Goal: Task Accomplishment & Management: Use online tool/utility

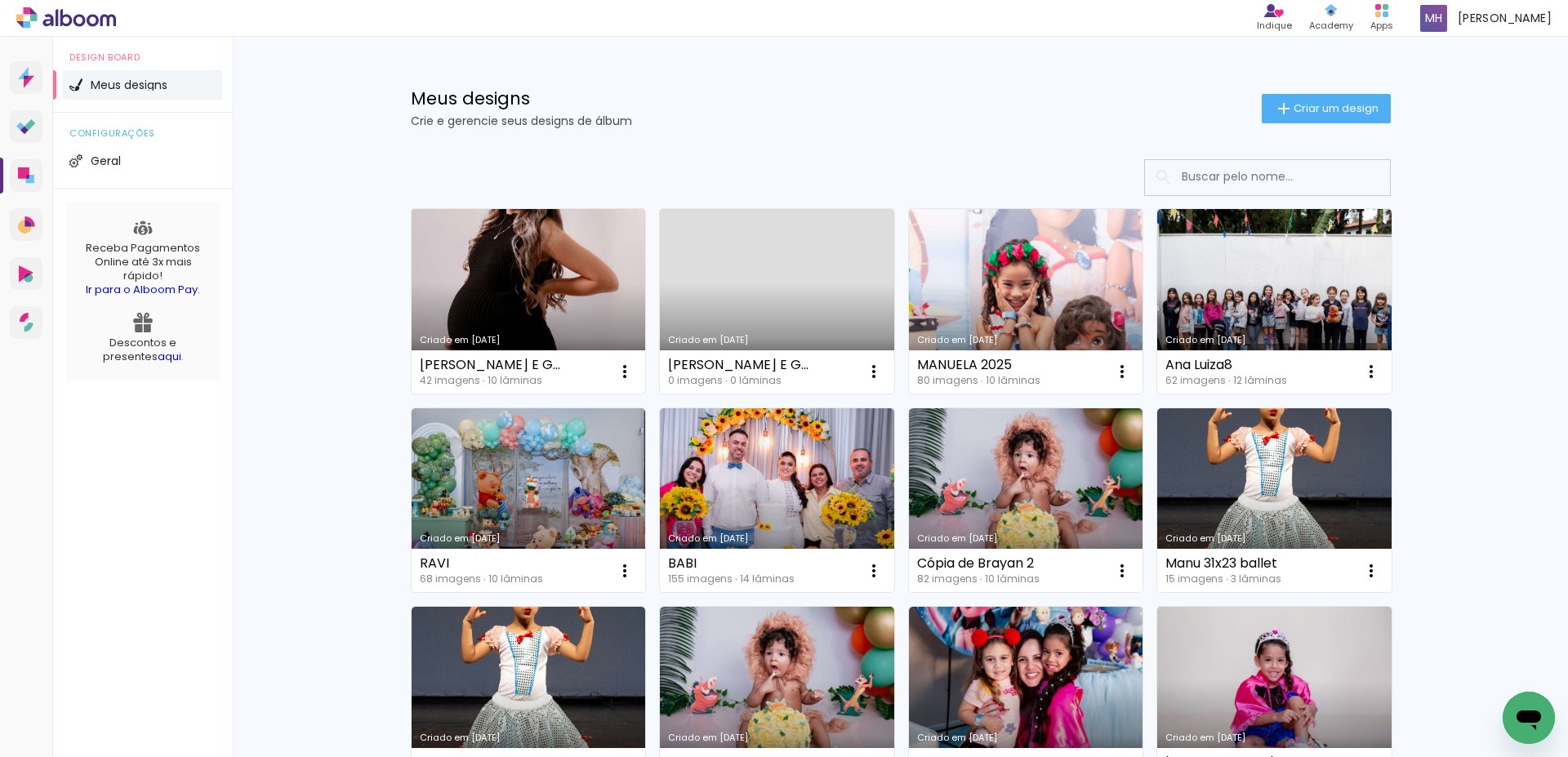
click at [469, 354] on div "[PERSON_NAME] E GLAUCO 42 imagens ∙ 10 lâminas Abrir Fazer uma cópia Excluir" at bounding box center [528, 372] width 234 height 43
click at [472, 363] on div "[PERSON_NAME] E GLAUCO" at bounding box center [492, 365] width 143 height 13
click at [541, 320] on link "Criado em [DATE]" at bounding box center [528, 301] width 234 height 184
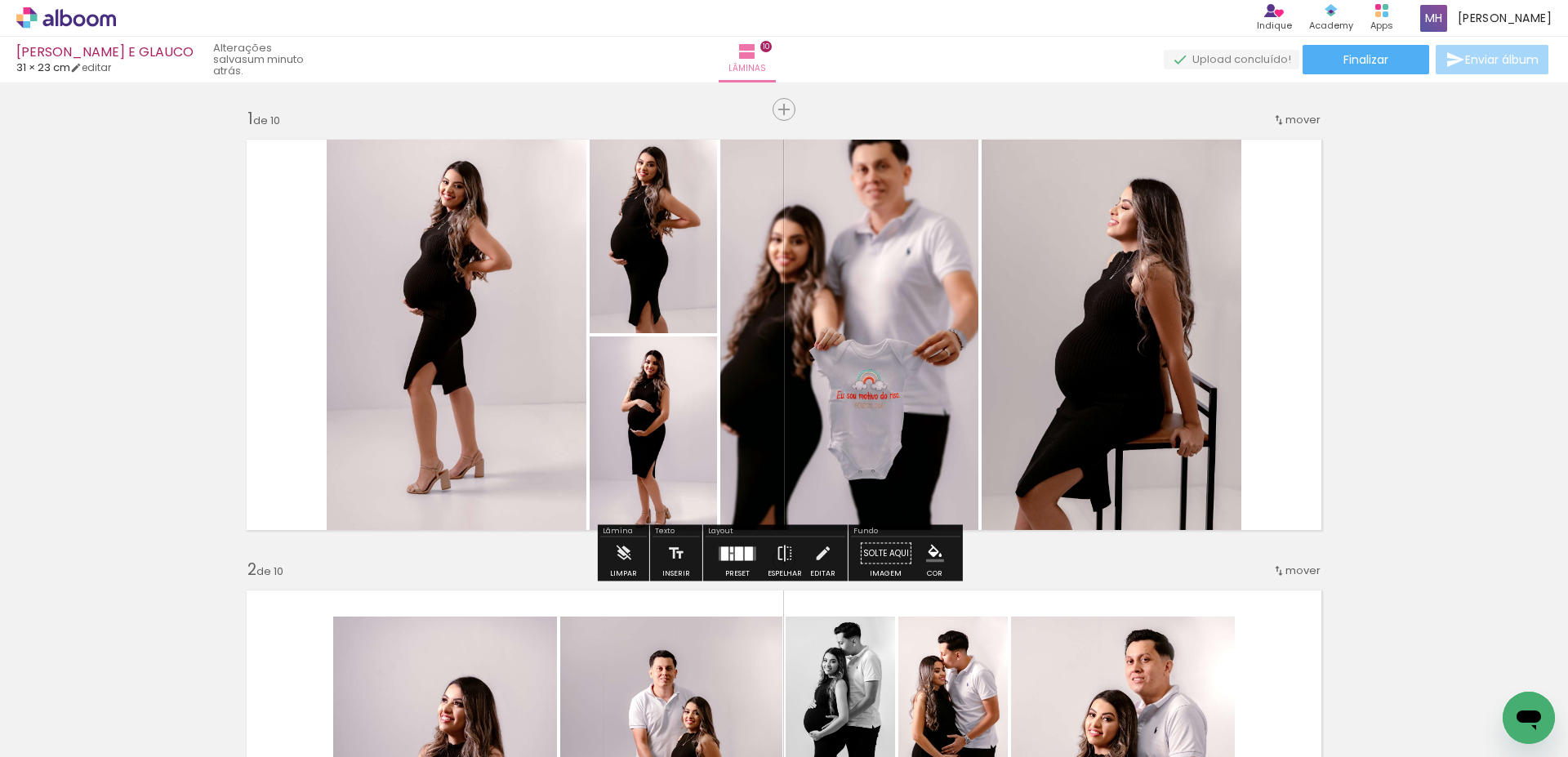
click at [42, 18] on icon at bounding box center [67, 18] width 100 height 21
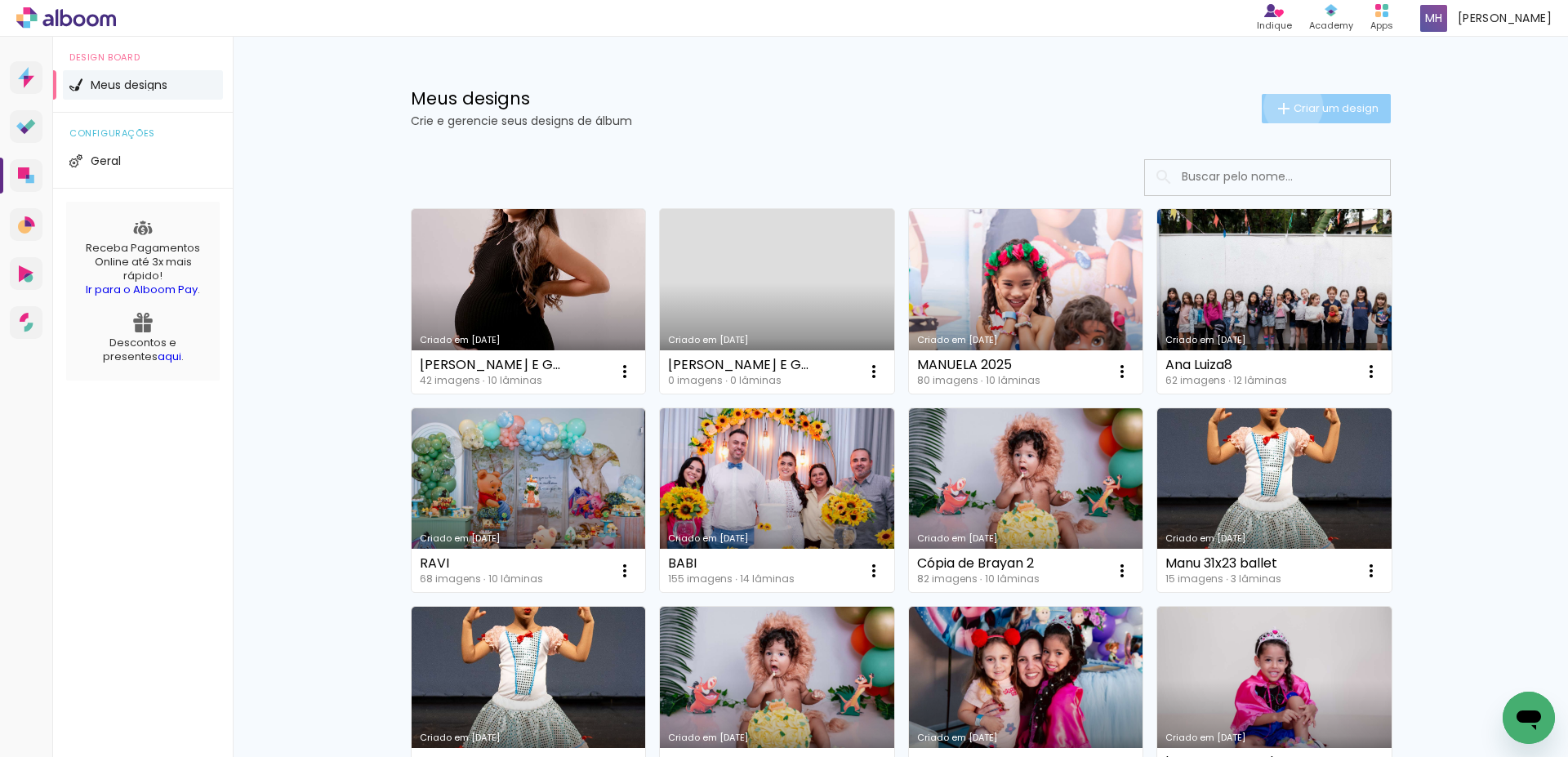
click at [1284, 106] on iron-icon at bounding box center [1284, 109] width 20 height 20
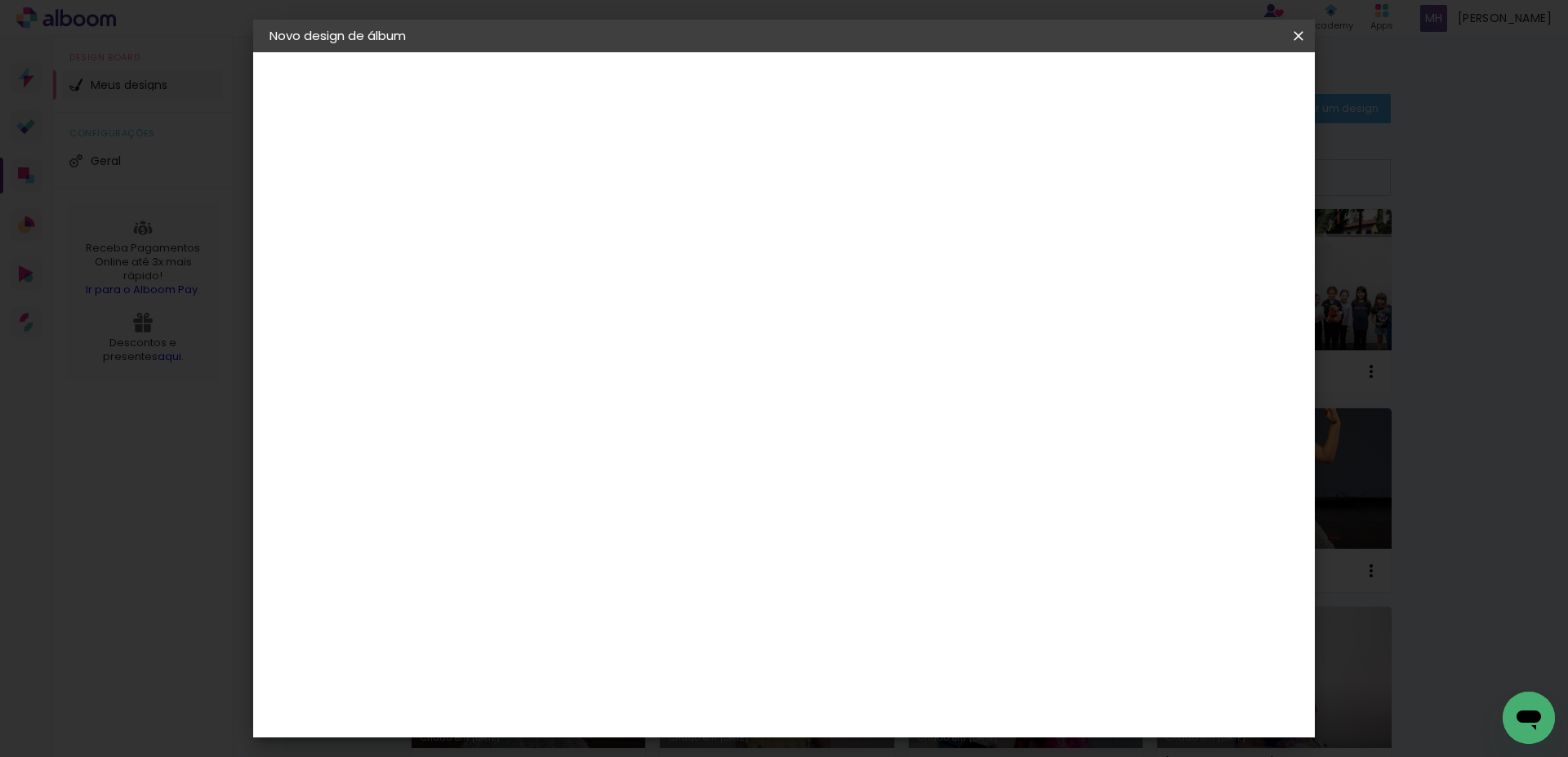
click at [537, 215] on input at bounding box center [537, 219] width 0 height 25
type input "manu newborn"
type paper-input "manu newborn"
click at [704, 89] on paper-button "Avançar" at bounding box center [664, 86] width 80 height 28
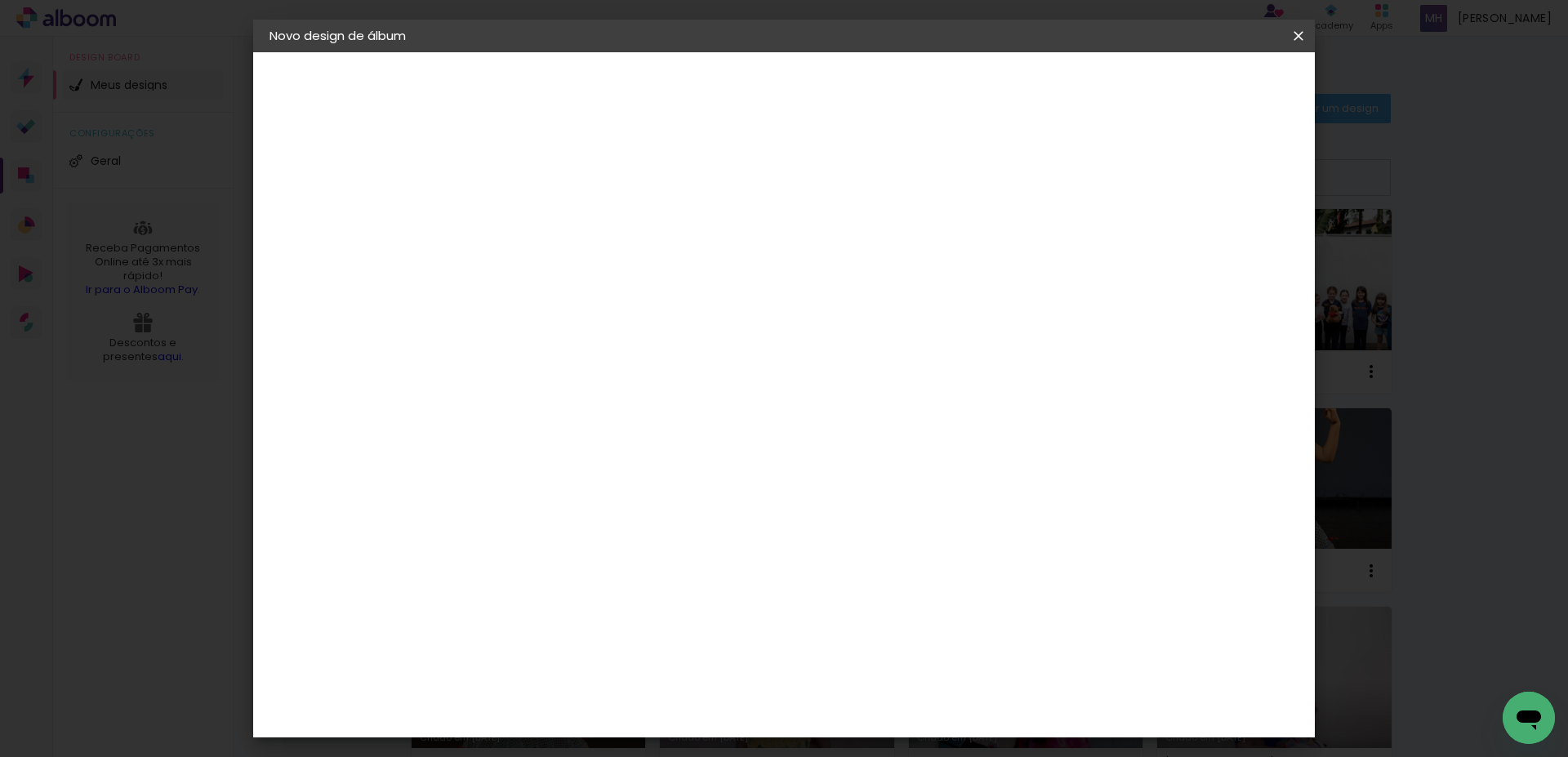
click at [574, 641] on div "DreambooksPro" at bounding box center [578, 648] width 106 height 13
click at [0, 0] on slot "Avançar" at bounding box center [0, 0] width 0 height 0
click at [600, 274] on input "text" at bounding box center [568, 284] width 63 height 25
click at [1019, 268] on paper-item "Álbum" at bounding box center [890, 271] width 327 height 33
type input "Álbum"
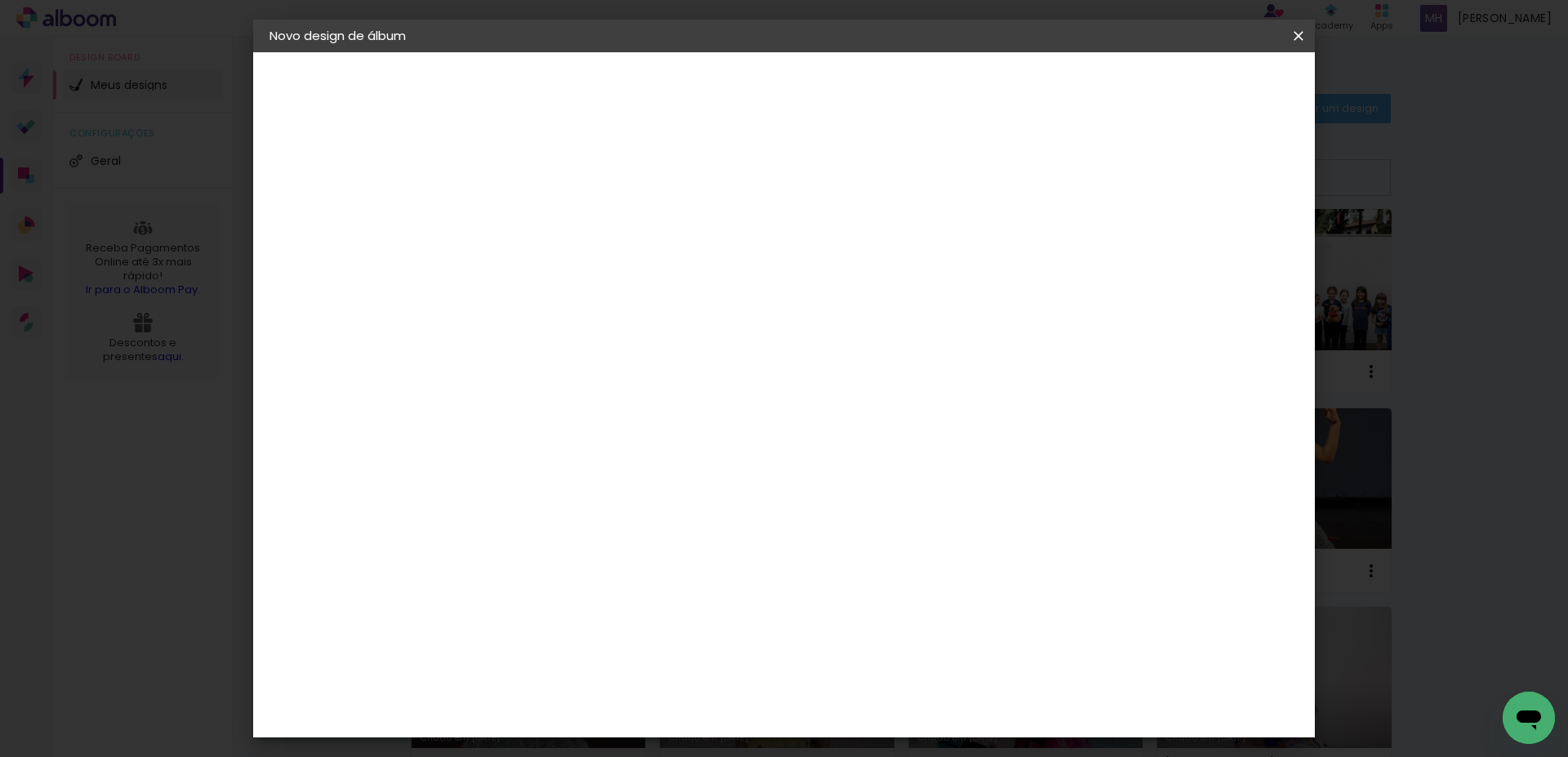
click at [647, 445] on span "31 × 23" at bounding box center [608, 462] width 76 height 33
click at [0, 0] on slot "Avançar" at bounding box center [0, 0] width 0 height 0
click at [0, 0] on slot "Mostrar sangria" at bounding box center [0, 0] width 0 height 0
type paper-checkbox "on"
click at [1196, 84] on span "Iniciar design" at bounding box center [1159, 87] width 74 height 12
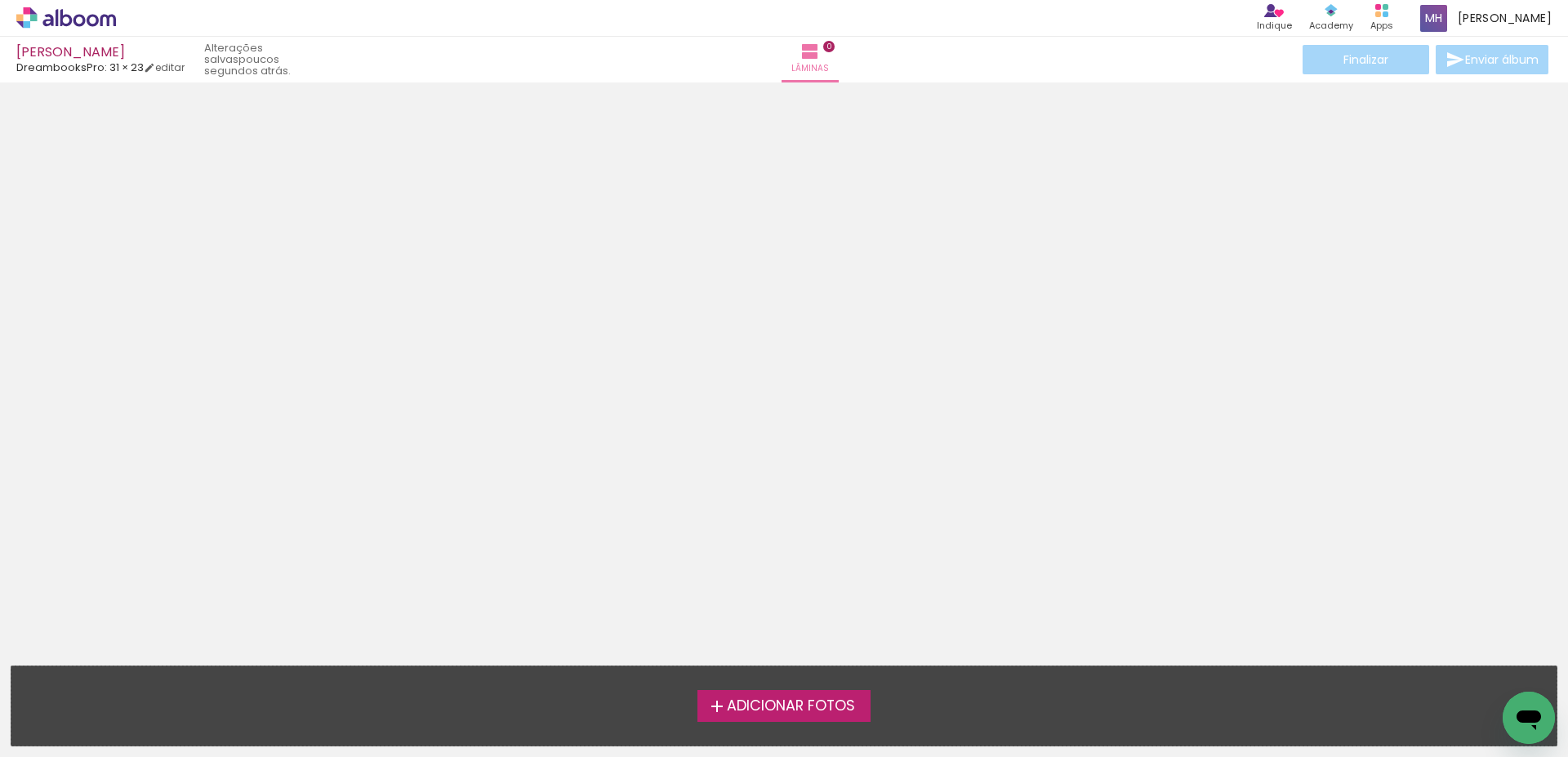
click at [740, 699] on span "Adicionar Fotos" at bounding box center [791, 707] width 128 height 15
click at [0, 0] on input "file" at bounding box center [0, 0] width 0 height 0
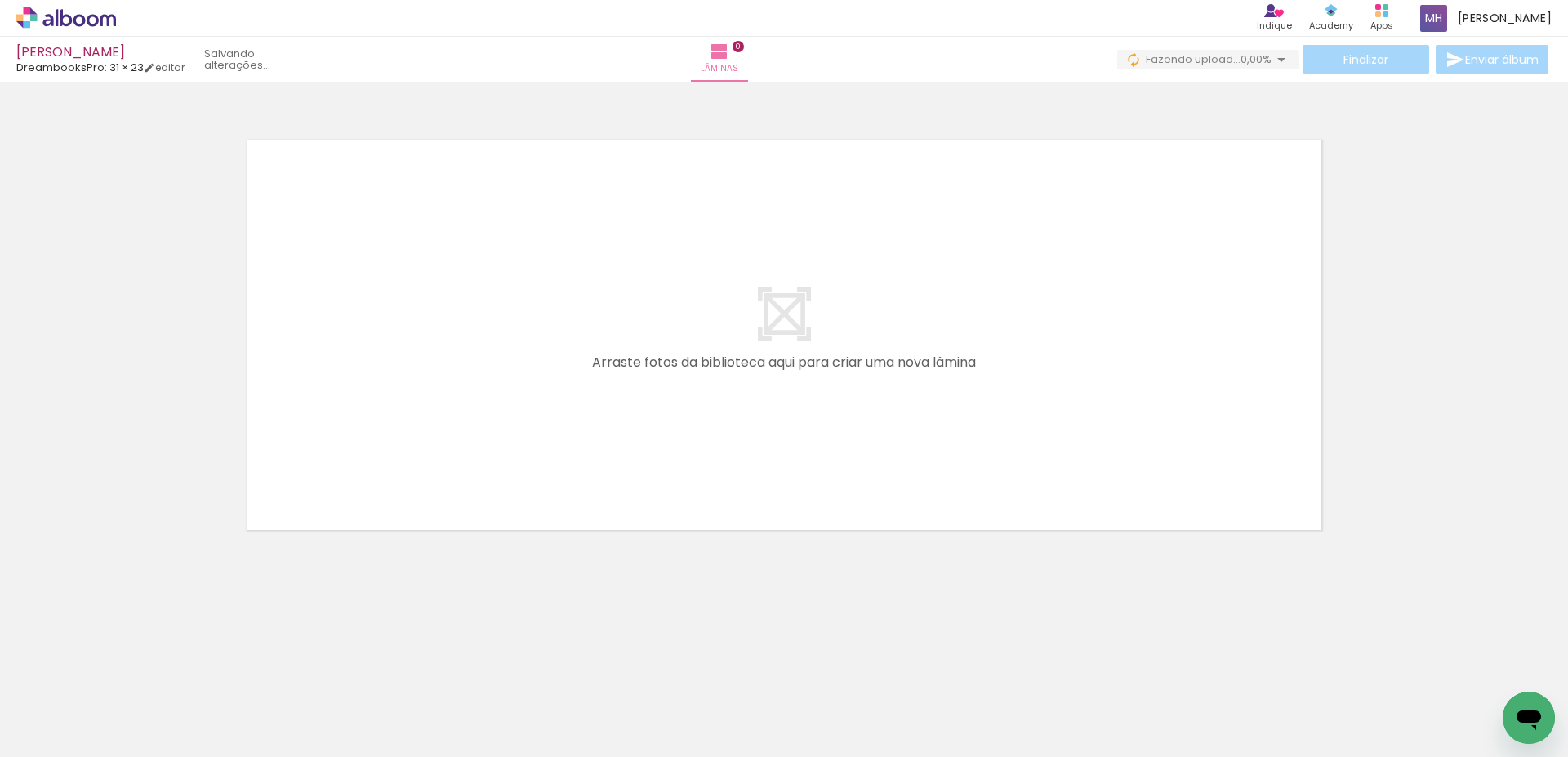
drag, startPoint x: 168, startPoint y: 708, endPoint x: 602, endPoint y: 350, distance: 562.6
click at [601, 350] on quentale-workspace at bounding box center [784, 378] width 1568 height 757
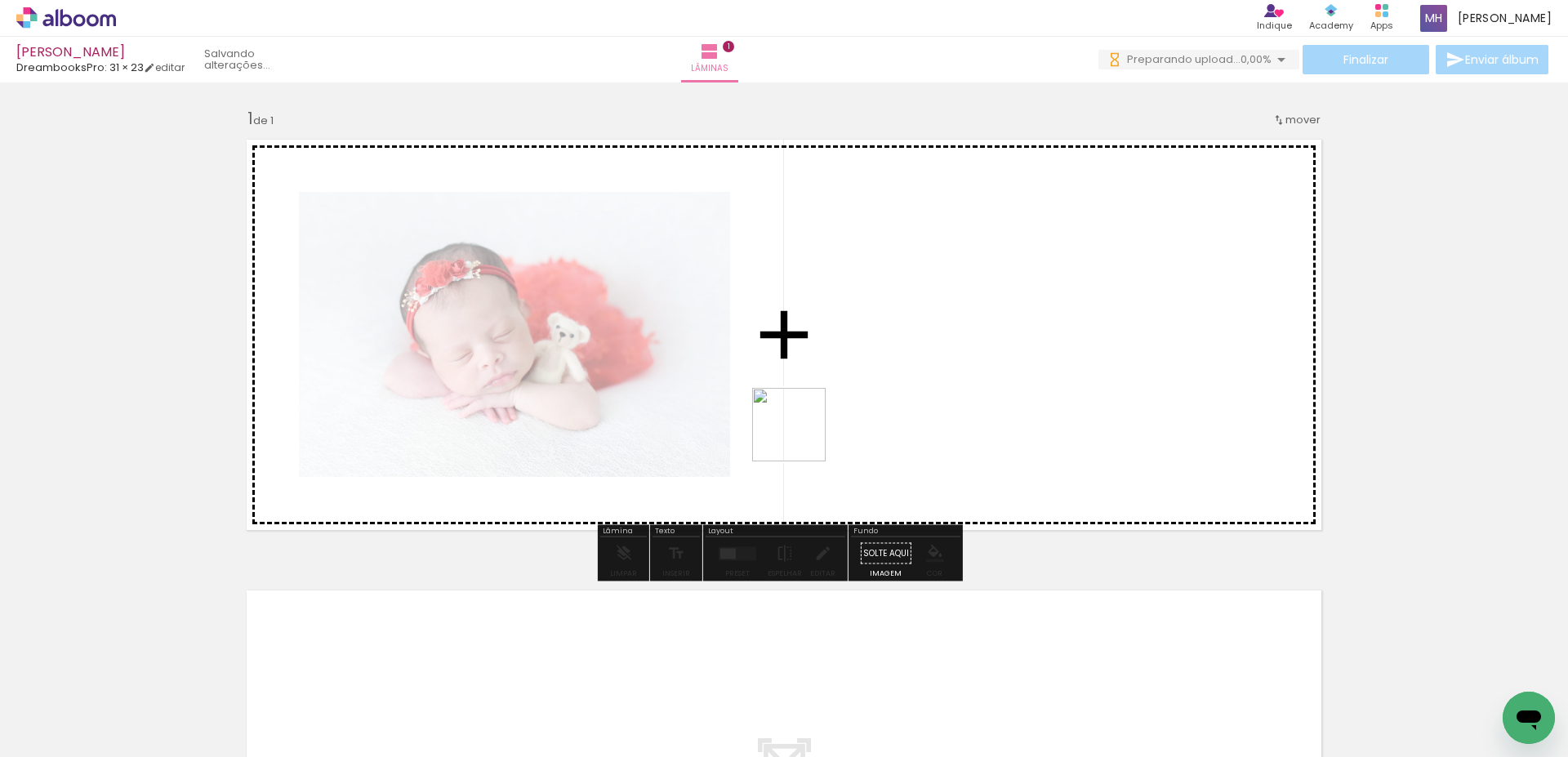
drag, startPoint x: 454, startPoint y: 707, endPoint x: 880, endPoint y: 381, distance: 536.4
click at [880, 381] on quentale-workspace at bounding box center [784, 378] width 1568 height 757
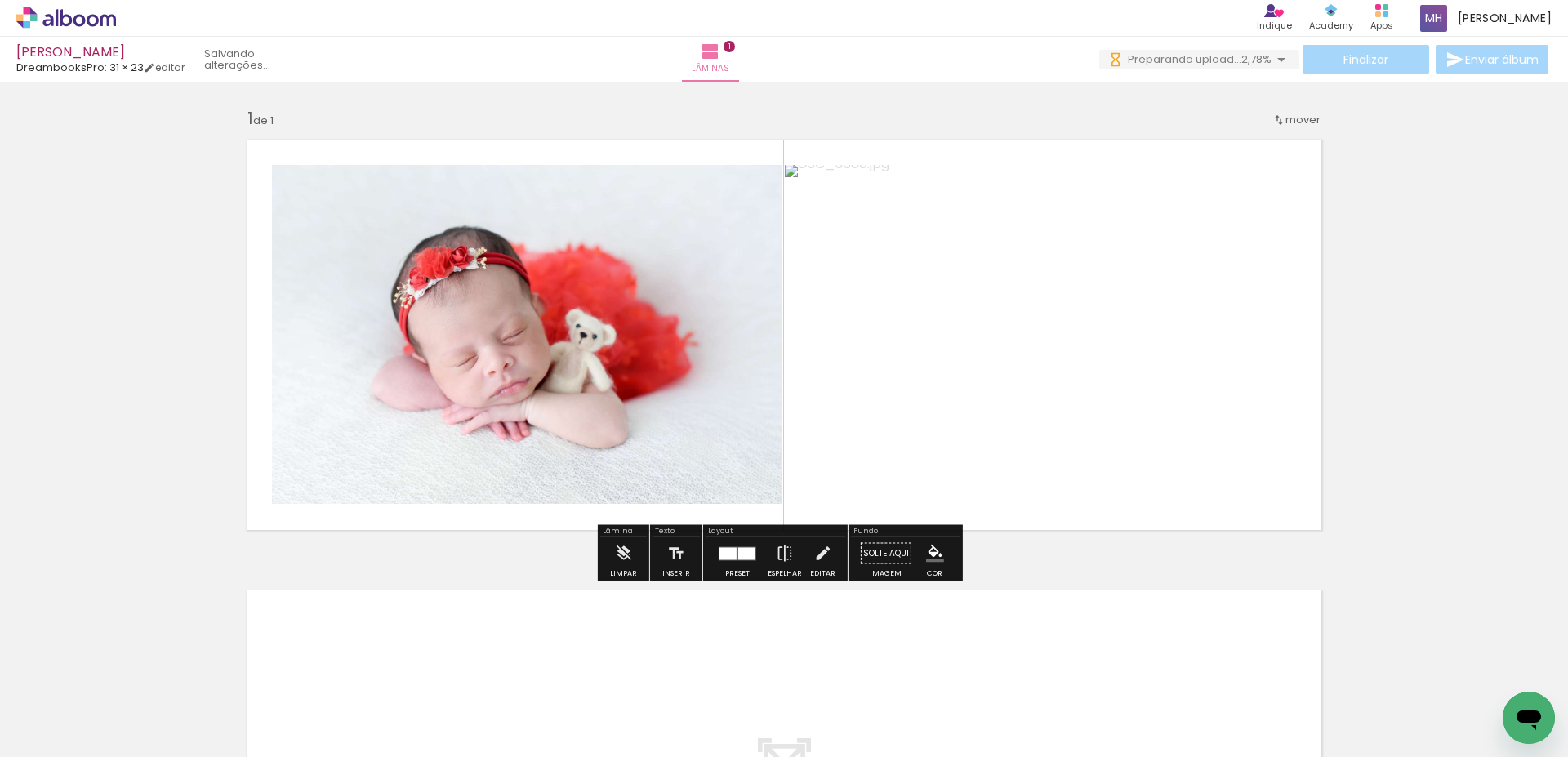
scroll to position [218, 0]
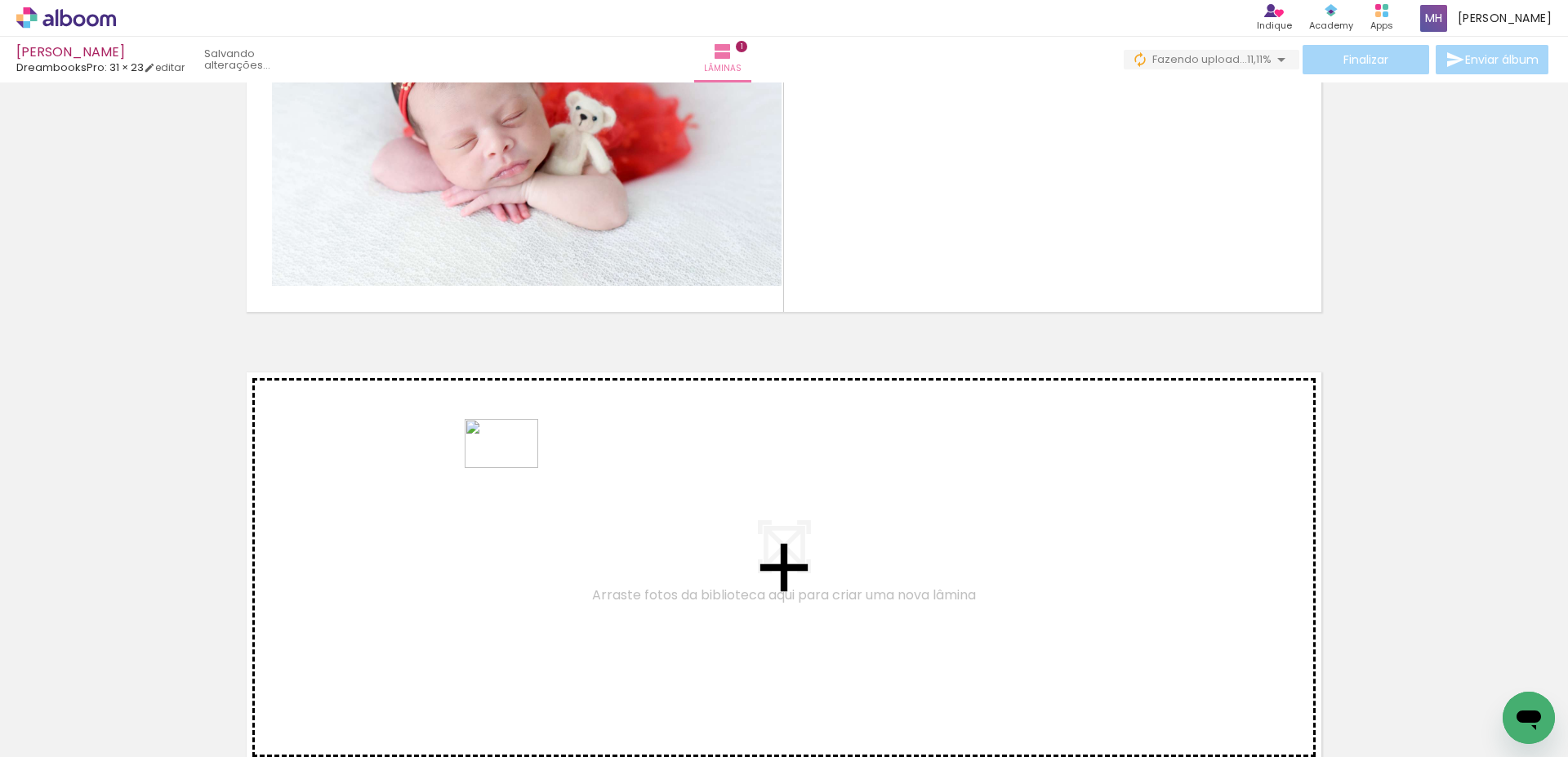
drag, startPoint x: 366, startPoint y: 719, endPoint x: 513, endPoint y: 469, distance: 290.0
click at [513, 469] on quentale-workspace at bounding box center [784, 378] width 1568 height 757
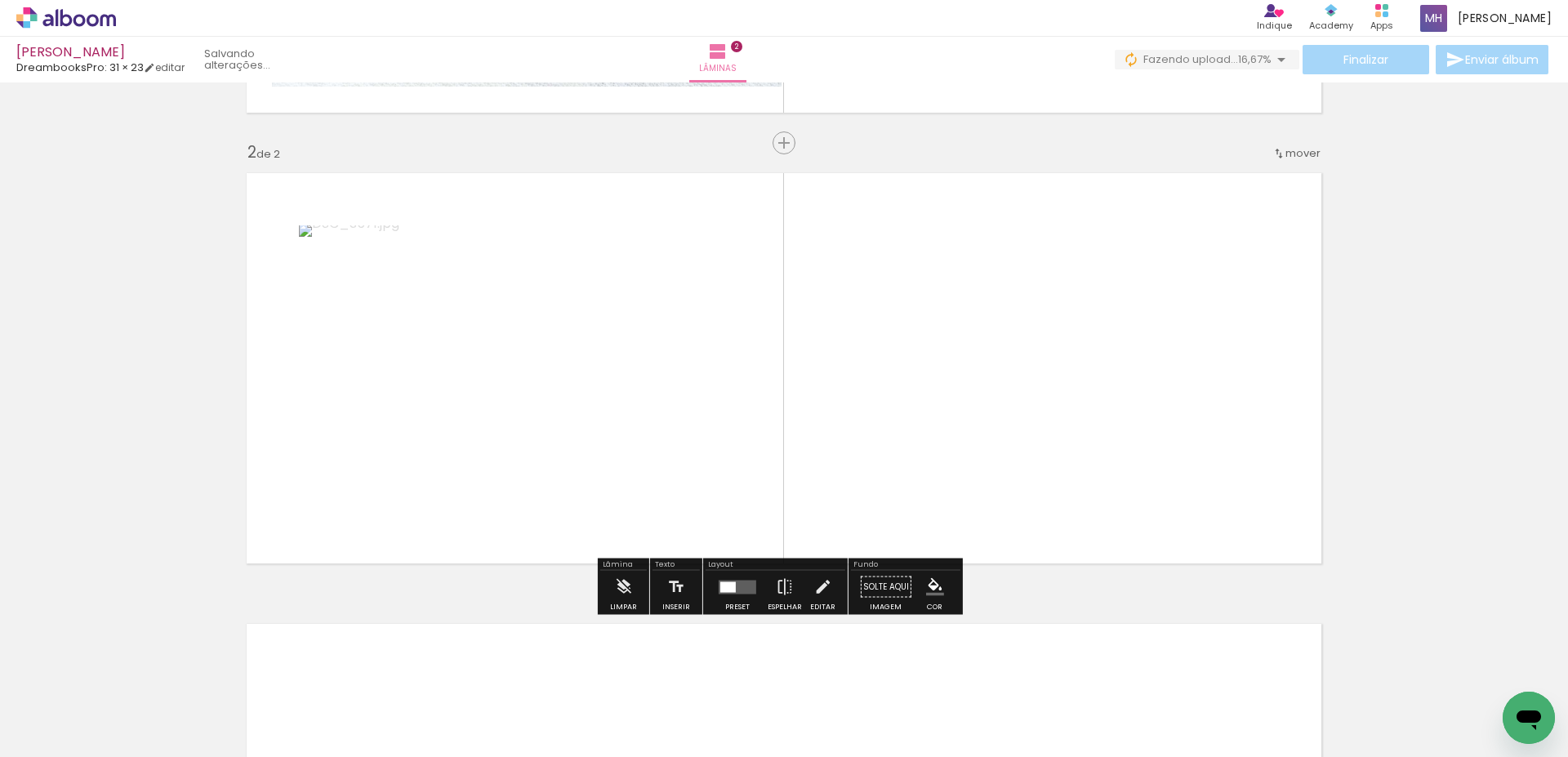
scroll to position [418, 0]
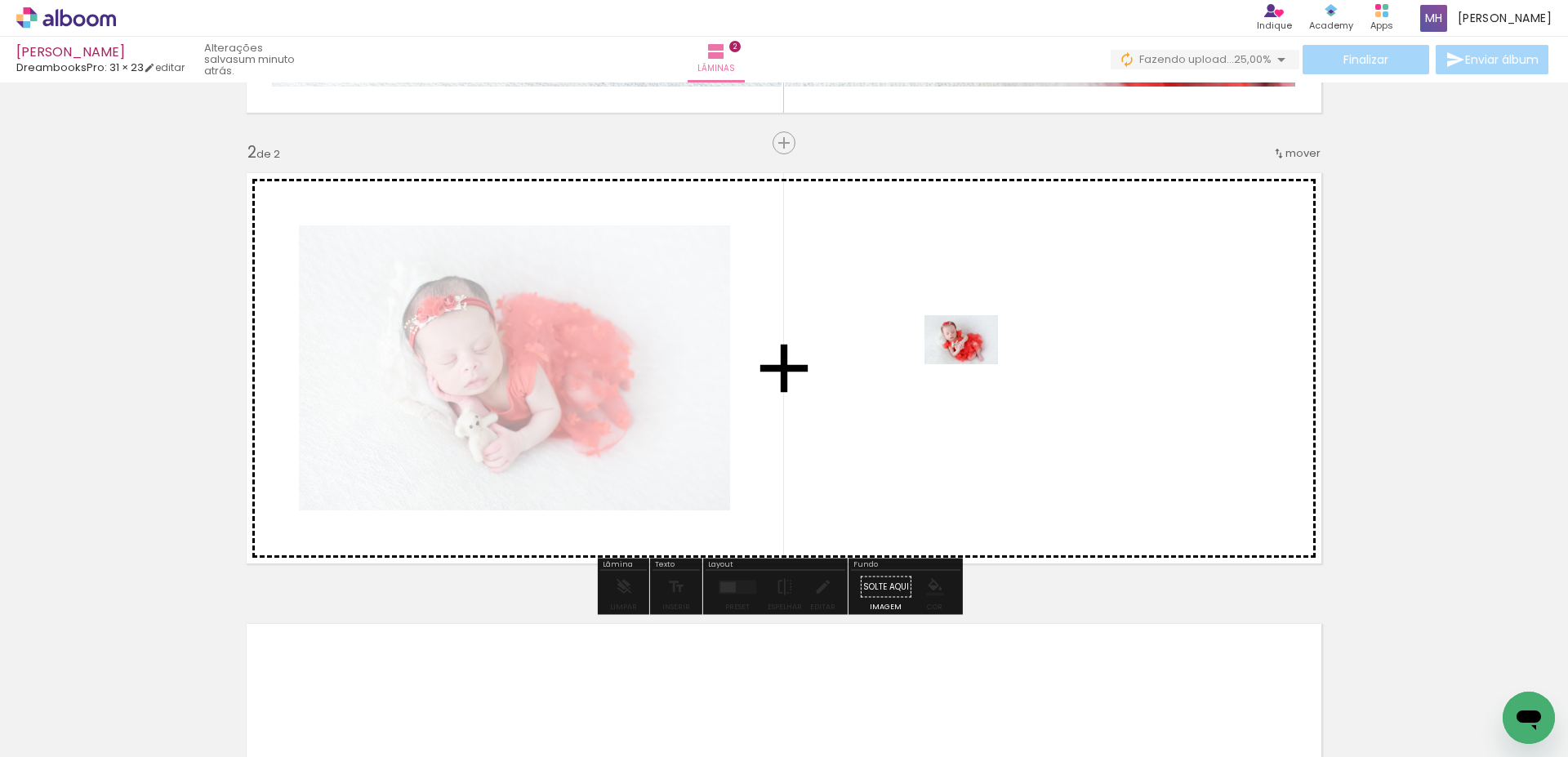
drag, startPoint x: 536, startPoint y: 717, endPoint x: 973, endPoint y: 364, distance: 561.8
click at [973, 364] on quentale-workspace at bounding box center [784, 378] width 1568 height 757
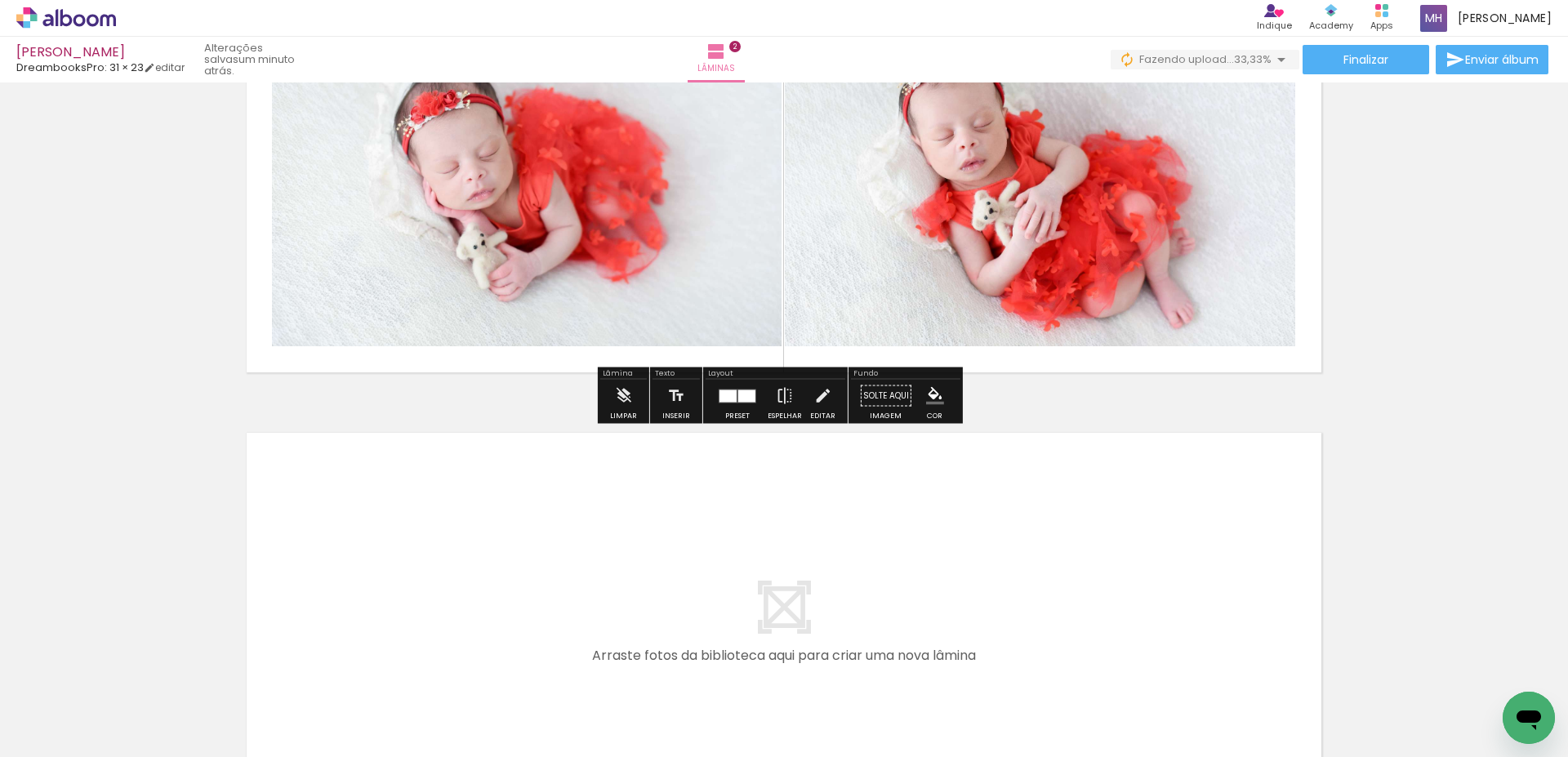
scroll to position [634, 0]
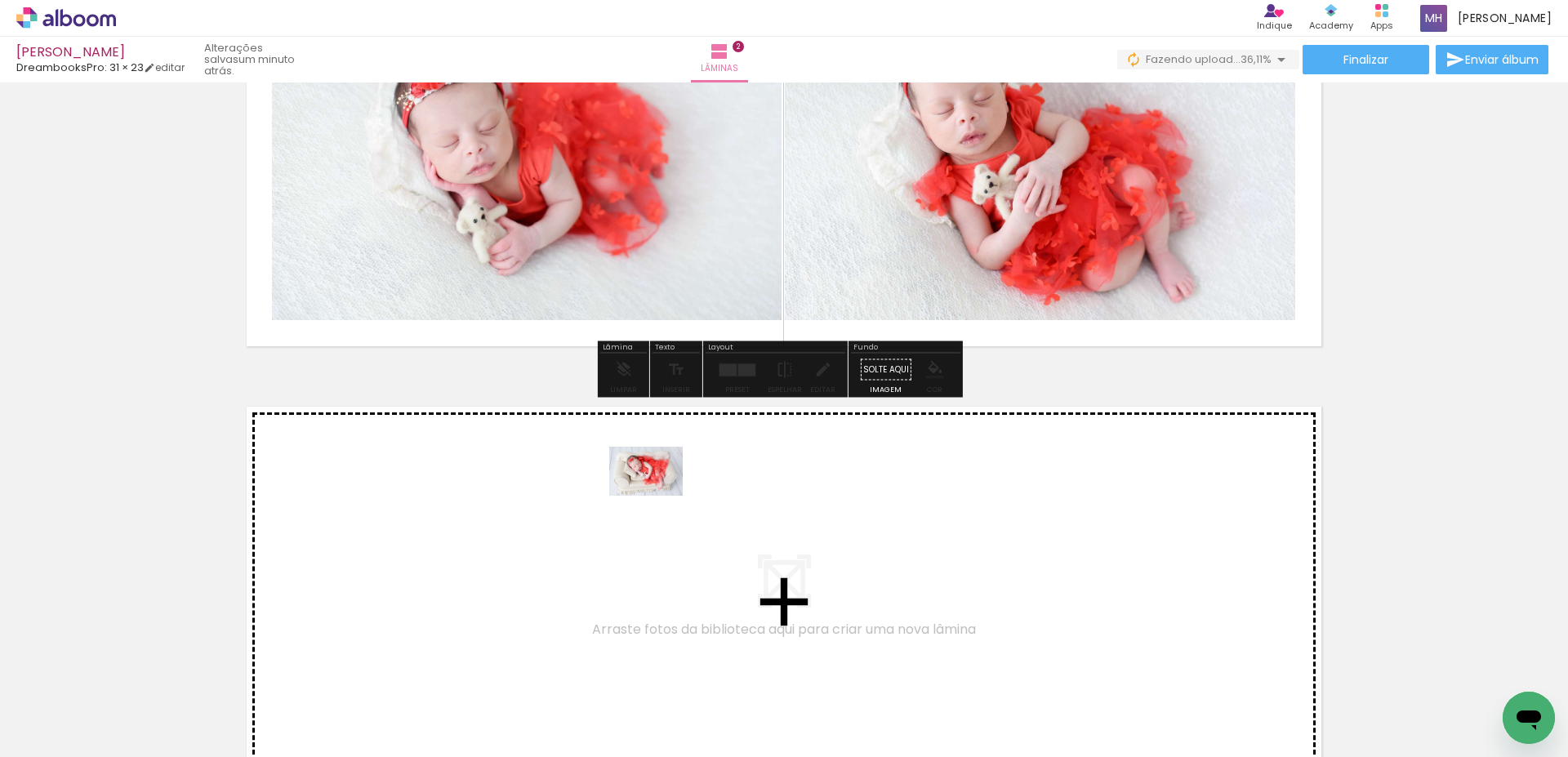
drag, startPoint x: 633, startPoint y: 709, endPoint x: 658, endPoint y: 496, distance: 214.5
click at [658, 496] on quentale-workspace at bounding box center [784, 378] width 1568 height 757
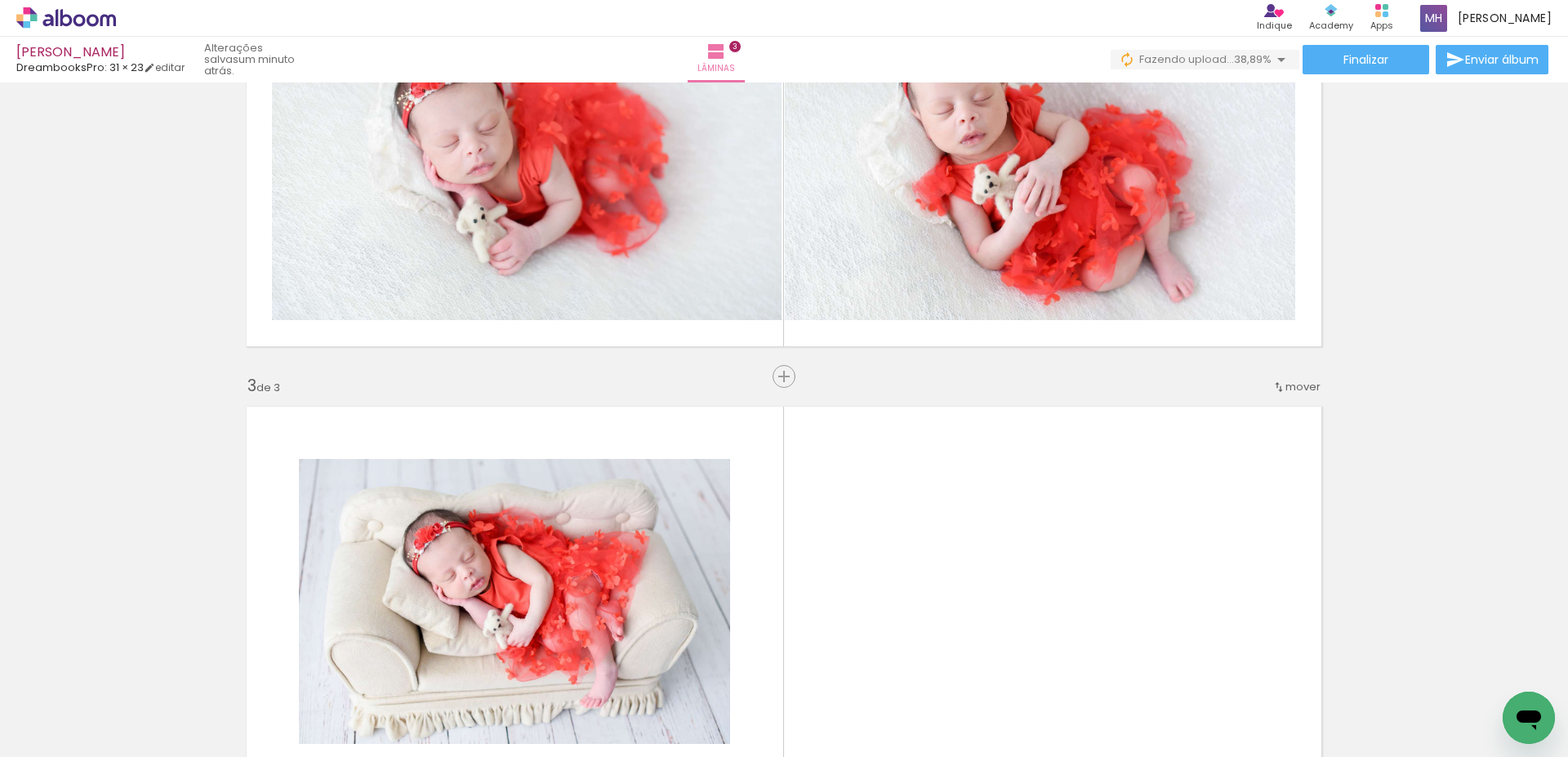
scroll to position [869, 0]
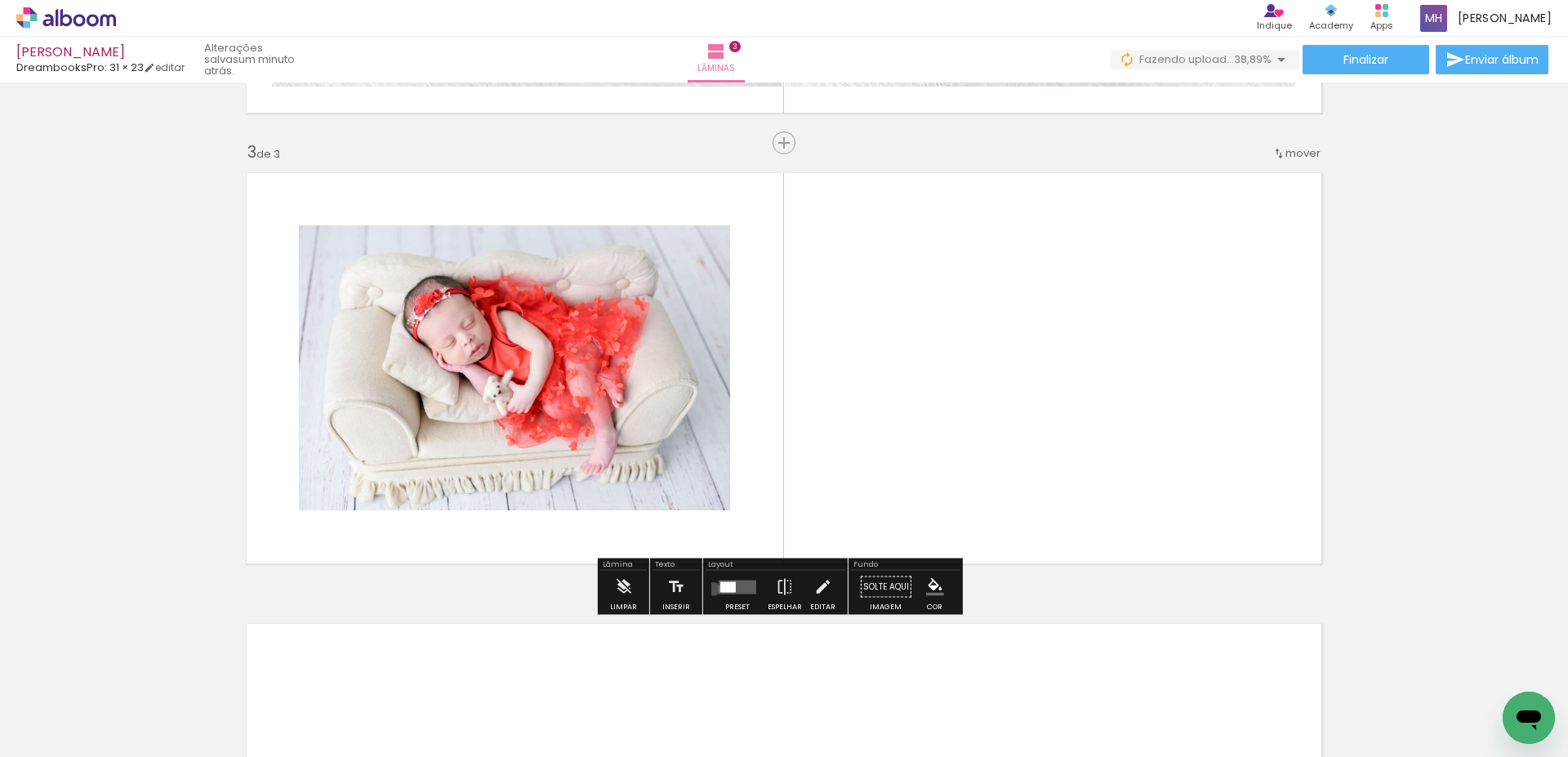
click at [712, 589] on paper-button "Preset" at bounding box center [737, 592] width 52 height 42
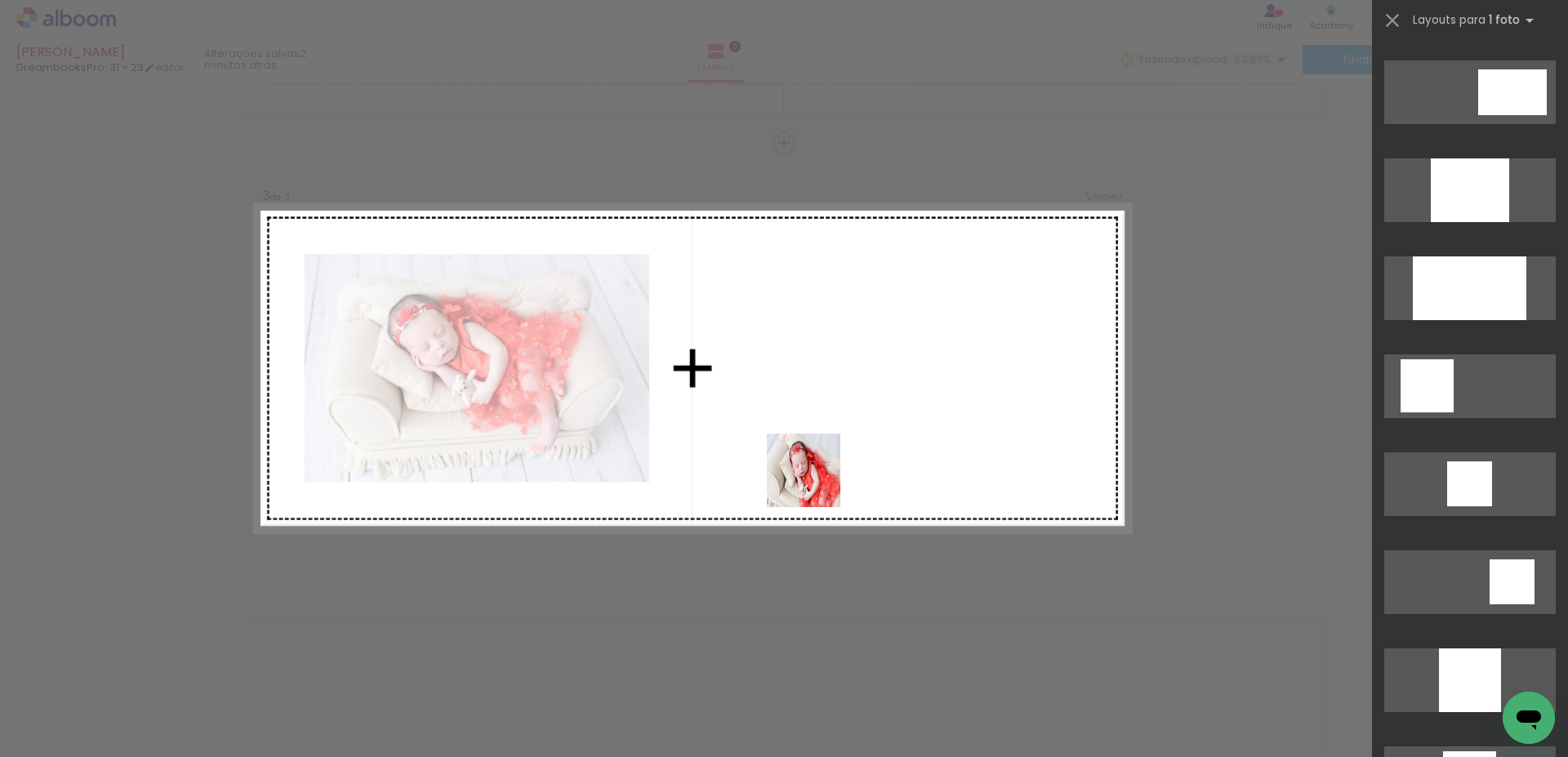
scroll to position [0, 0]
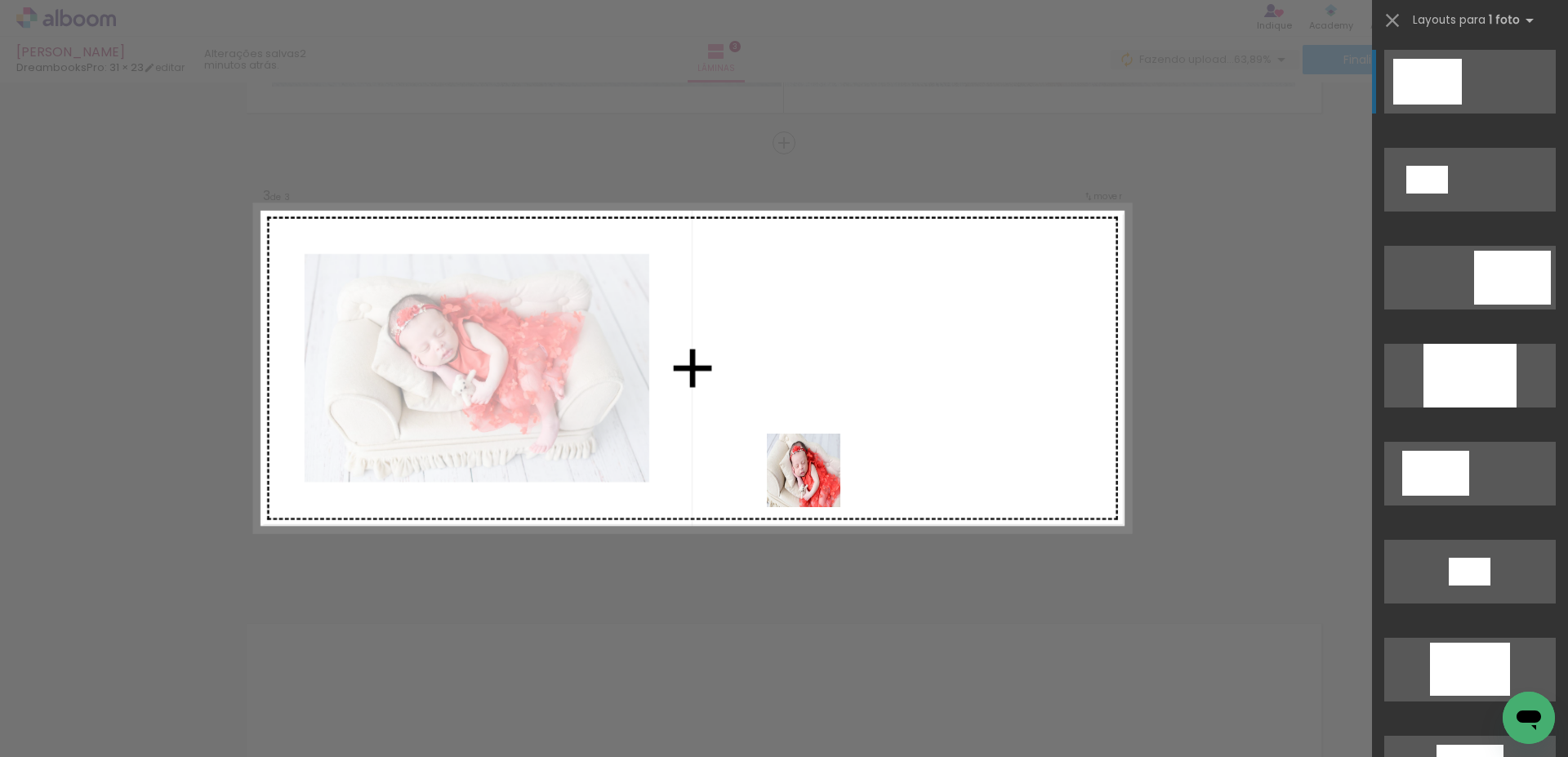
drag, startPoint x: 720, startPoint y: 715, endPoint x: 818, endPoint y: 480, distance: 254.6
click at [818, 480] on quentale-workspace at bounding box center [784, 378] width 1568 height 757
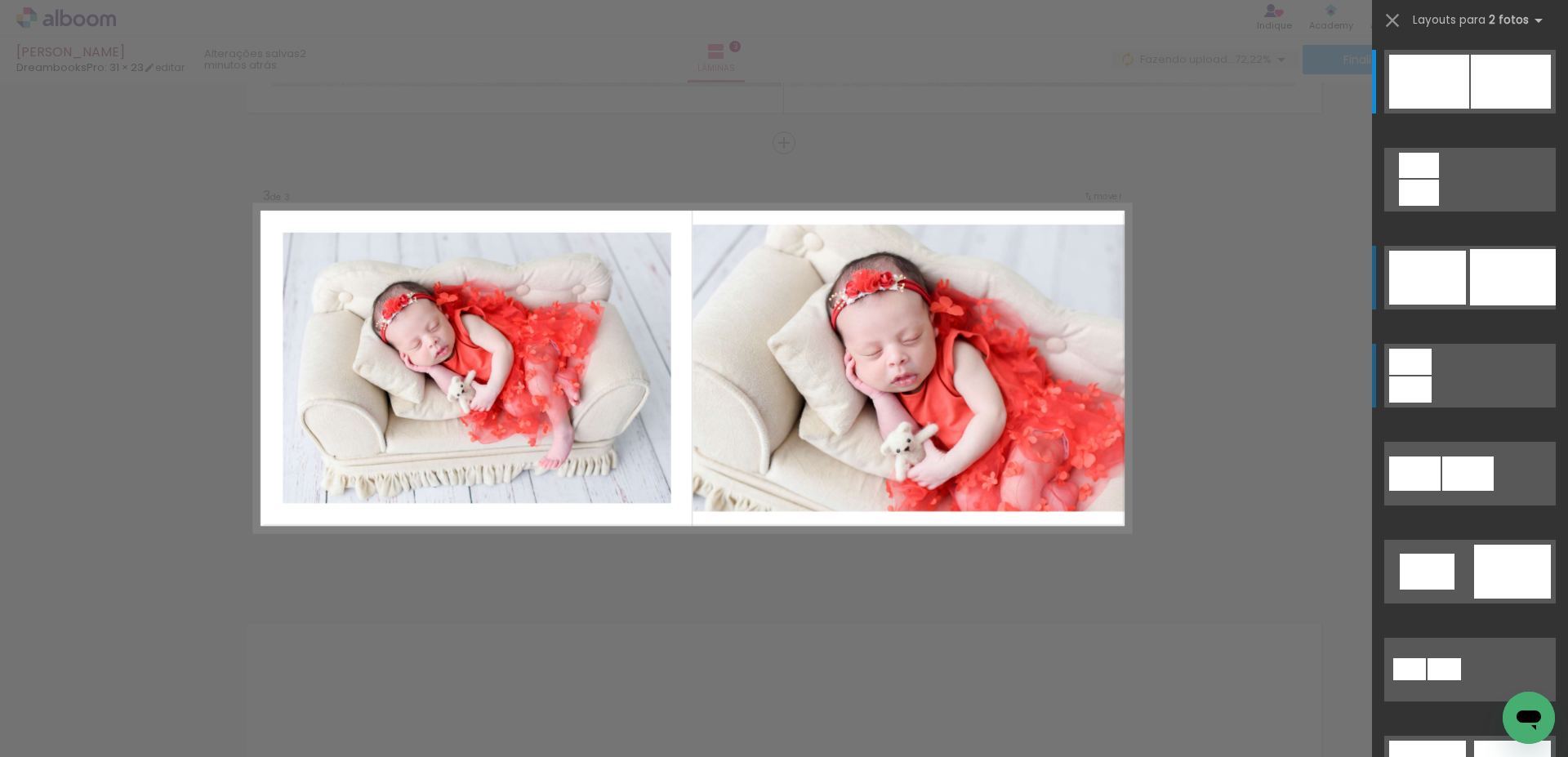
click at [1475, 292] on div at bounding box center [1512, 278] width 86 height 57
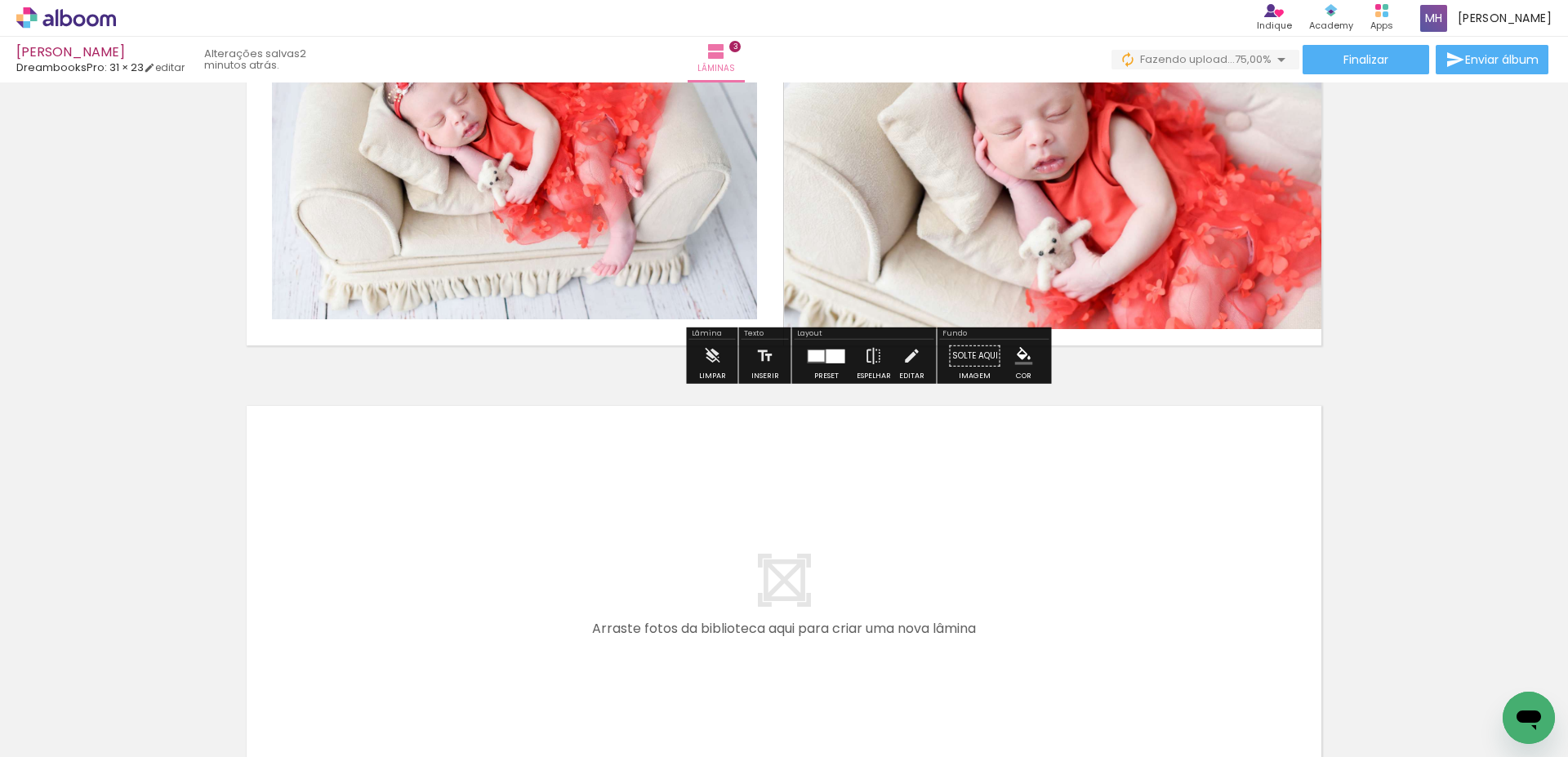
scroll to position [1295, 0]
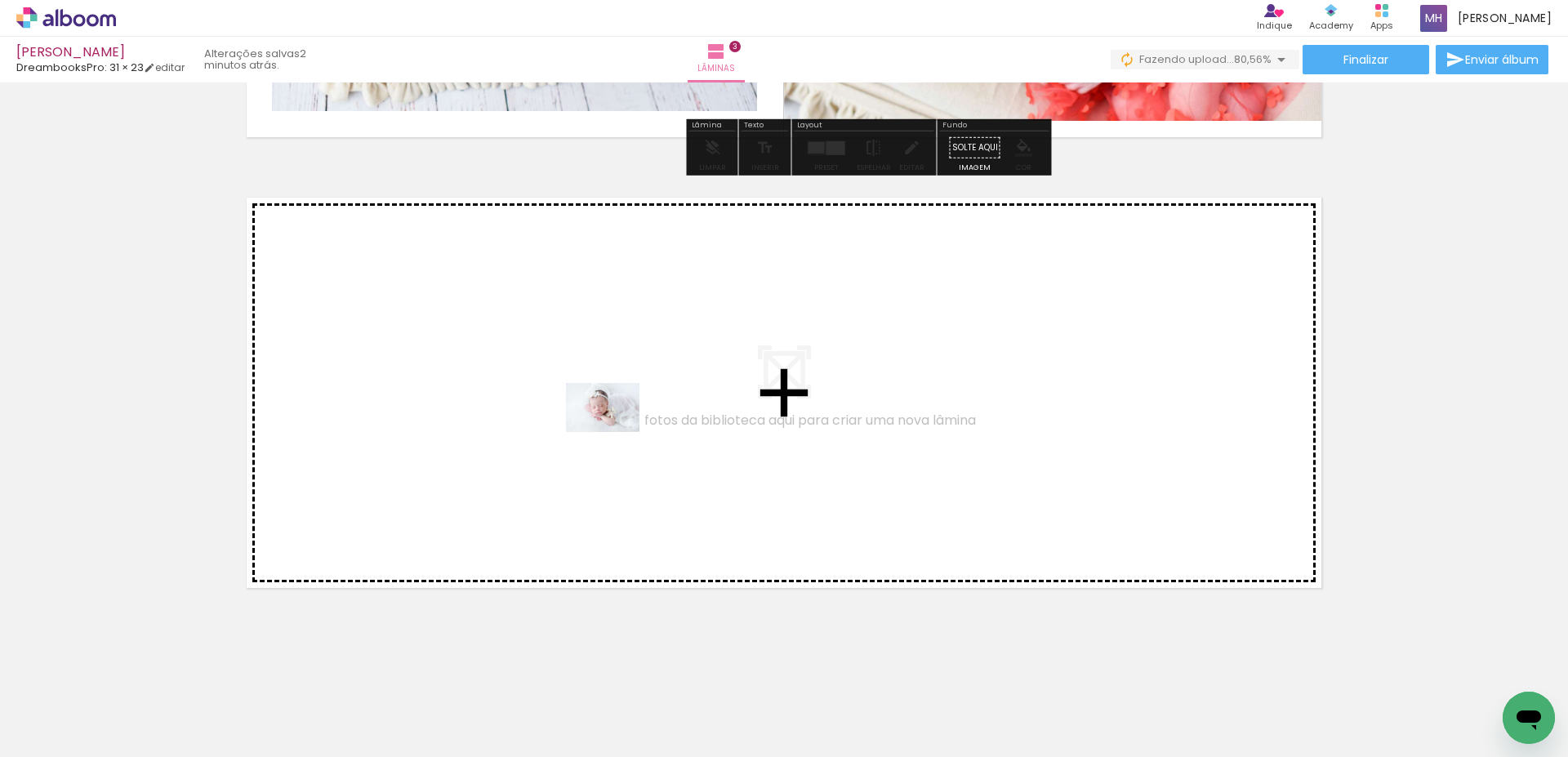
drag, startPoint x: 242, startPoint y: 706, endPoint x: 615, endPoint y: 432, distance: 462.8
click at [615, 432] on quentale-workspace at bounding box center [784, 378] width 1568 height 757
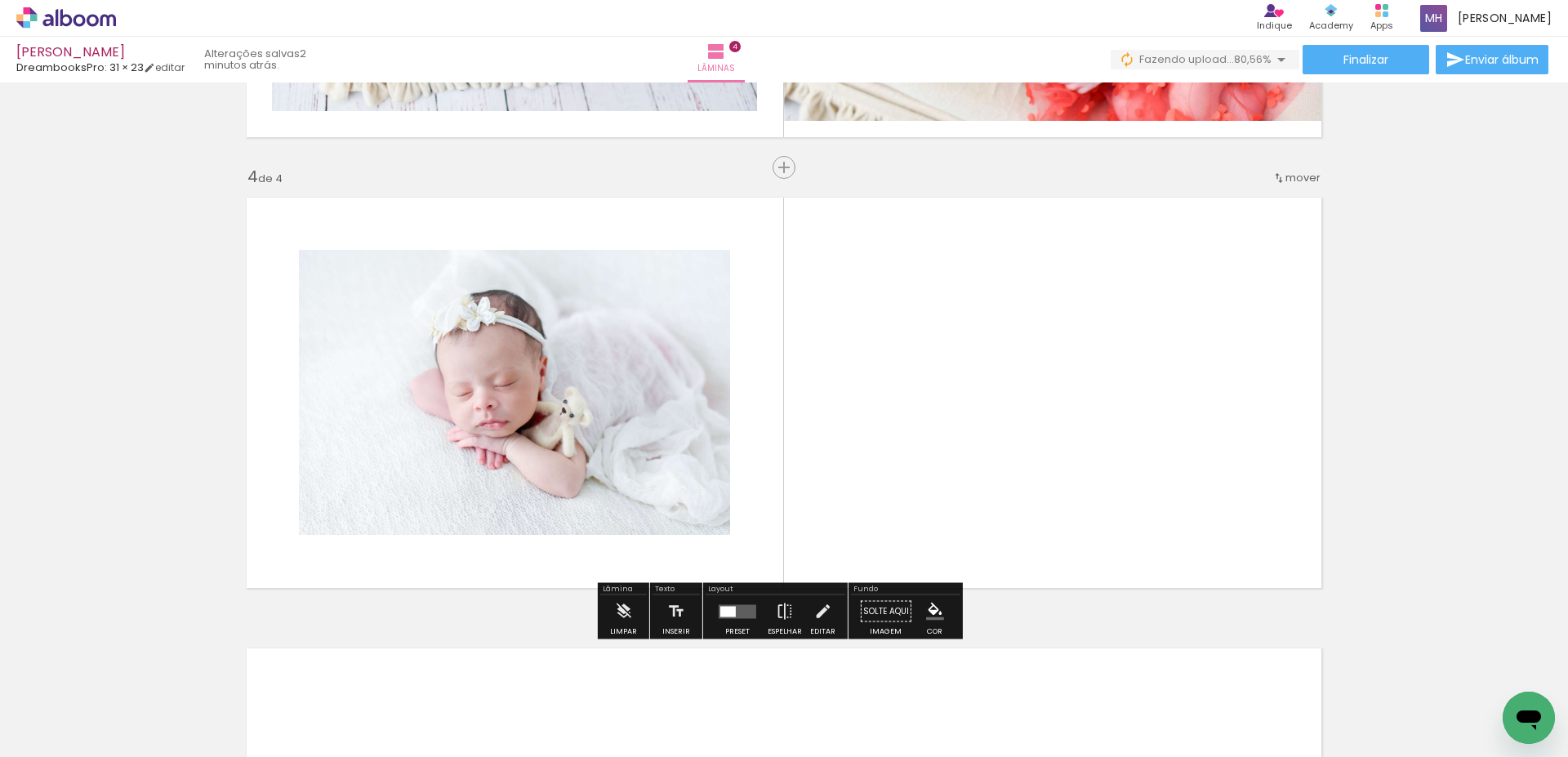
scroll to position [1320, 0]
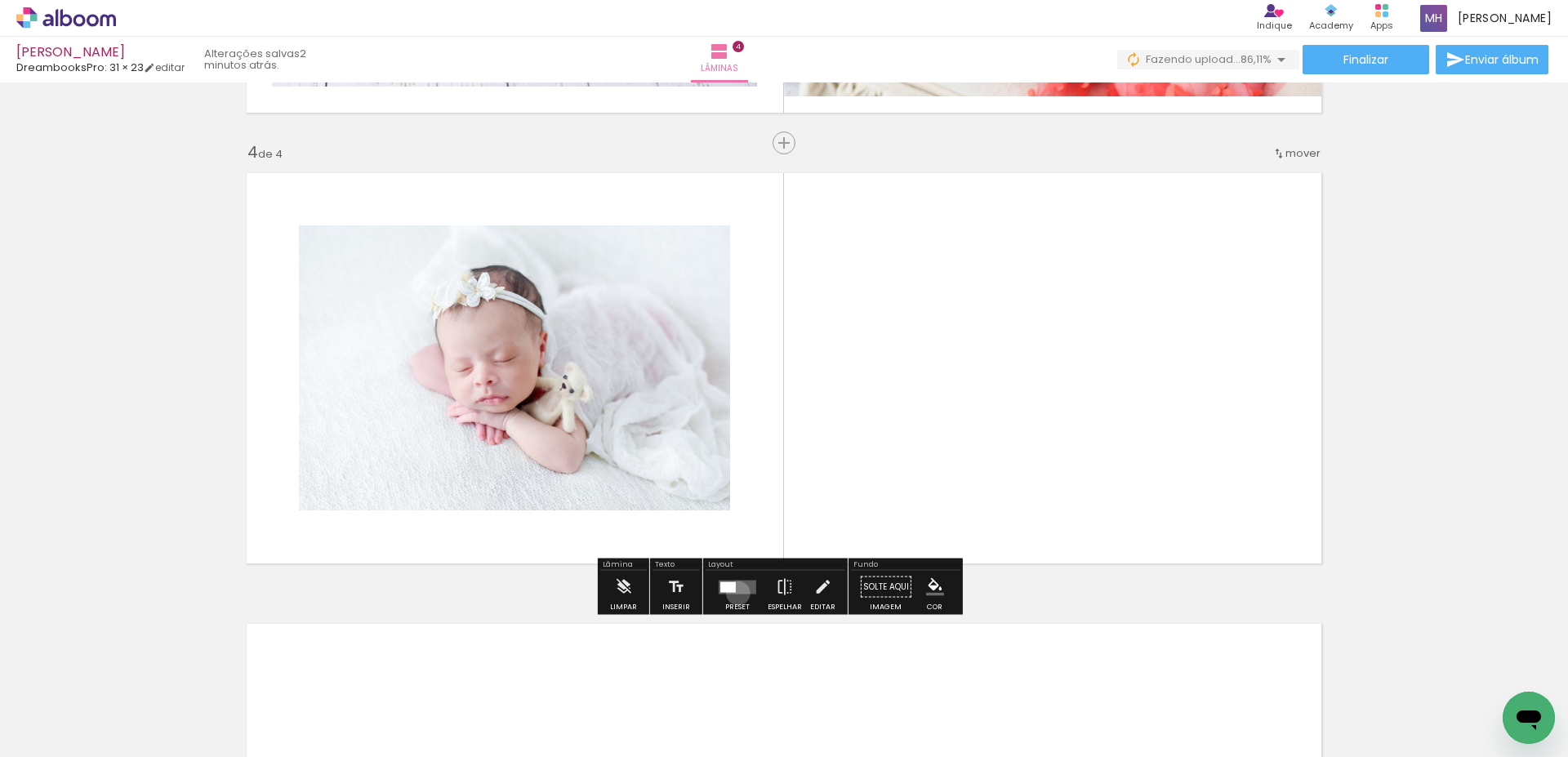
click at [734, 593] on quentale-layouter at bounding box center [737, 587] width 37 height 14
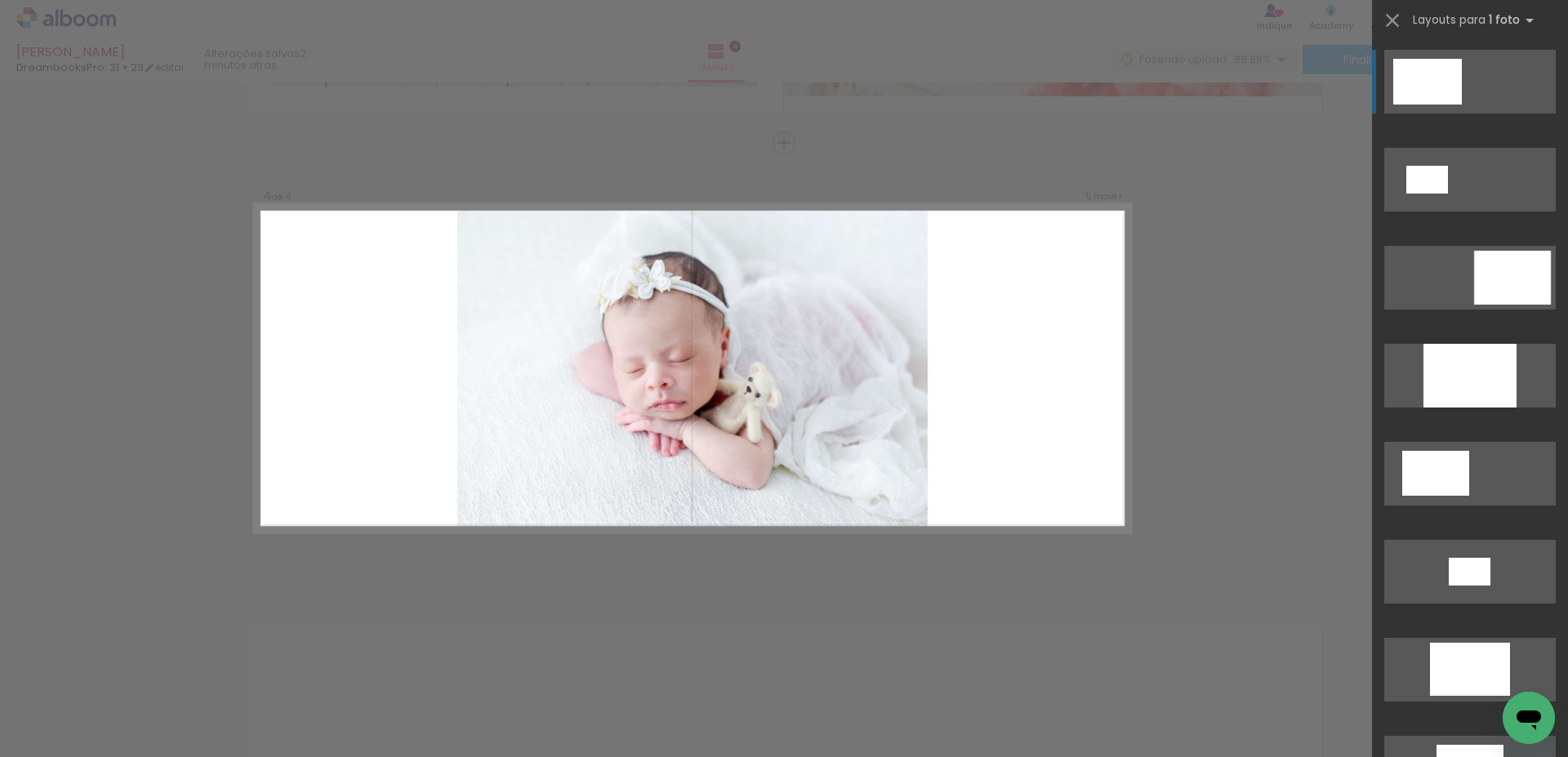
scroll to position [435, 0]
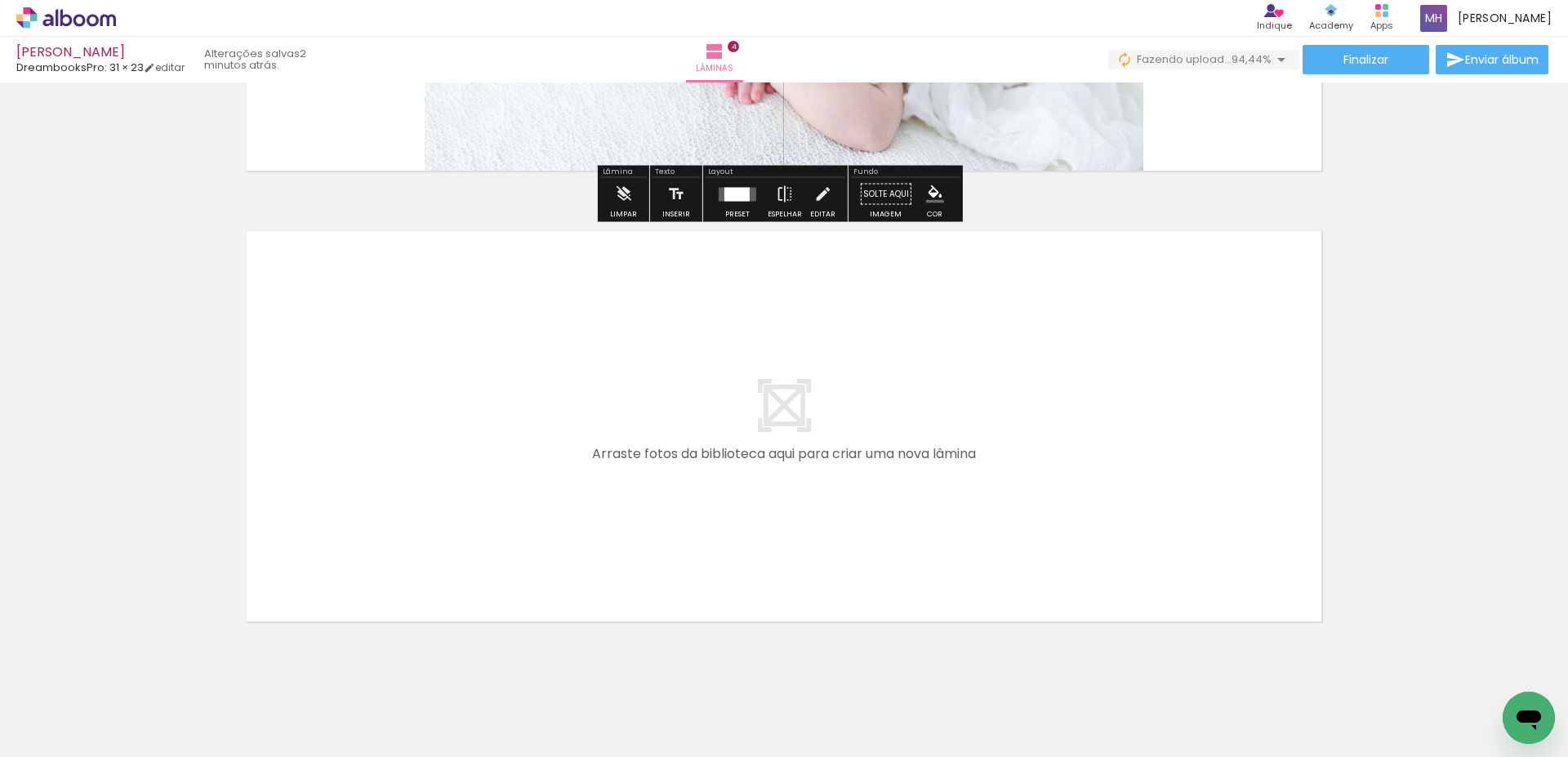
scroll to position [1746, 0]
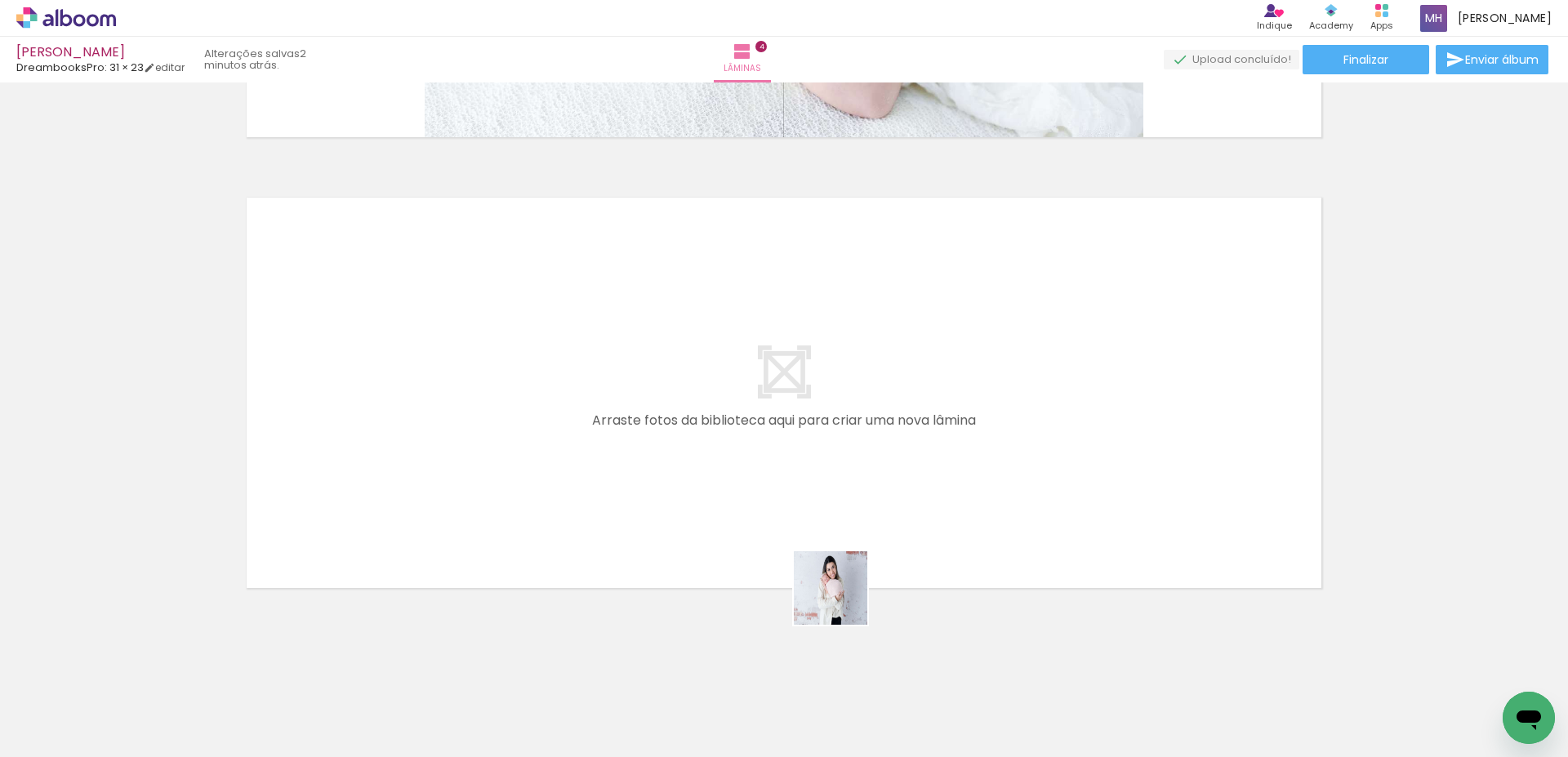
drag, startPoint x: 816, startPoint y: 721, endPoint x: 856, endPoint y: 507, distance: 217.7
click at [856, 507] on quentale-workspace at bounding box center [784, 378] width 1568 height 757
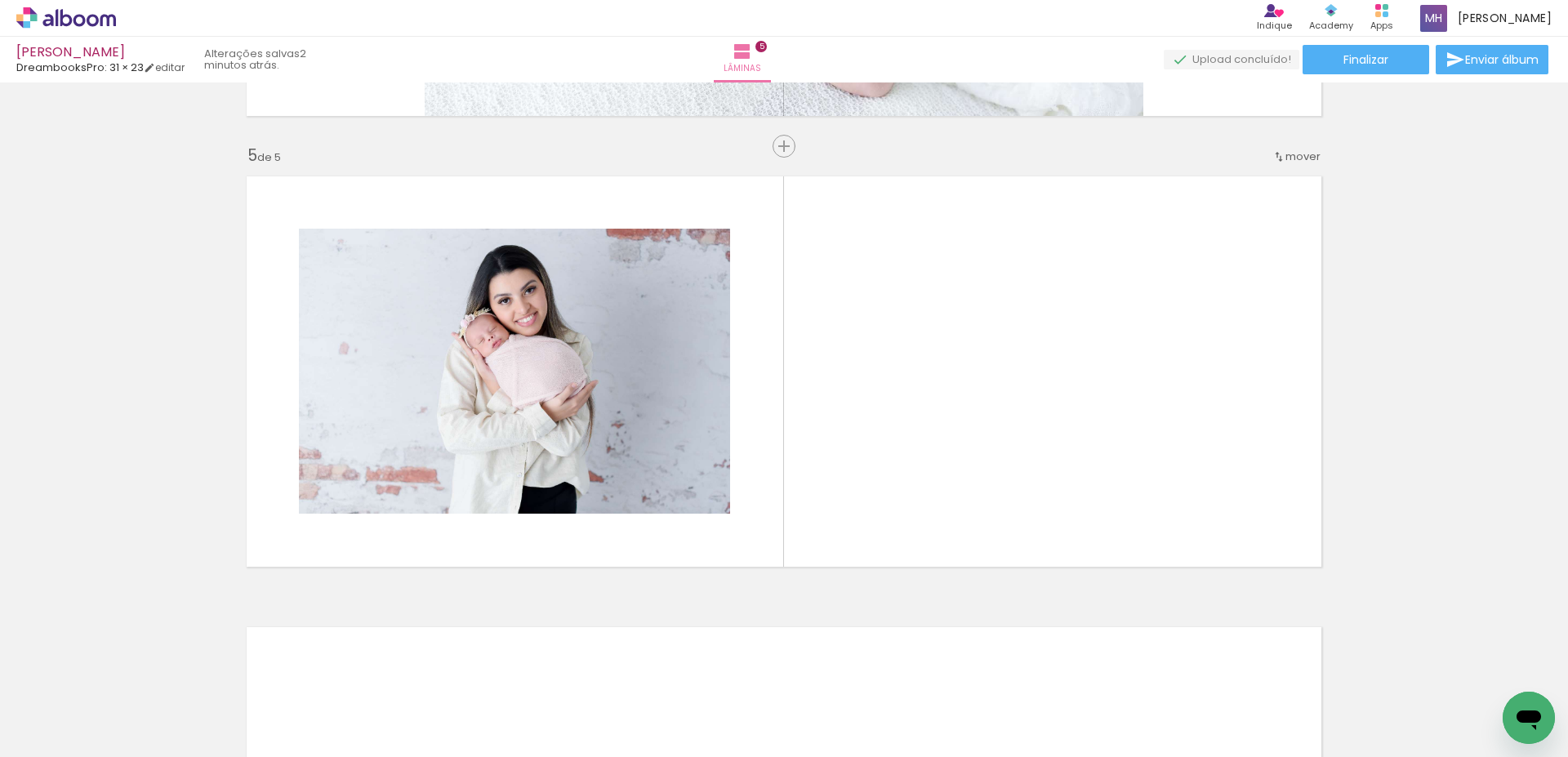
scroll to position [1771, 0]
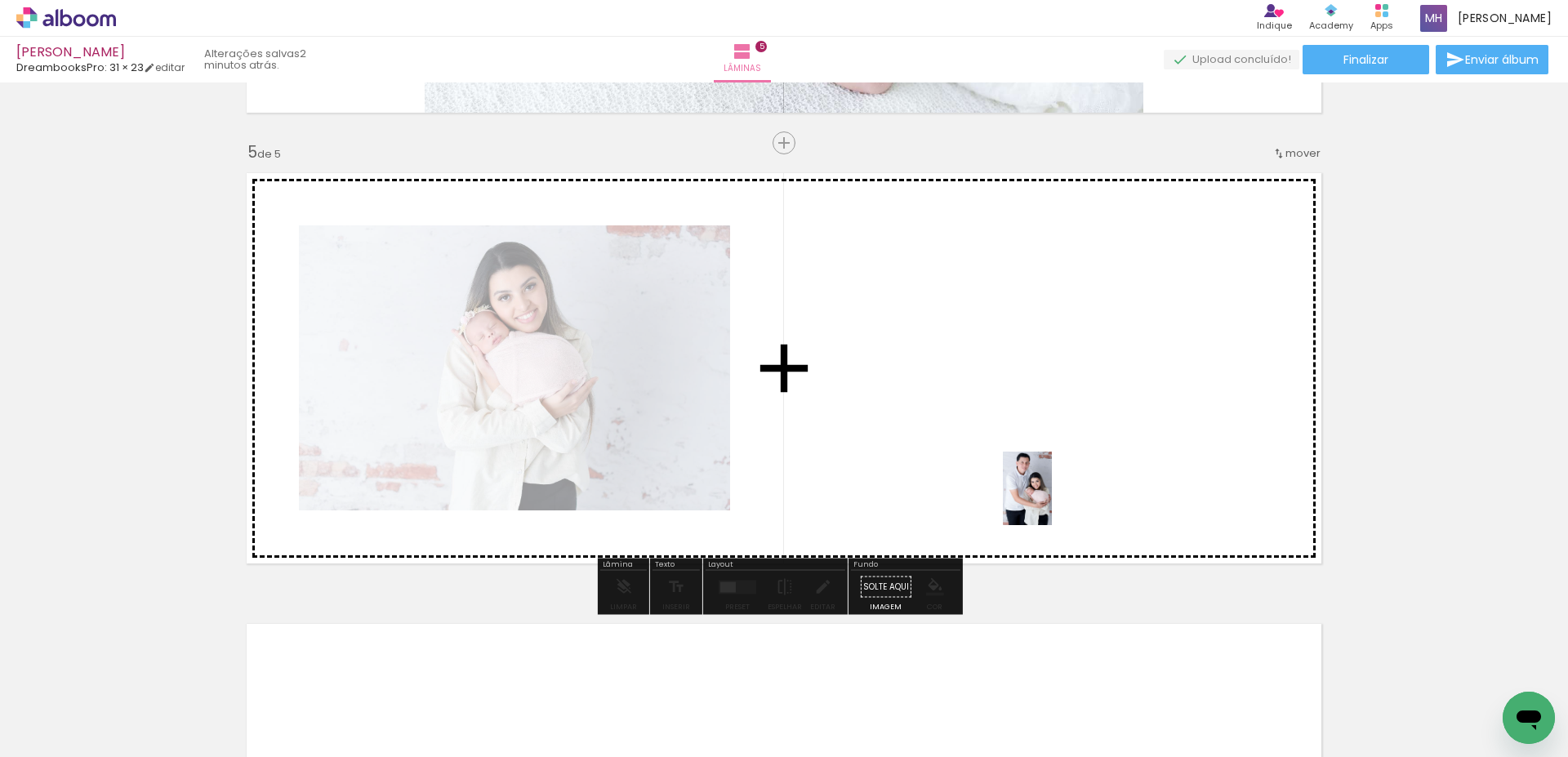
drag, startPoint x: 1086, startPoint y: 715, endPoint x: 1049, endPoint y: 492, distance: 226.0
click at [1049, 492] on quentale-workspace at bounding box center [784, 378] width 1568 height 757
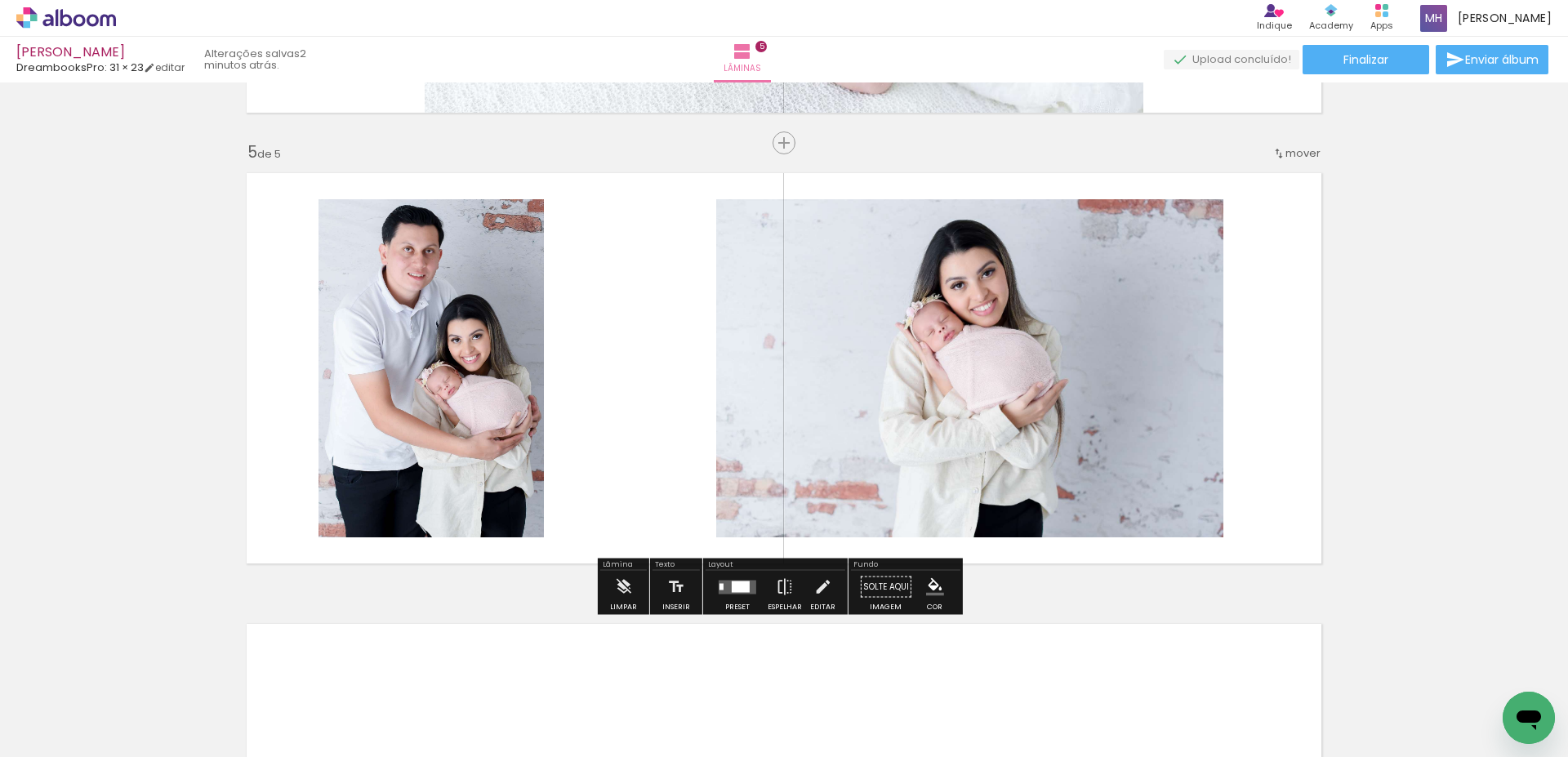
click at [727, 591] on quentale-layouter at bounding box center [737, 587] width 37 height 14
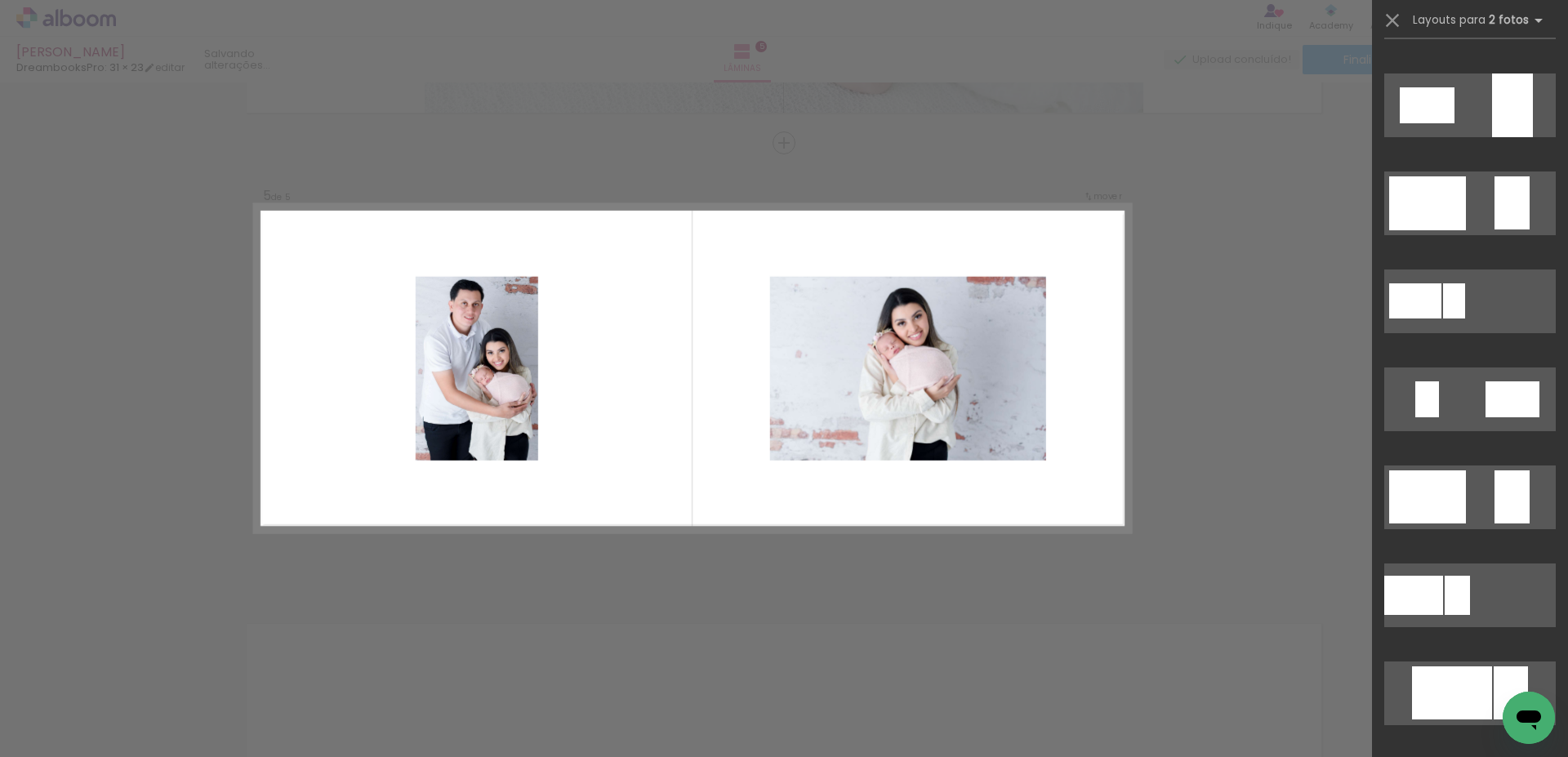
scroll to position [0, 0]
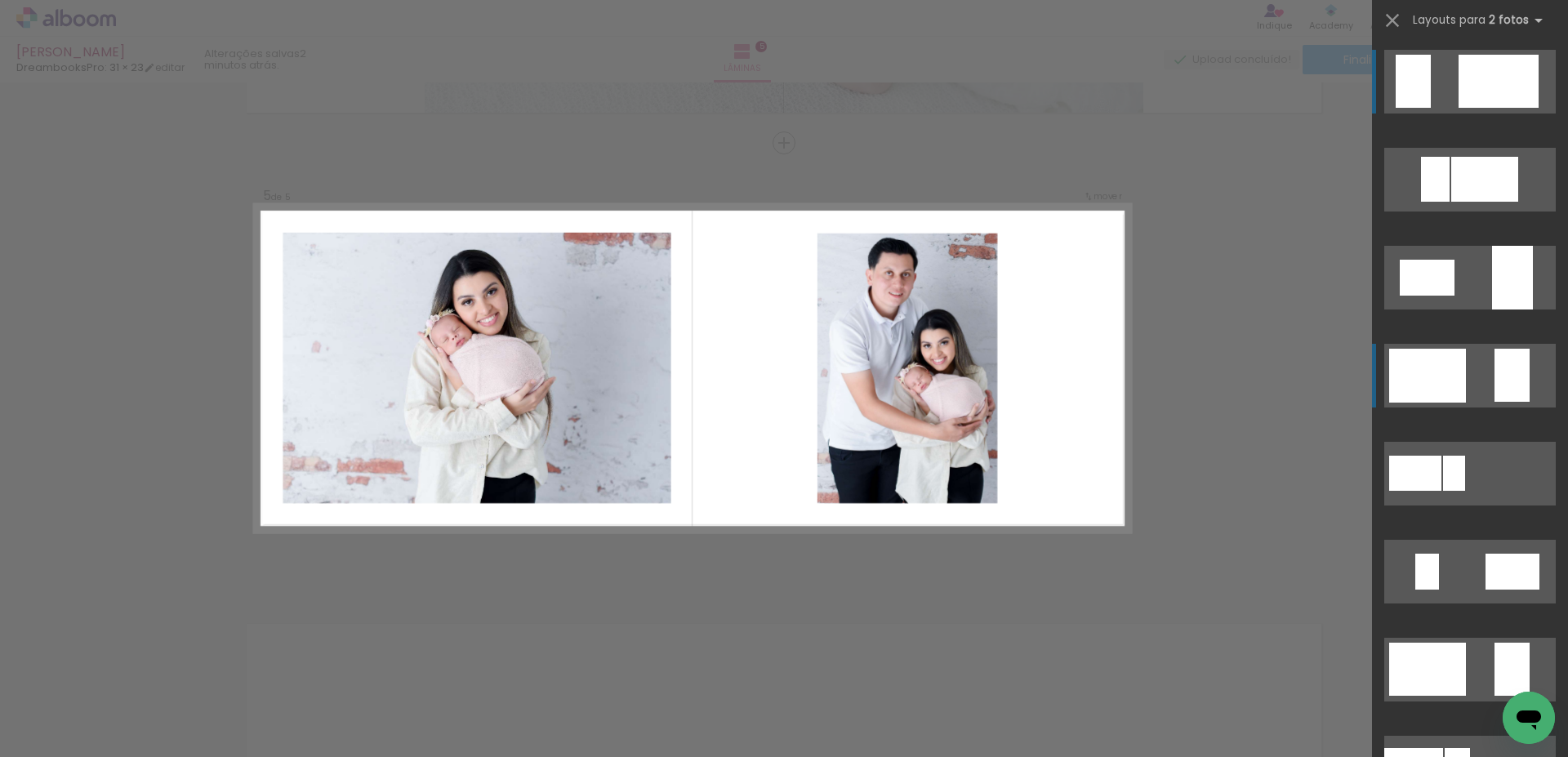
click at [1427, 202] on div at bounding box center [1435, 179] width 28 height 45
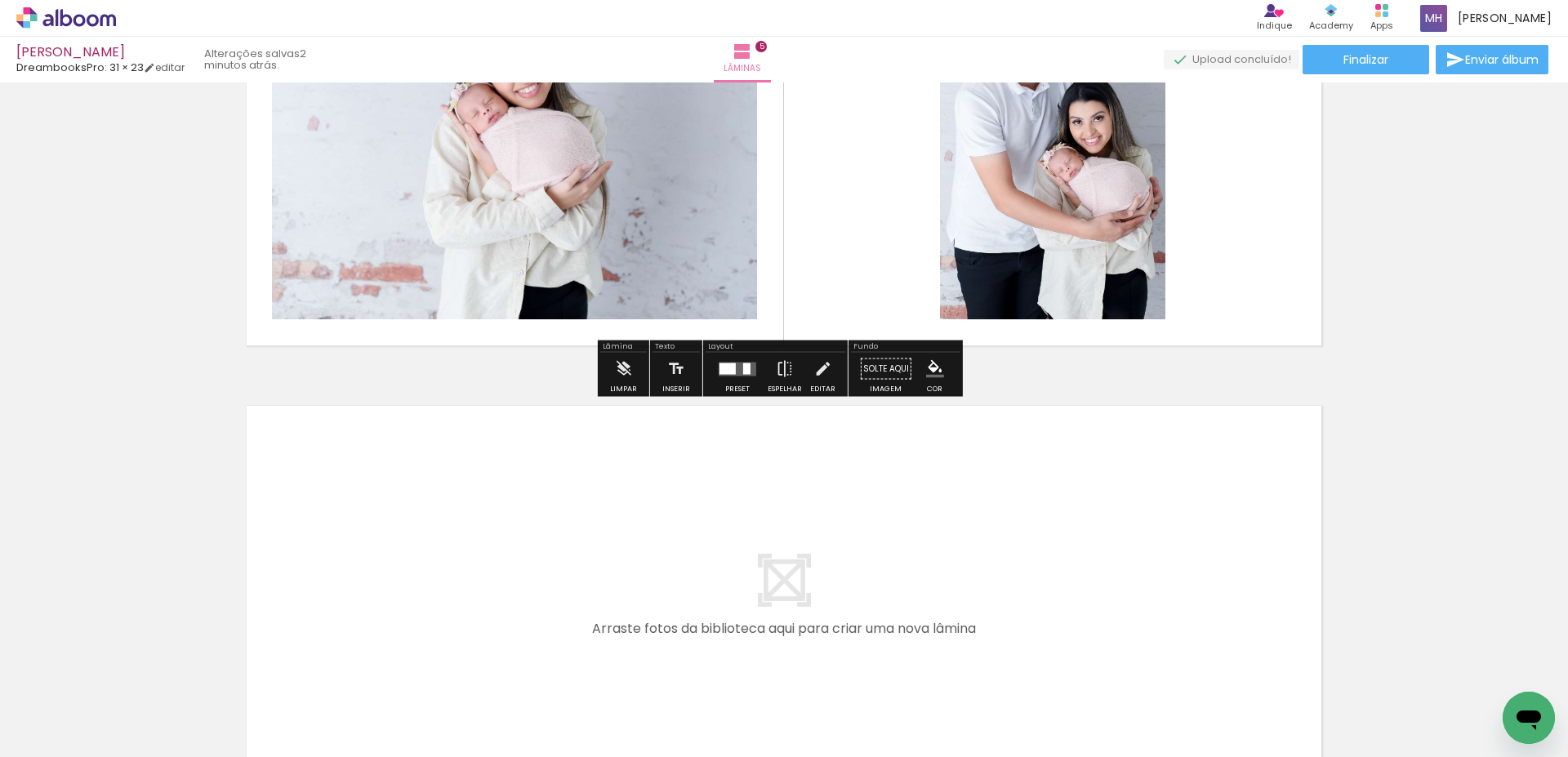
scroll to position [2197, 0]
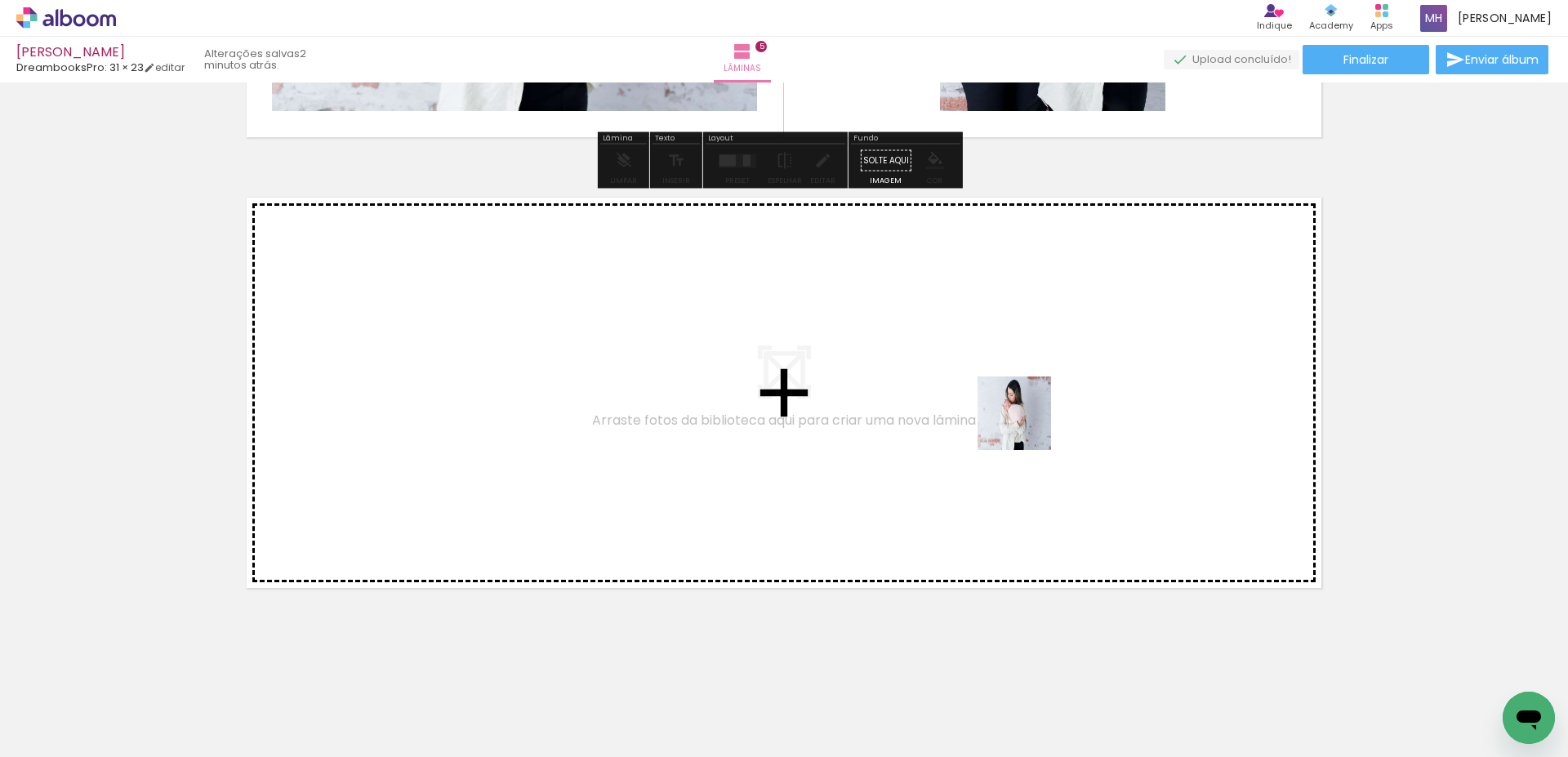
drag, startPoint x: 911, startPoint y: 716, endPoint x: 1036, endPoint y: 719, distance: 125.0
click at [1027, 425] on quentale-workspace at bounding box center [784, 378] width 1568 height 757
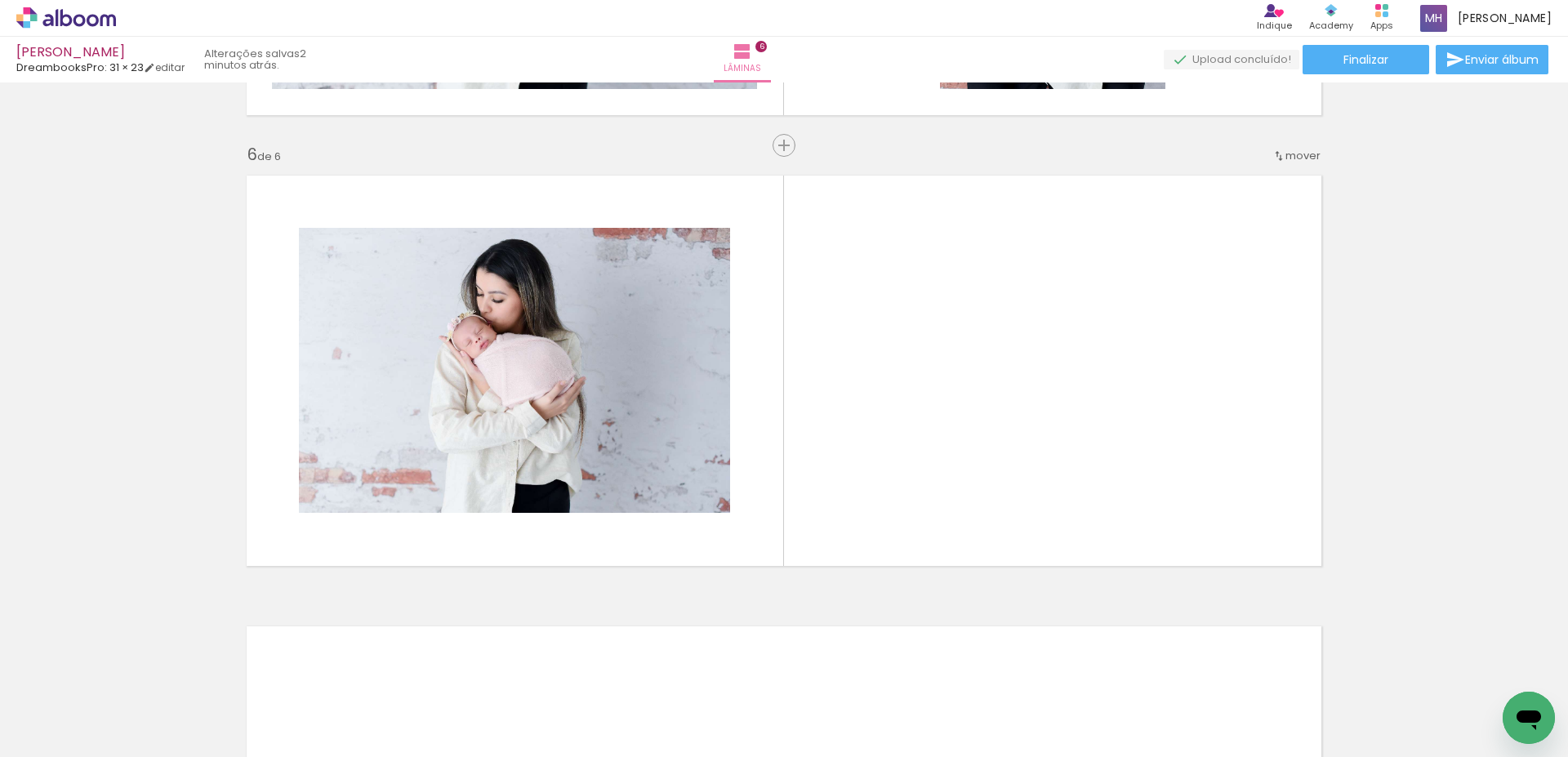
scroll to position [2222, 0]
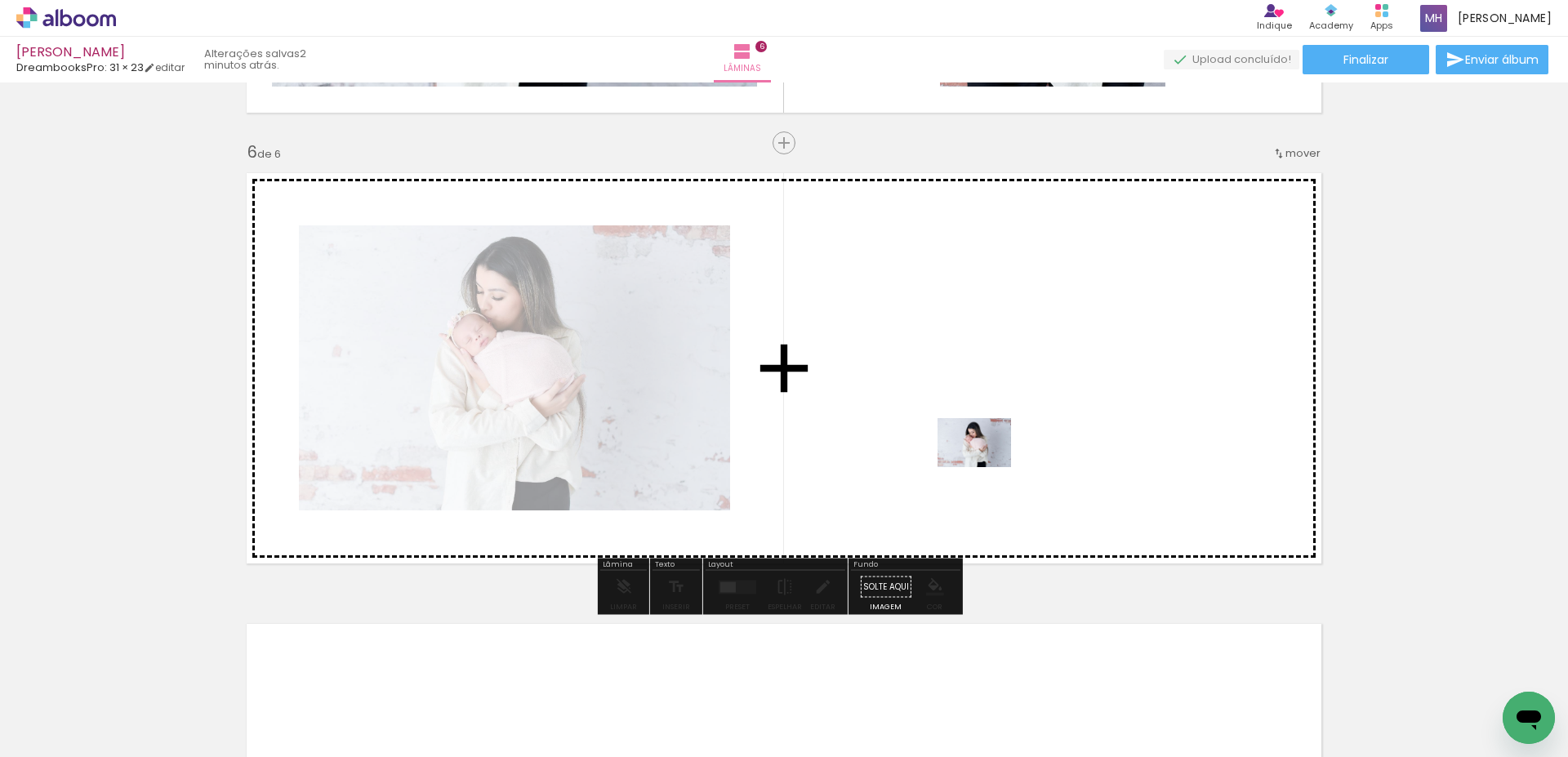
drag, startPoint x: 993, startPoint y: 665, endPoint x: 986, endPoint y: 468, distance: 197.1
click at [986, 468] on quentale-workspace at bounding box center [784, 378] width 1568 height 757
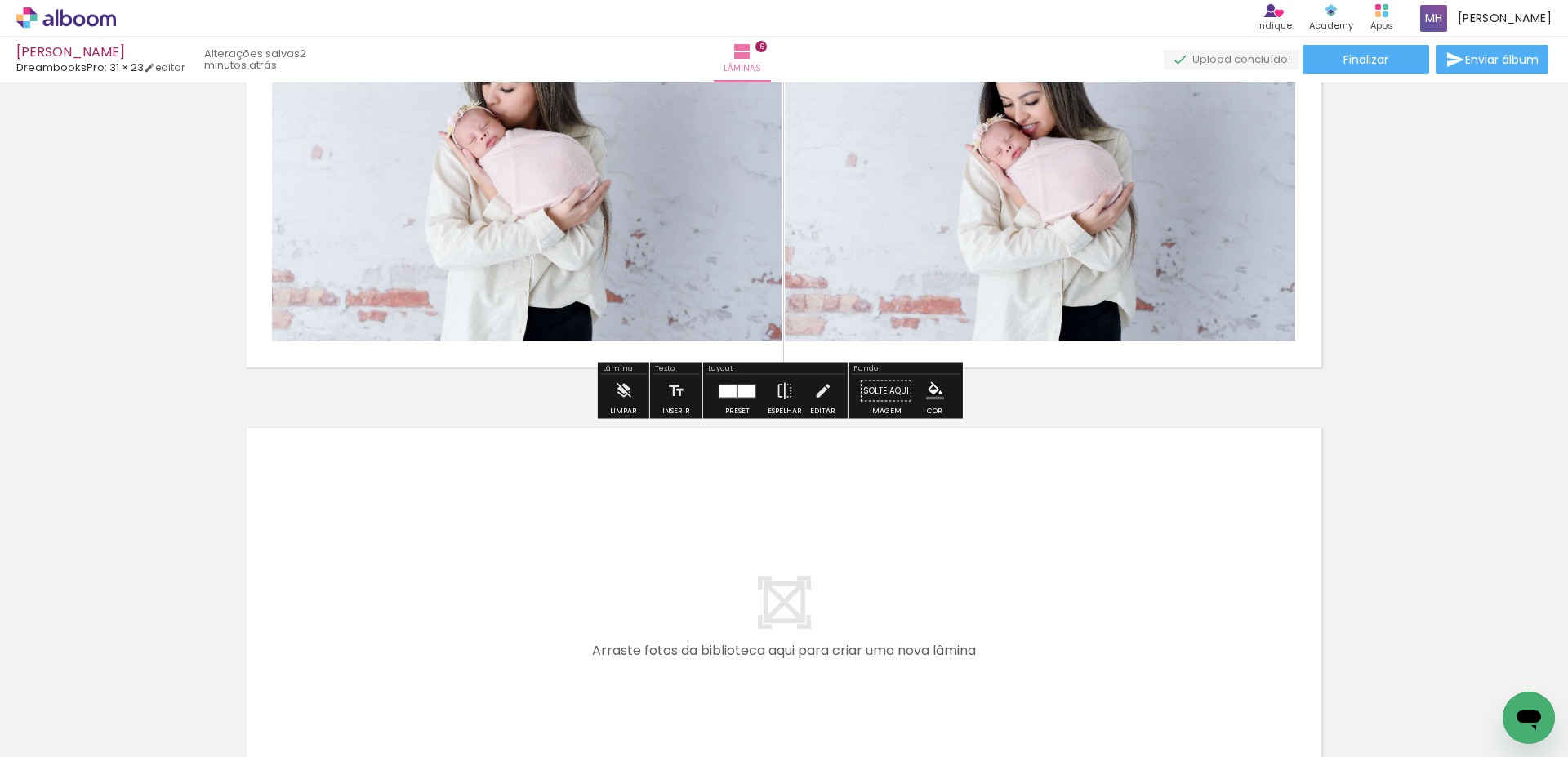
scroll to position [2439, 0]
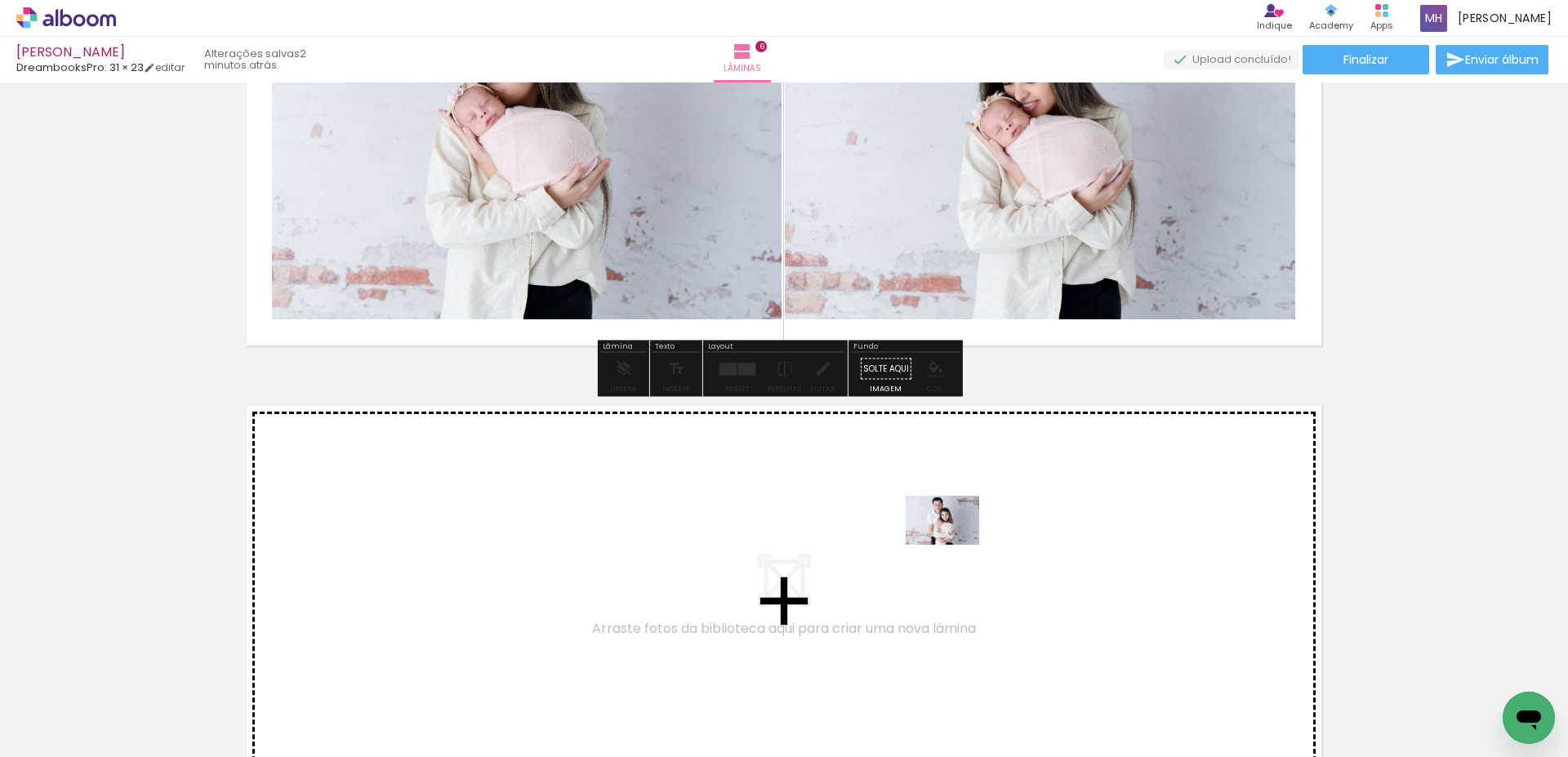
drag, startPoint x: 1161, startPoint y: 709, endPoint x: 955, endPoint y: 545, distance: 263.3
click at [955, 545] on quentale-workspace at bounding box center [784, 378] width 1568 height 757
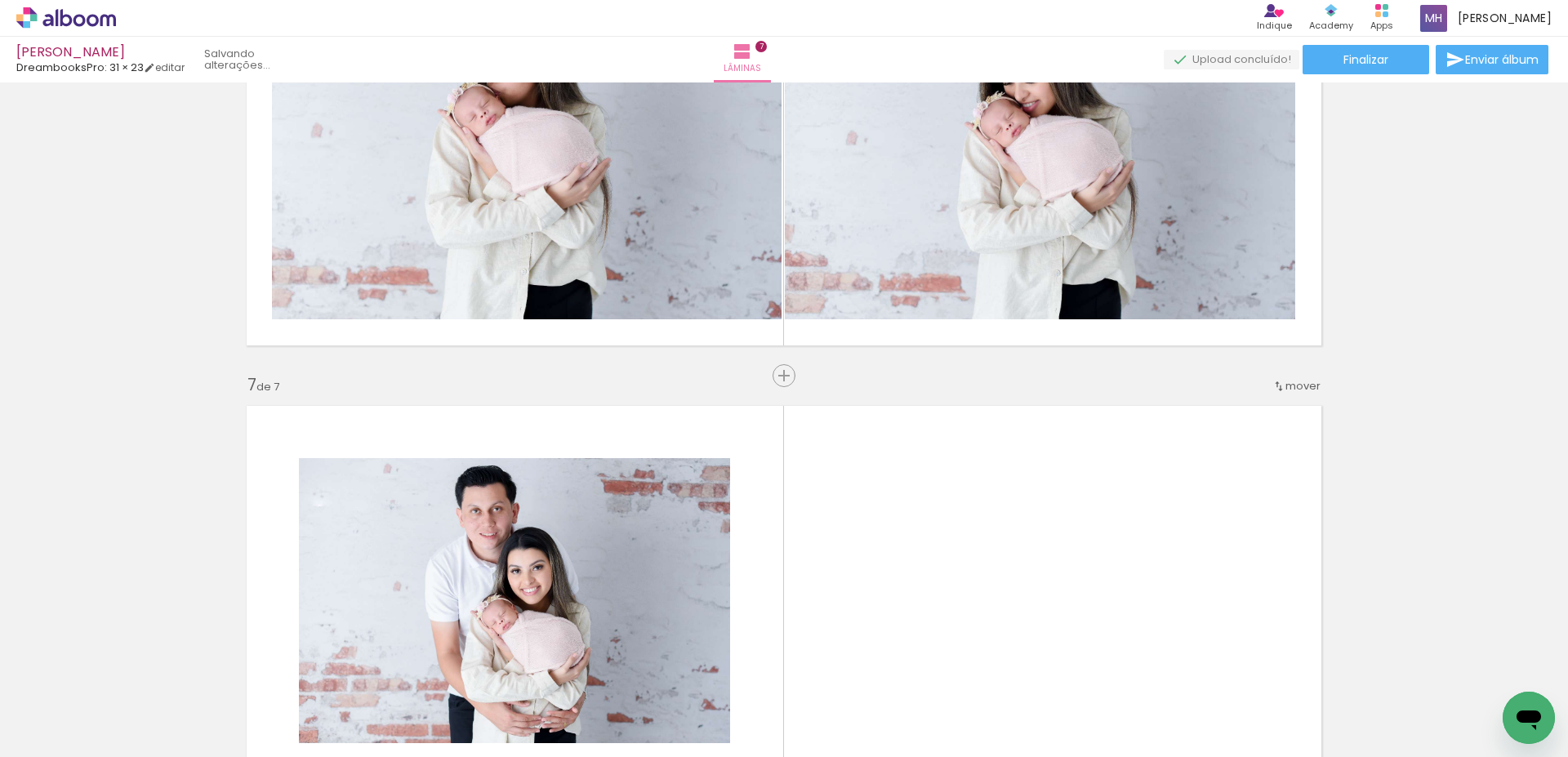
scroll to position [2673, 0]
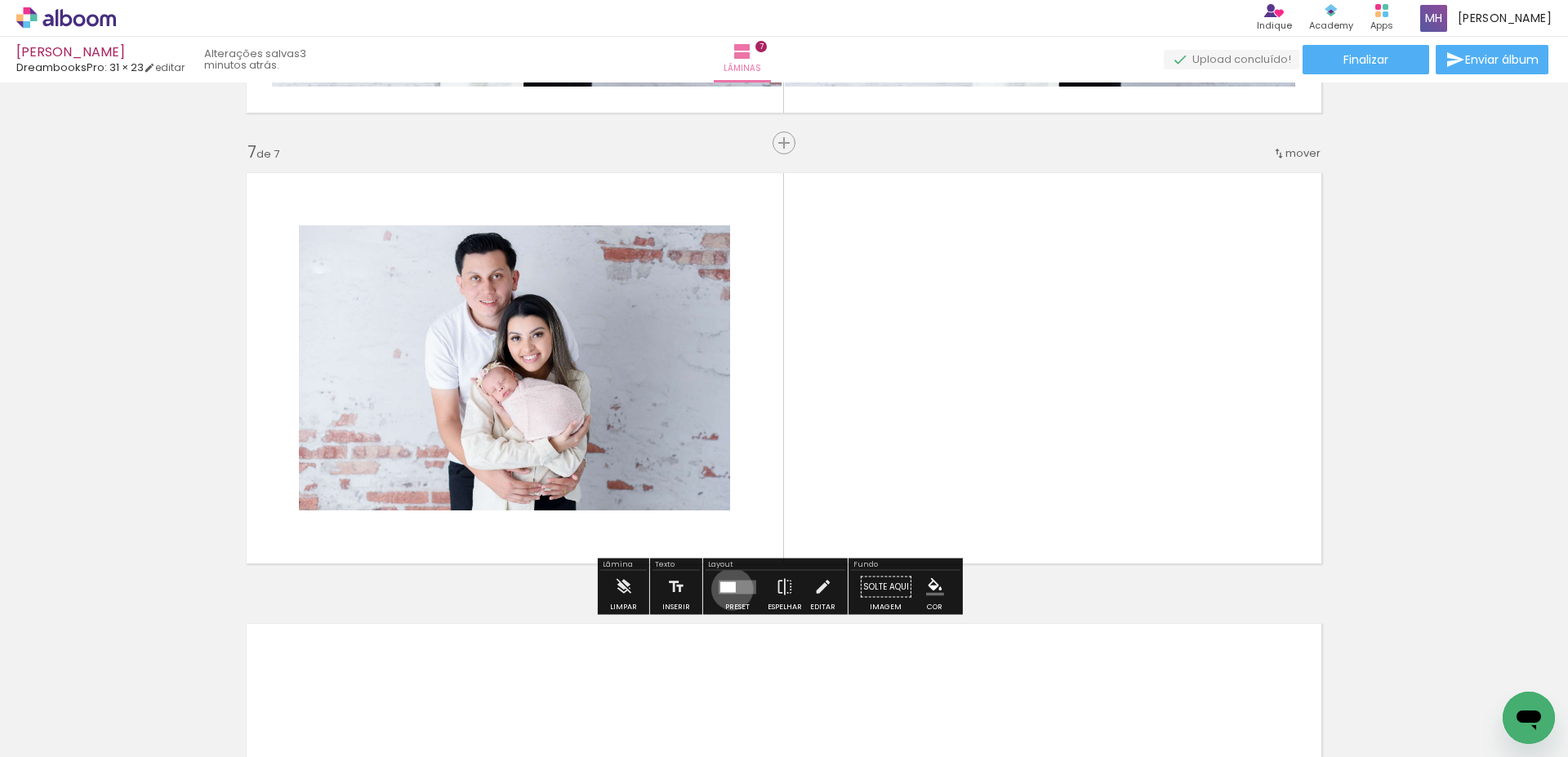
click at [728, 589] on div at bounding box center [727, 587] width 16 height 11
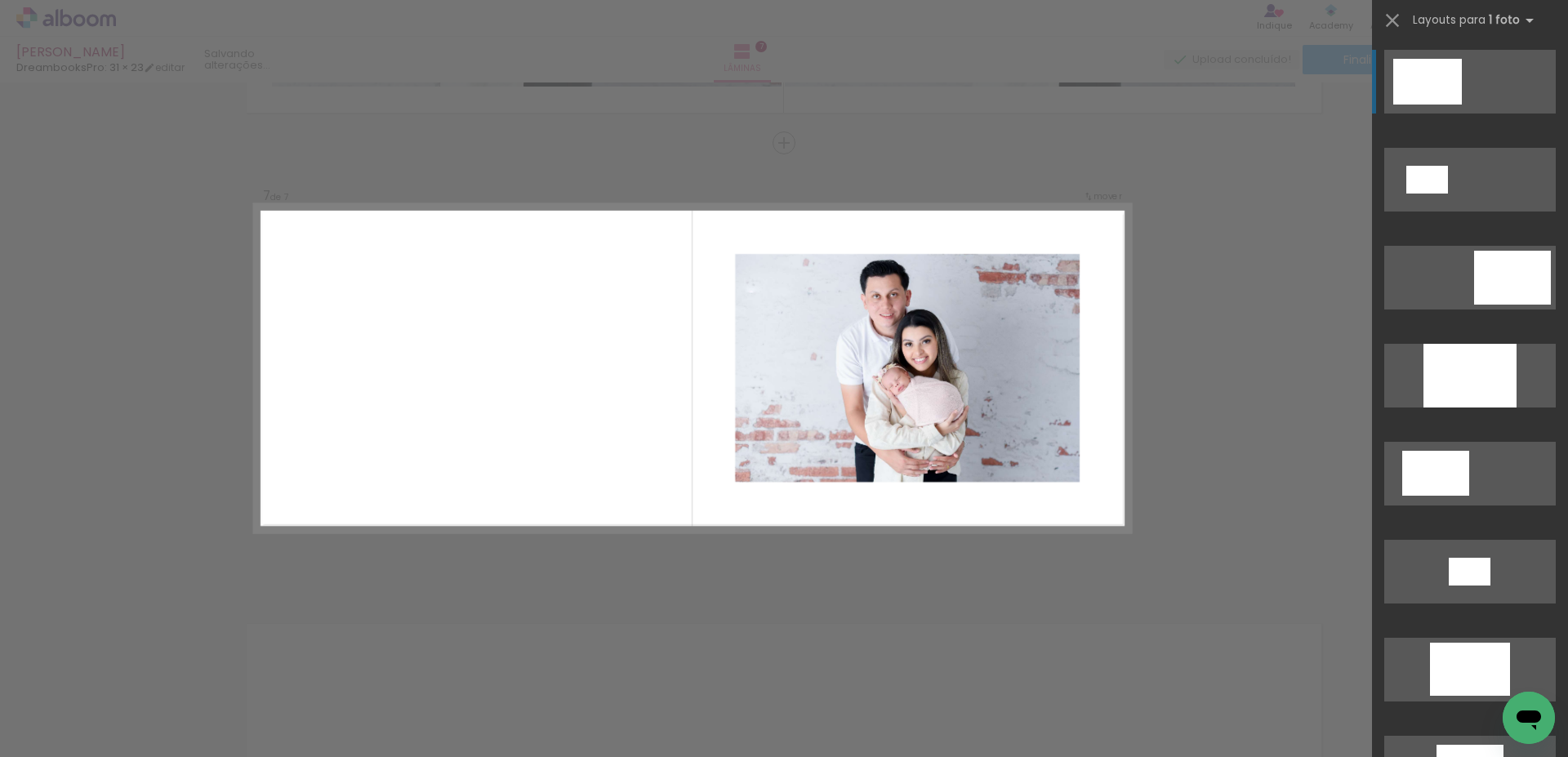
scroll to position [872, 0]
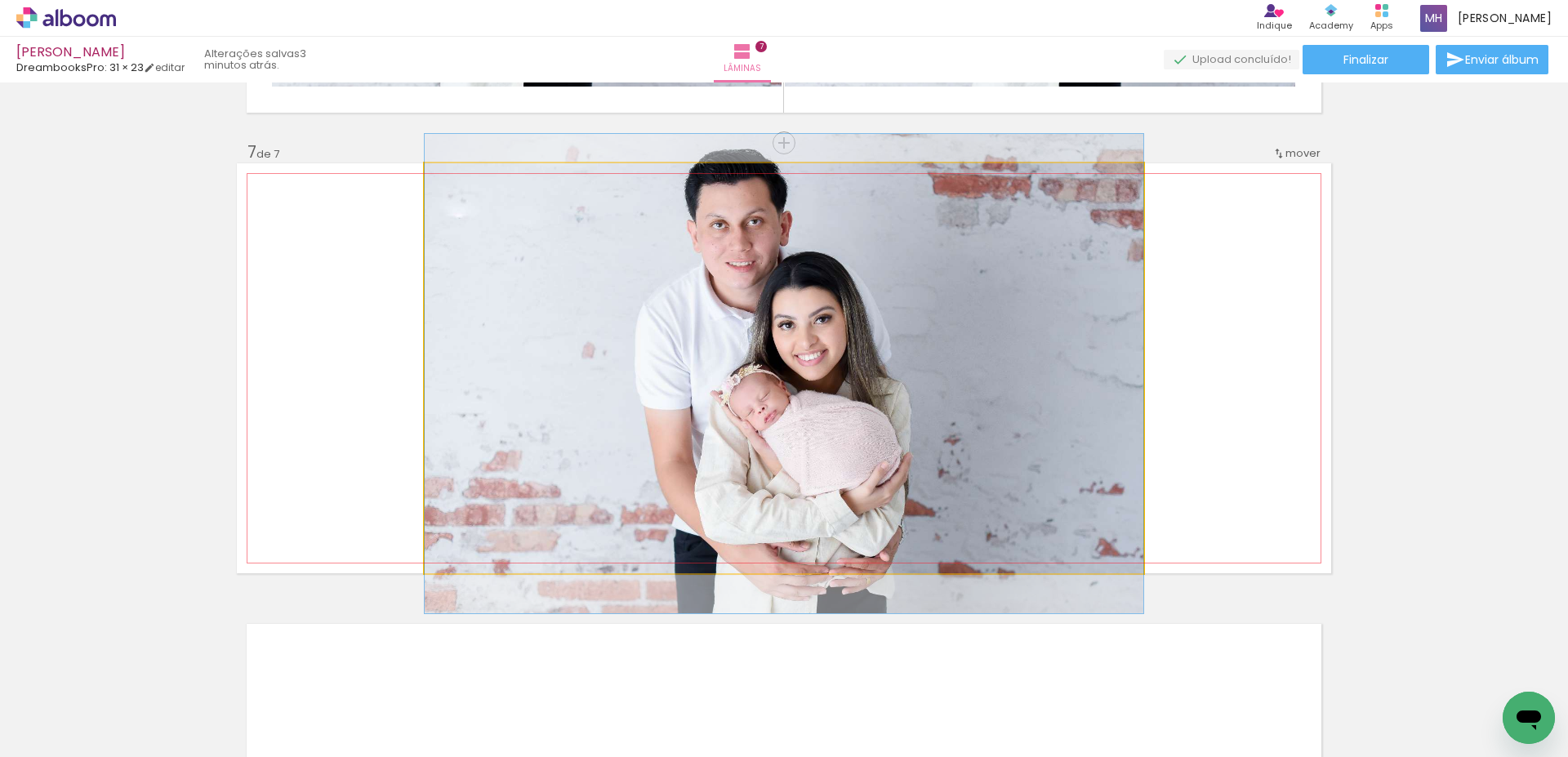
drag, startPoint x: 883, startPoint y: 424, endPoint x: 891, endPoint y: 429, distance: 9.4
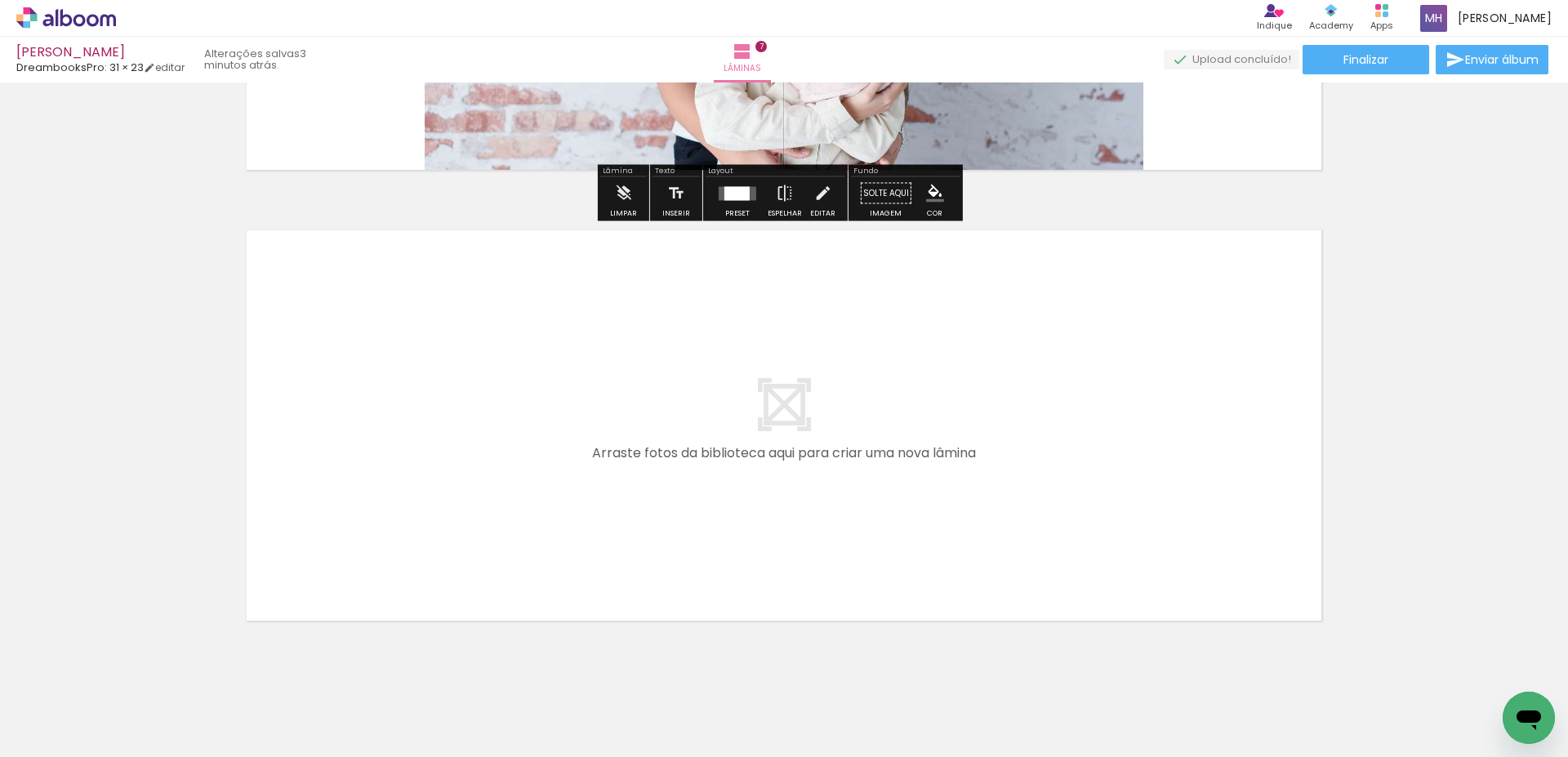
scroll to position [3099, 0]
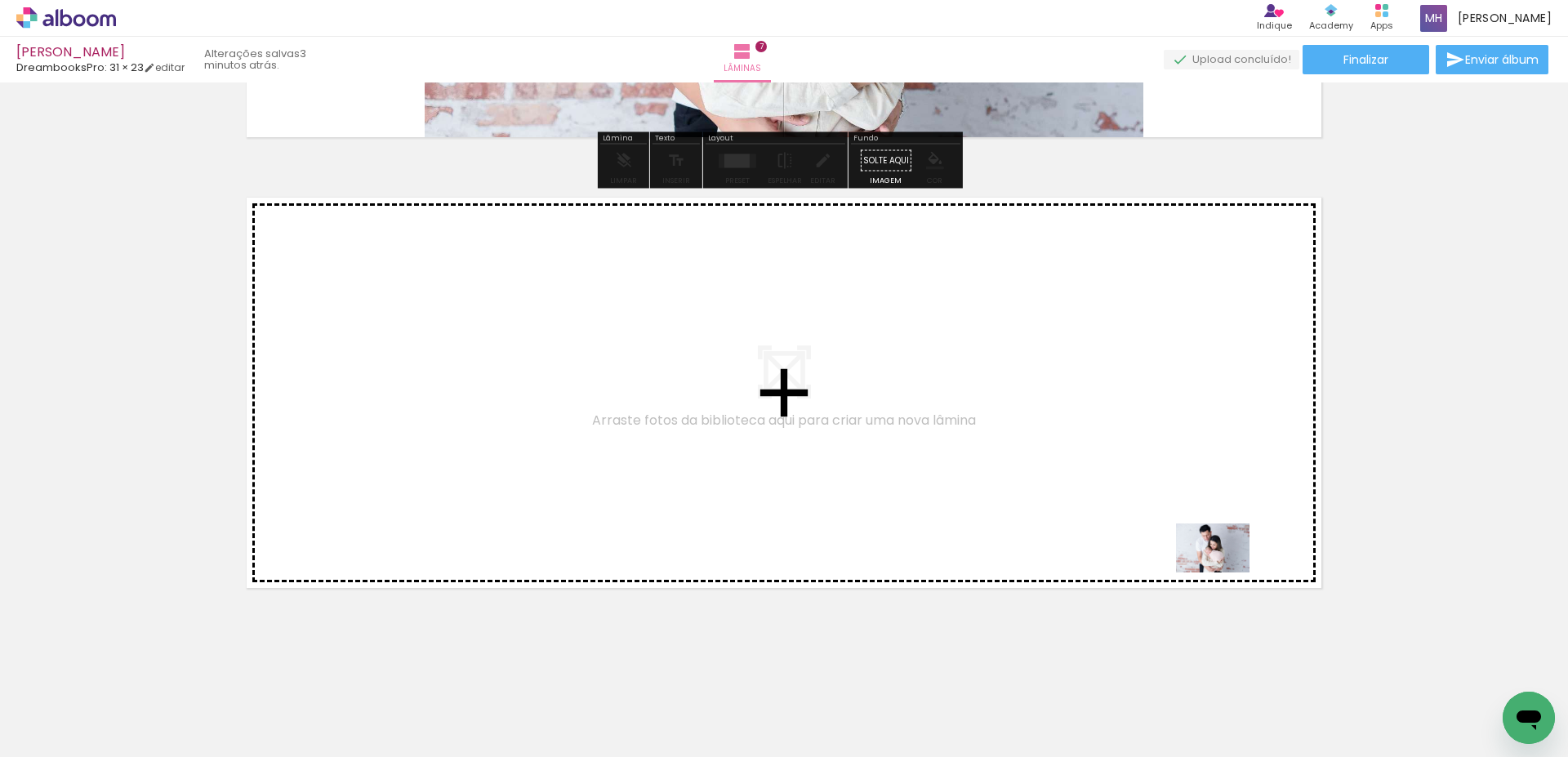
drag, startPoint x: 1281, startPoint y: 715, endPoint x: 1225, endPoint y: 573, distance: 152.6
click at [1225, 573] on quentale-workspace at bounding box center [784, 378] width 1568 height 757
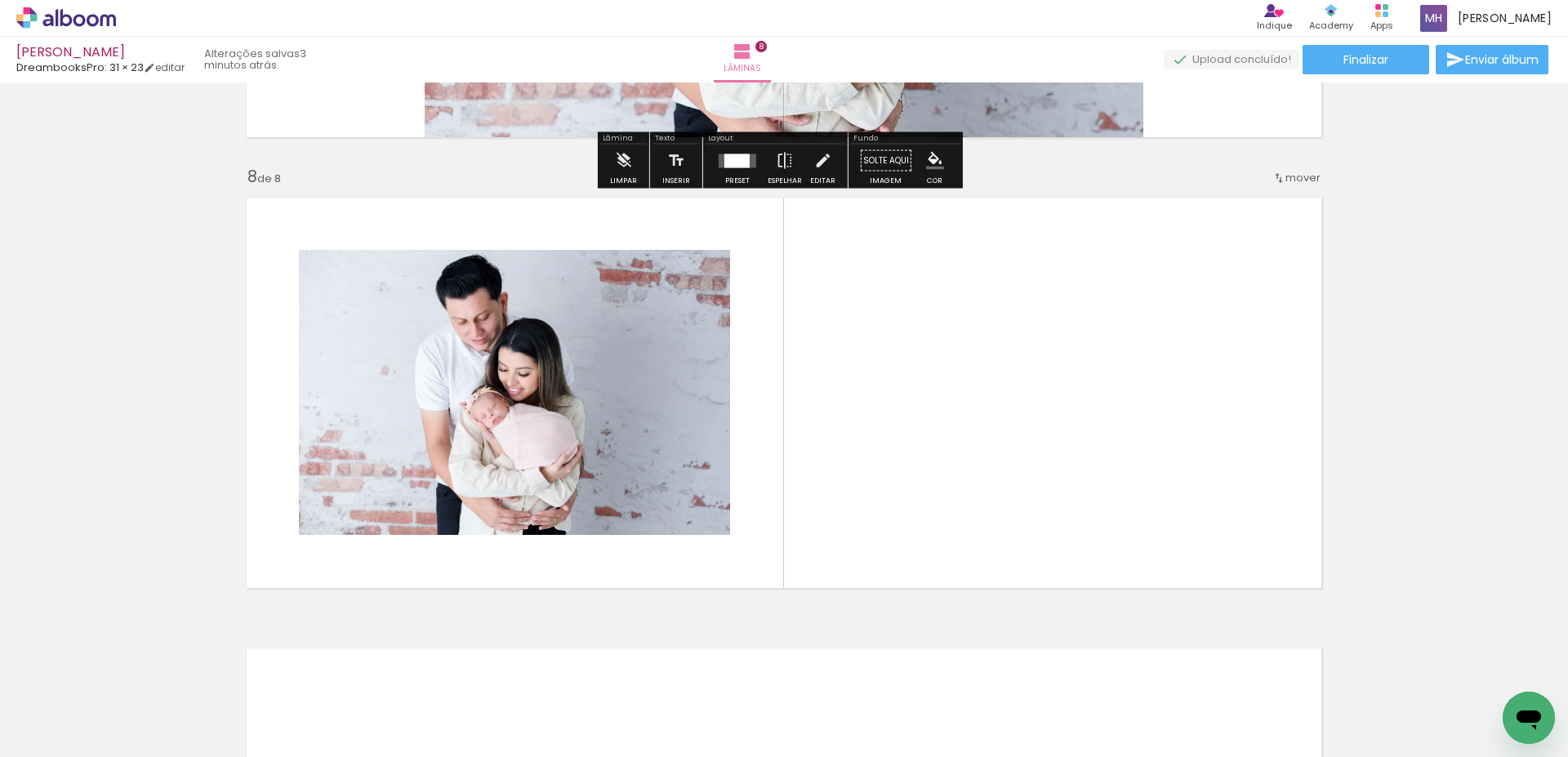
scroll to position [3124, 0]
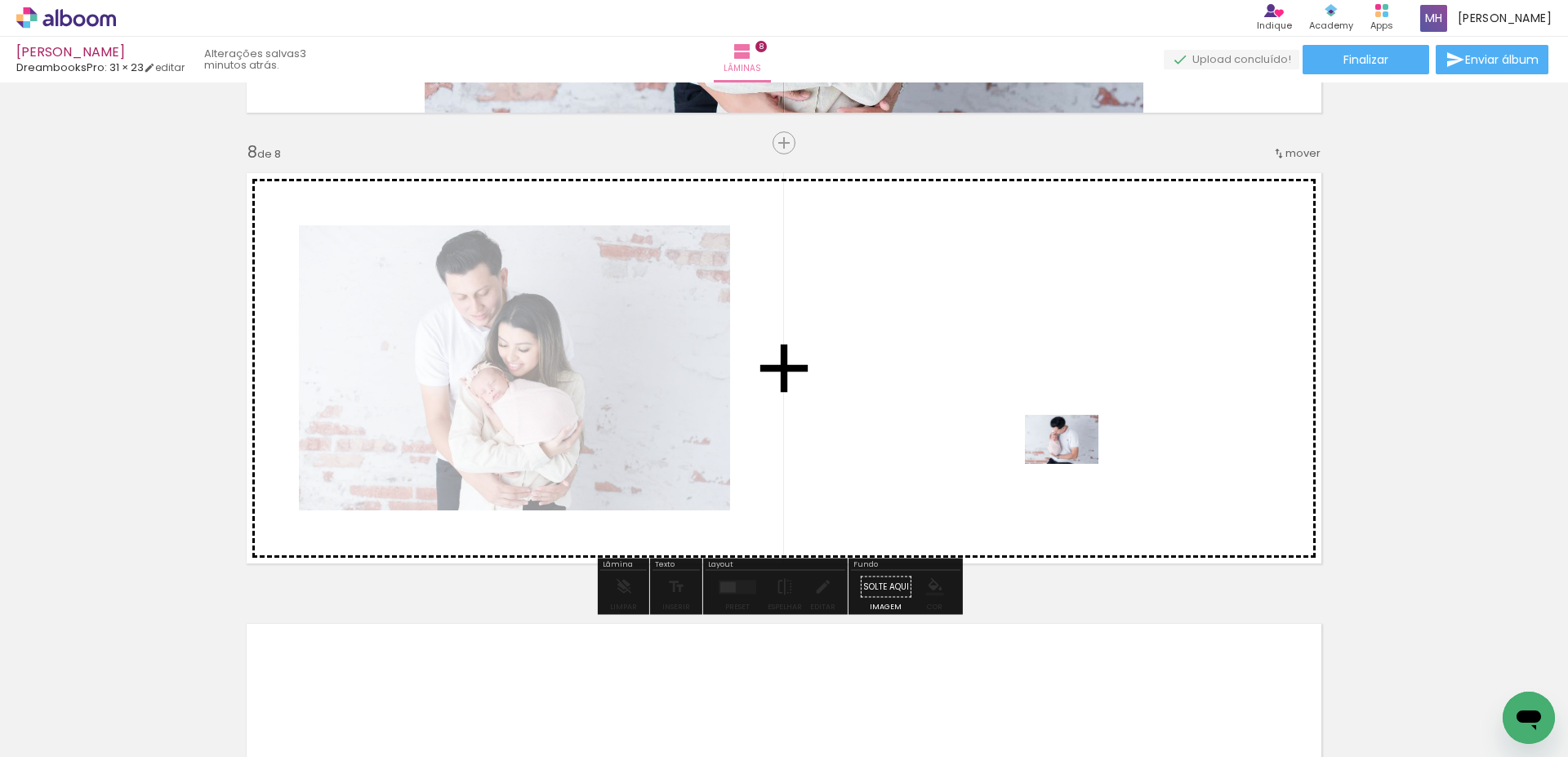
drag, startPoint x: 1339, startPoint y: 704, endPoint x: 1074, endPoint y: 464, distance: 357.5
click at [1074, 464] on quentale-workspace at bounding box center [784, 378] width 1568 height 757
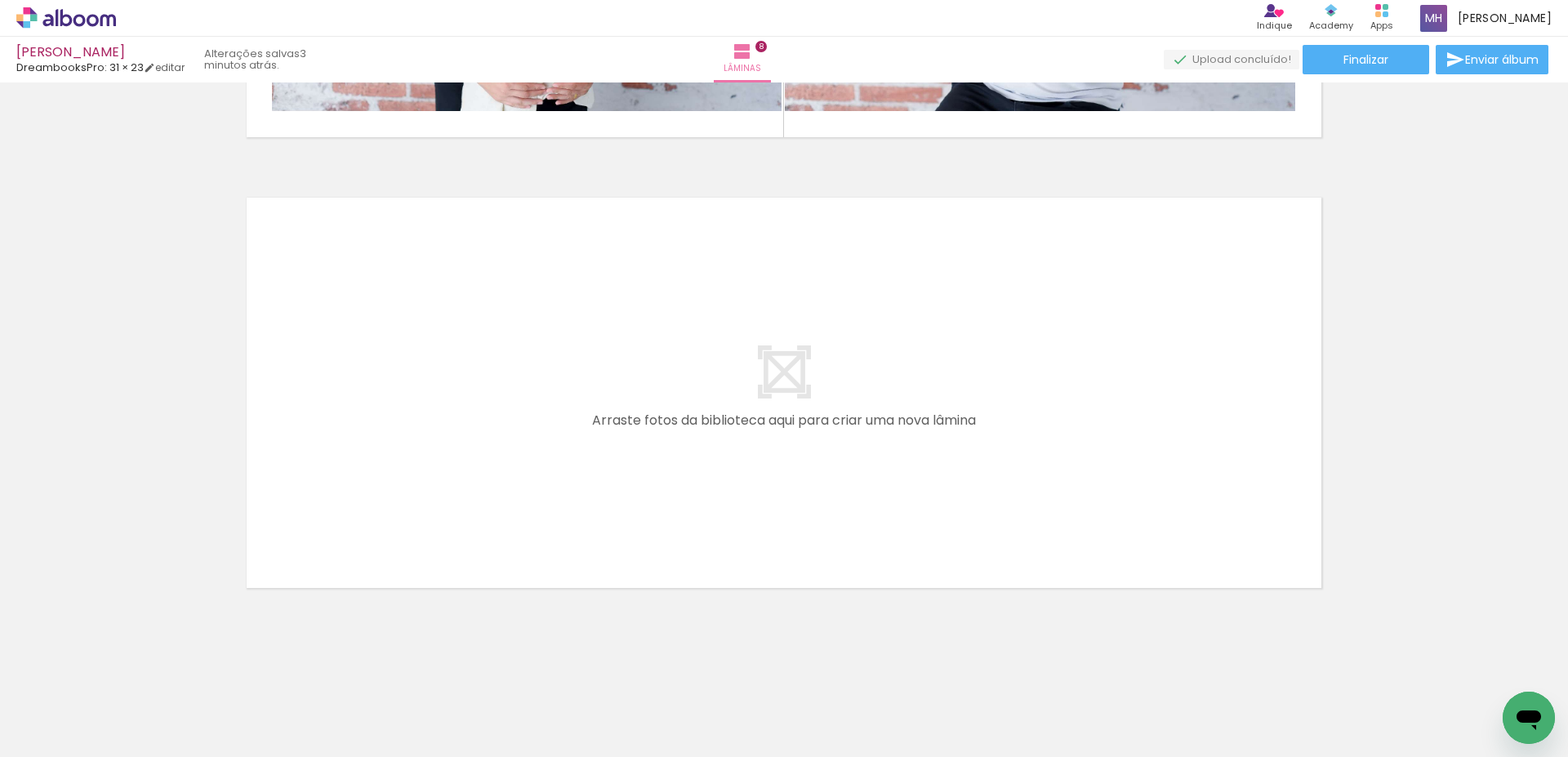
scroll to position [0, 871]
drag, startPoint x: 602, startPoint y: 674, endPoint x: 685, endPoint y: 497, distance: 195.5
click at [685, 497] on quentale-workspace at bounding box center [784, 378] width 1568 height 757
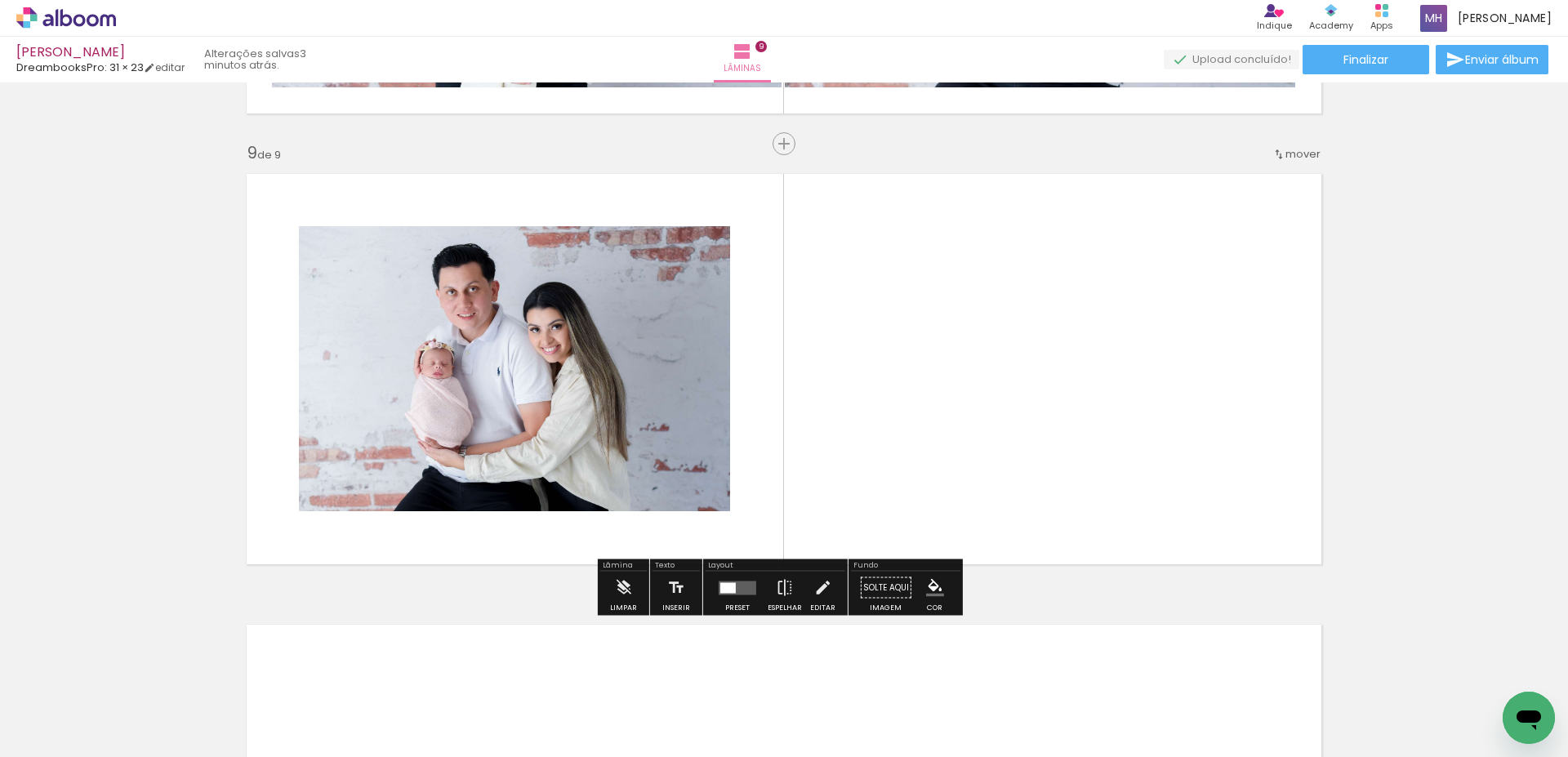
scroll to position [3575, 0]
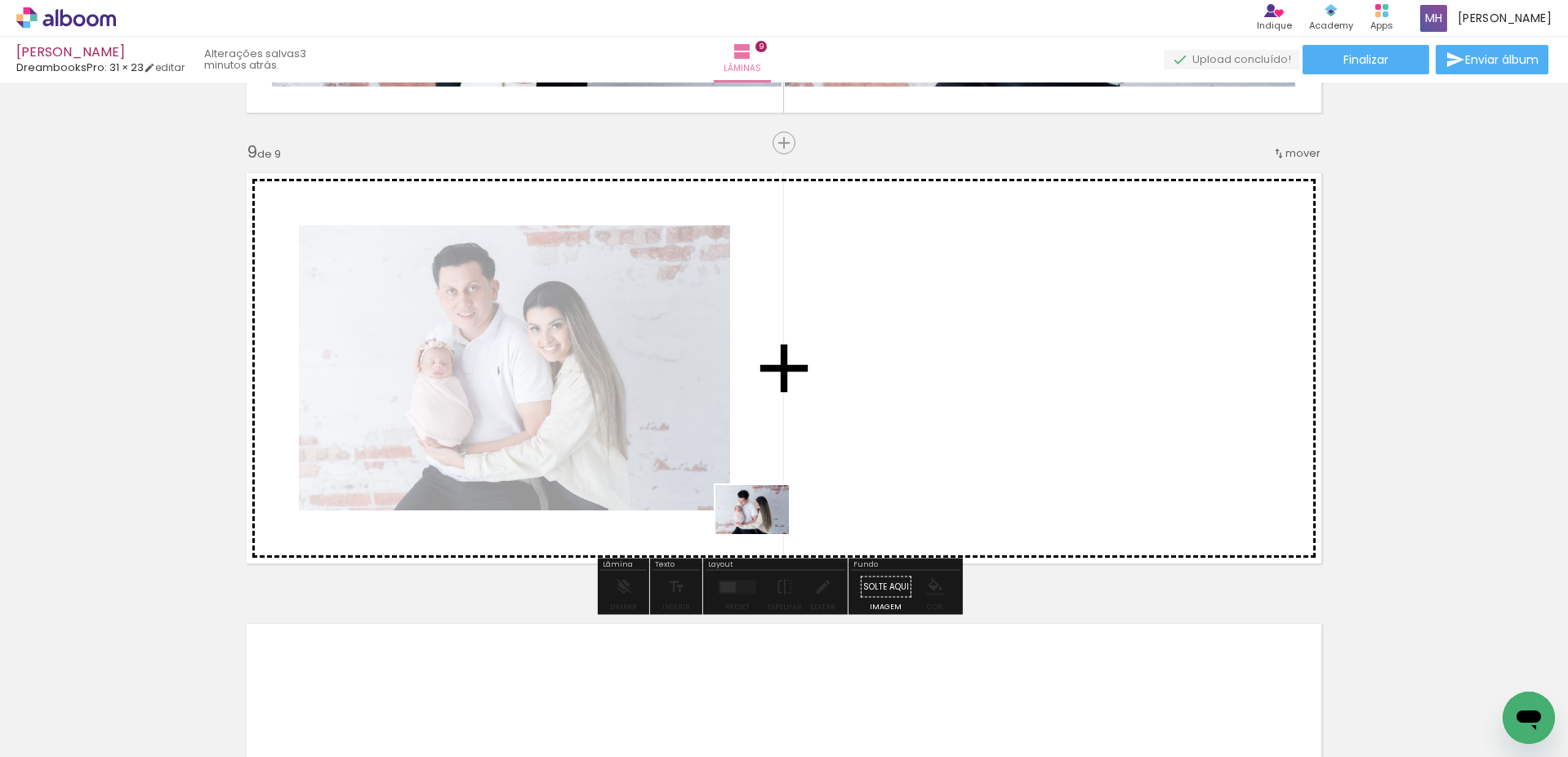
drag, startPoint x: 658, startPoint y: 710, endPoint x: 764, endPoint y: 534, distance: 205.5
click at [764, 534] on quentale-workspace at bounding box center [784, 378] width 1568 height 757
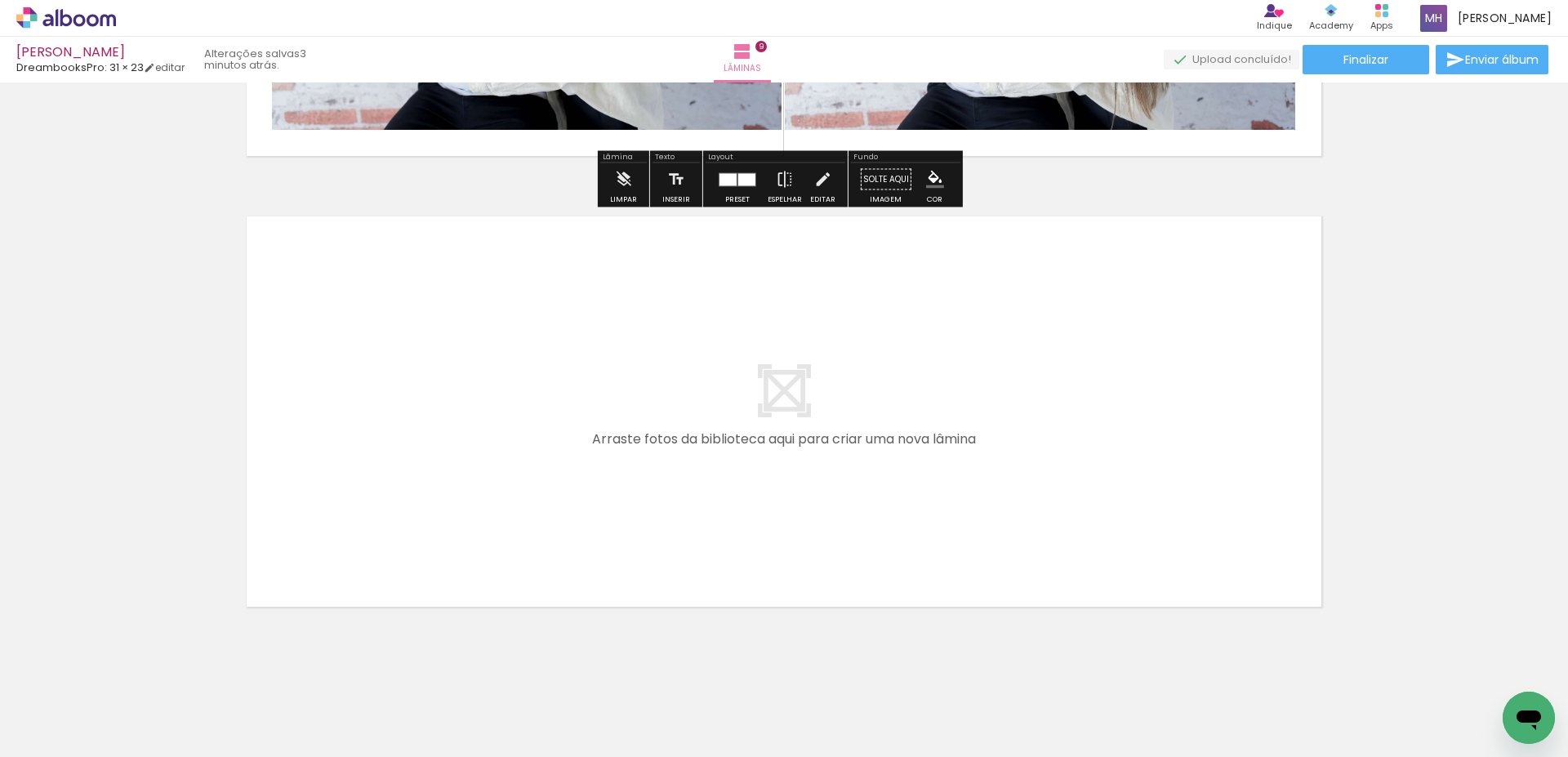
scroll to position [4001, 0]
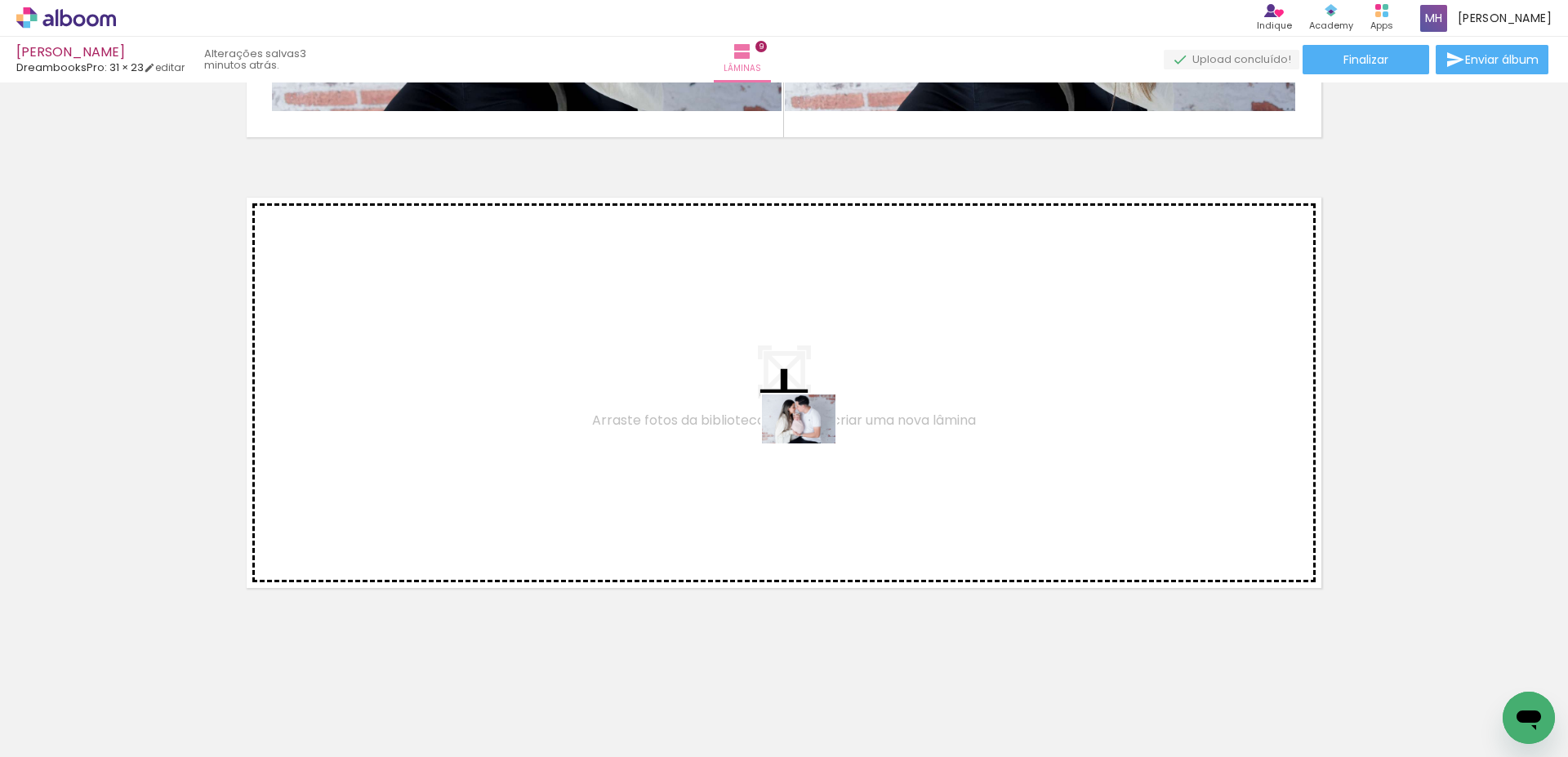
drag, startPoint x: 767, startPoint y: 719, endPoint x: 811, endPoint y: 444, distance: 278.5
click at [811, 444] on quentale-workspace at bounding box center [784, 378] width 1568 height 757
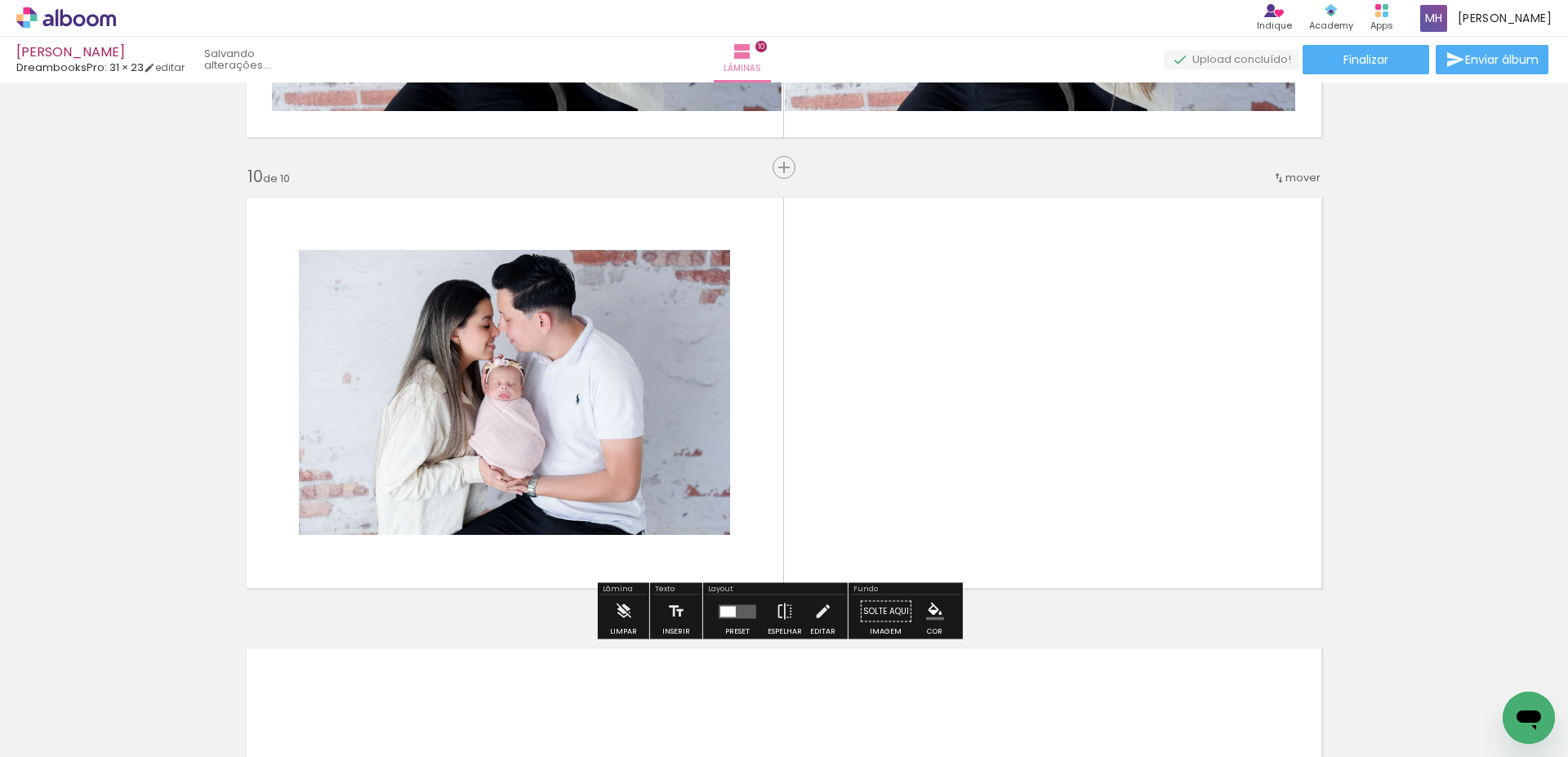
scroll to position [4026, 0]
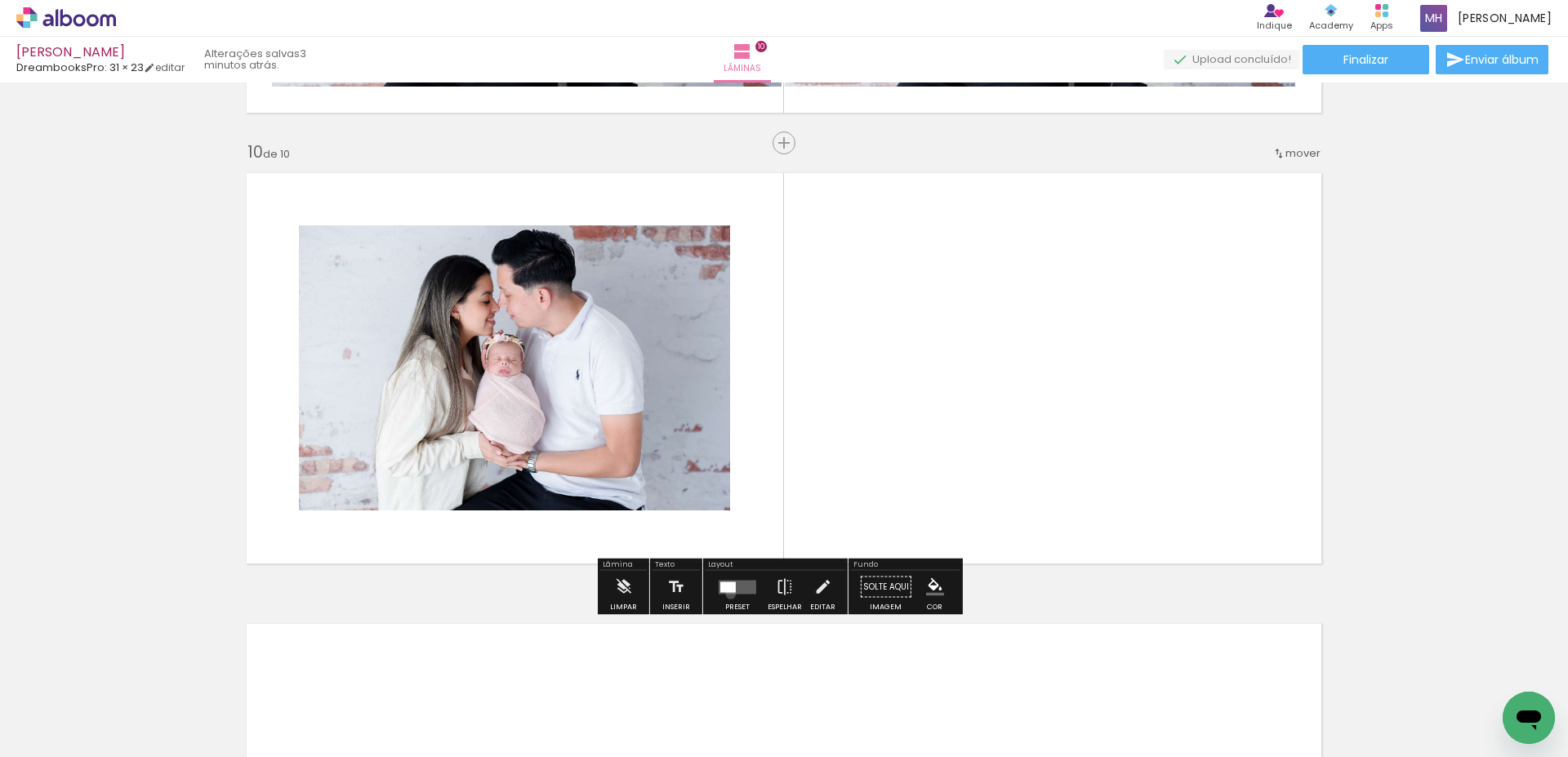
click at [727, 594] on div at bounding box center [737, 587] width 44 height 33
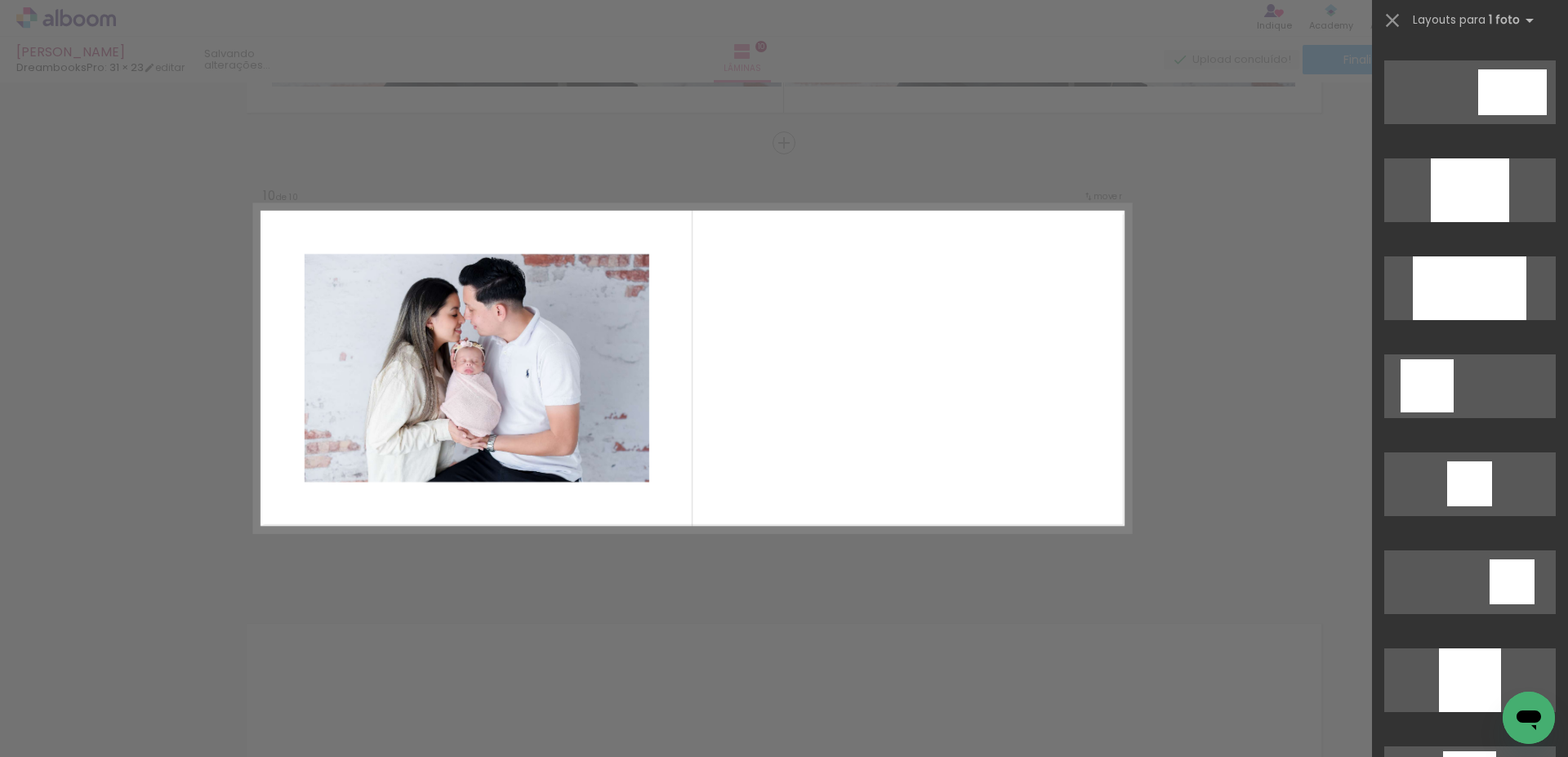
scroll to position [0, 0]
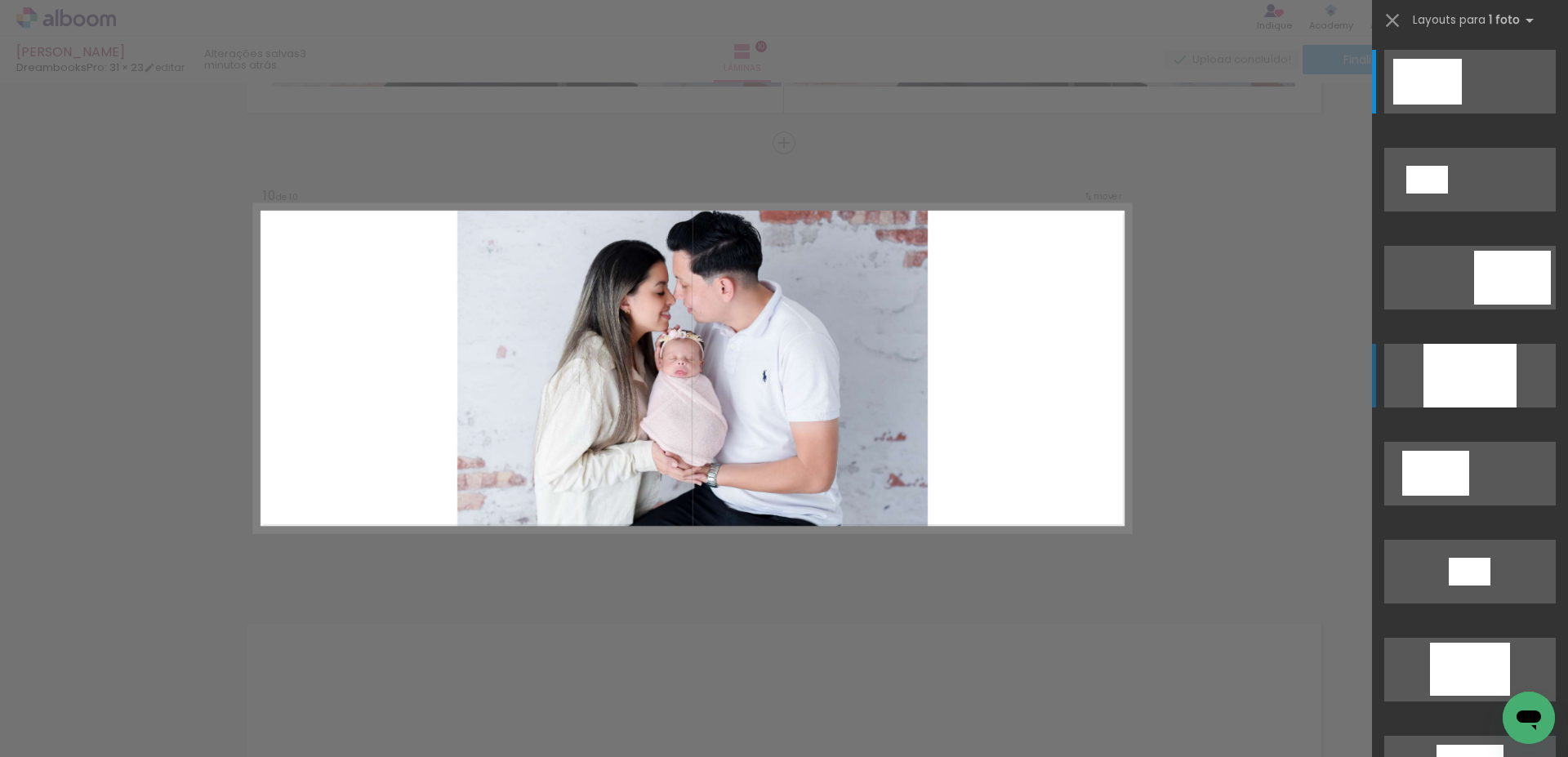
click at [1456, 388] on div at bounding box center [1470, 376] width 93 height 63
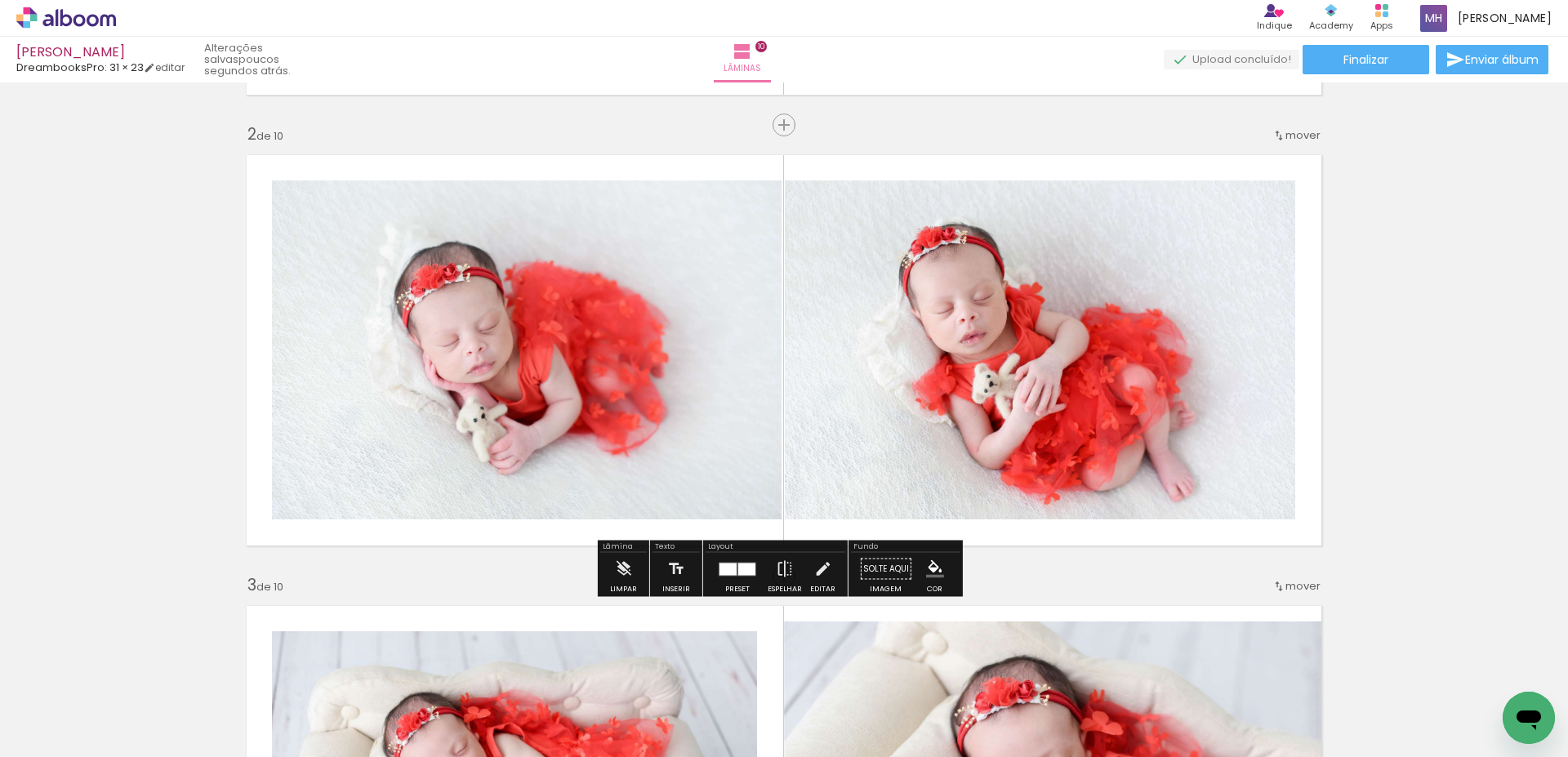
scroll to position [218, 0]
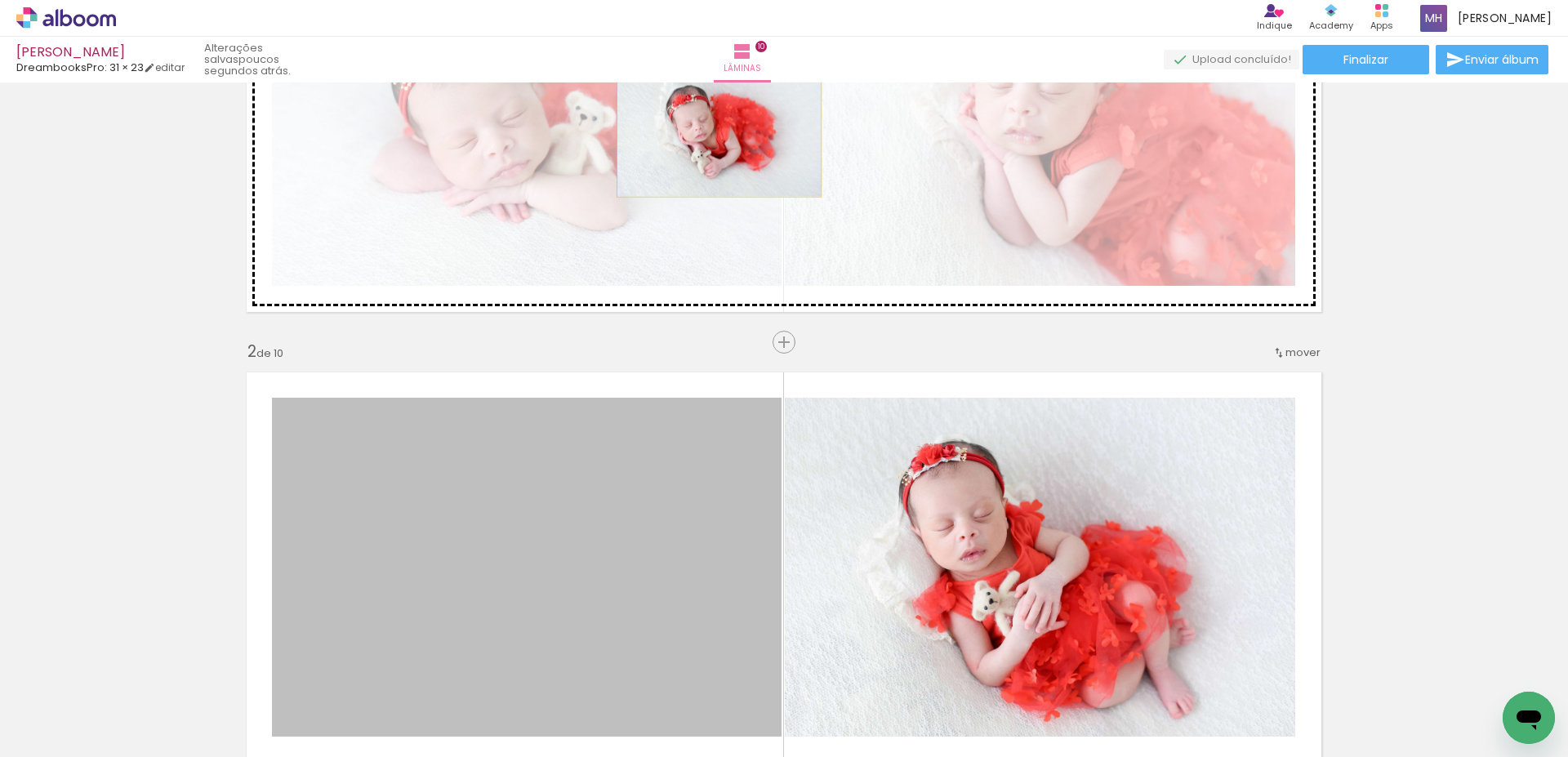
drag, startPoint x: 580, startPoint y: 544, endPoint x: 713, endPoint y: 129, distance: 435.8
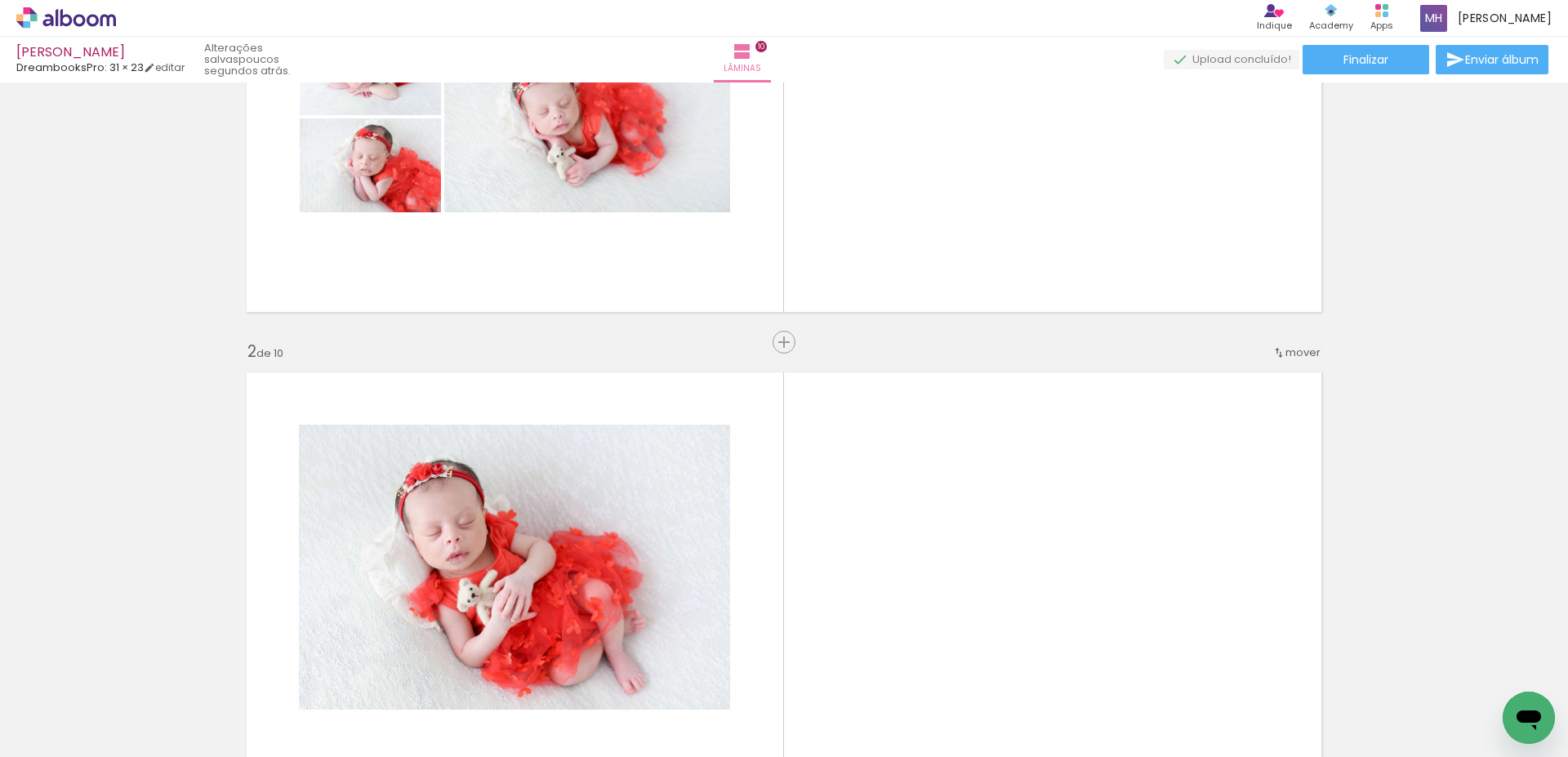
scroll to position [0, 0]
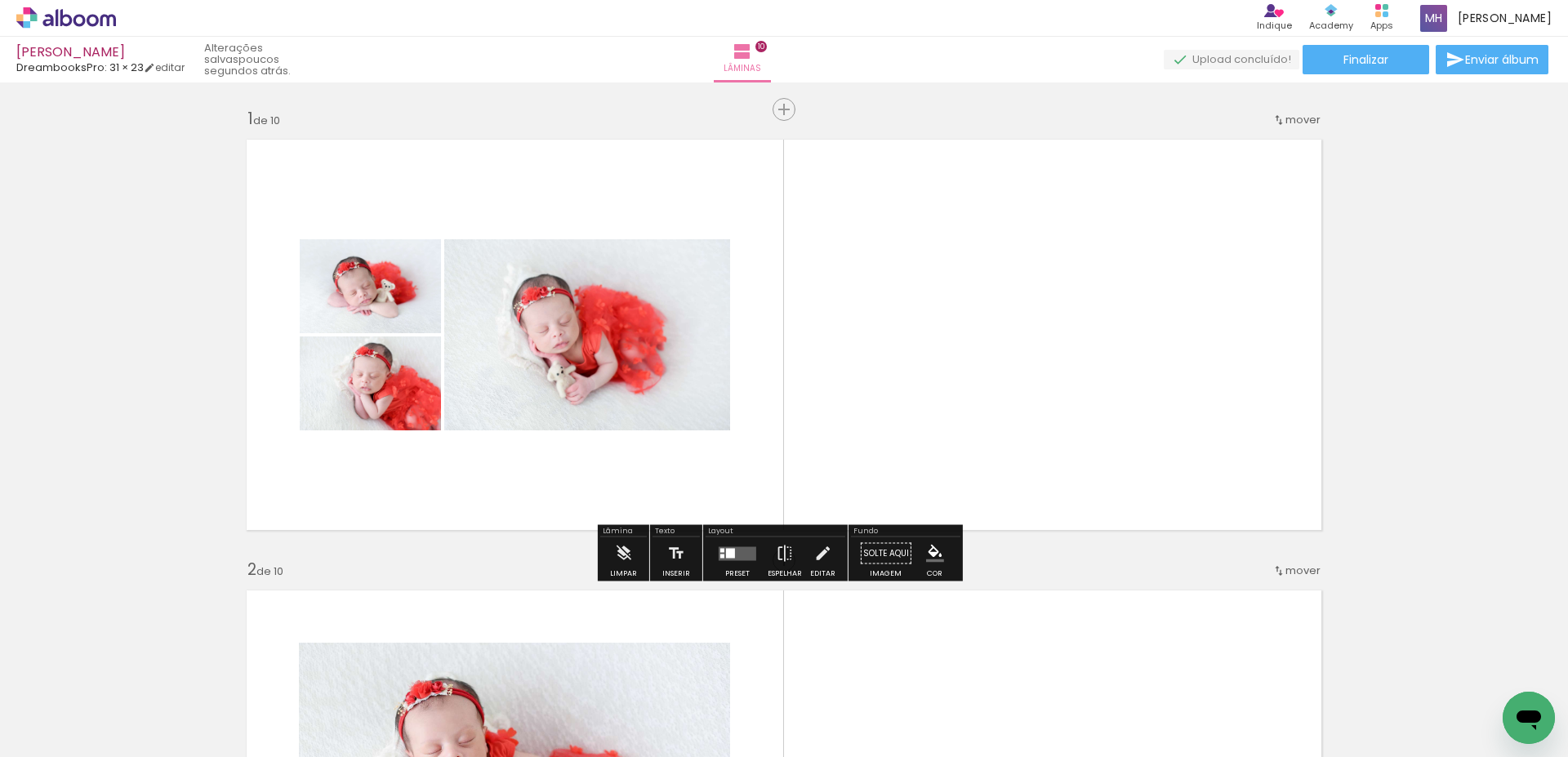
click at [727, 558] on quentale-layouter at bounding box center [737, 554] width 37 height 14
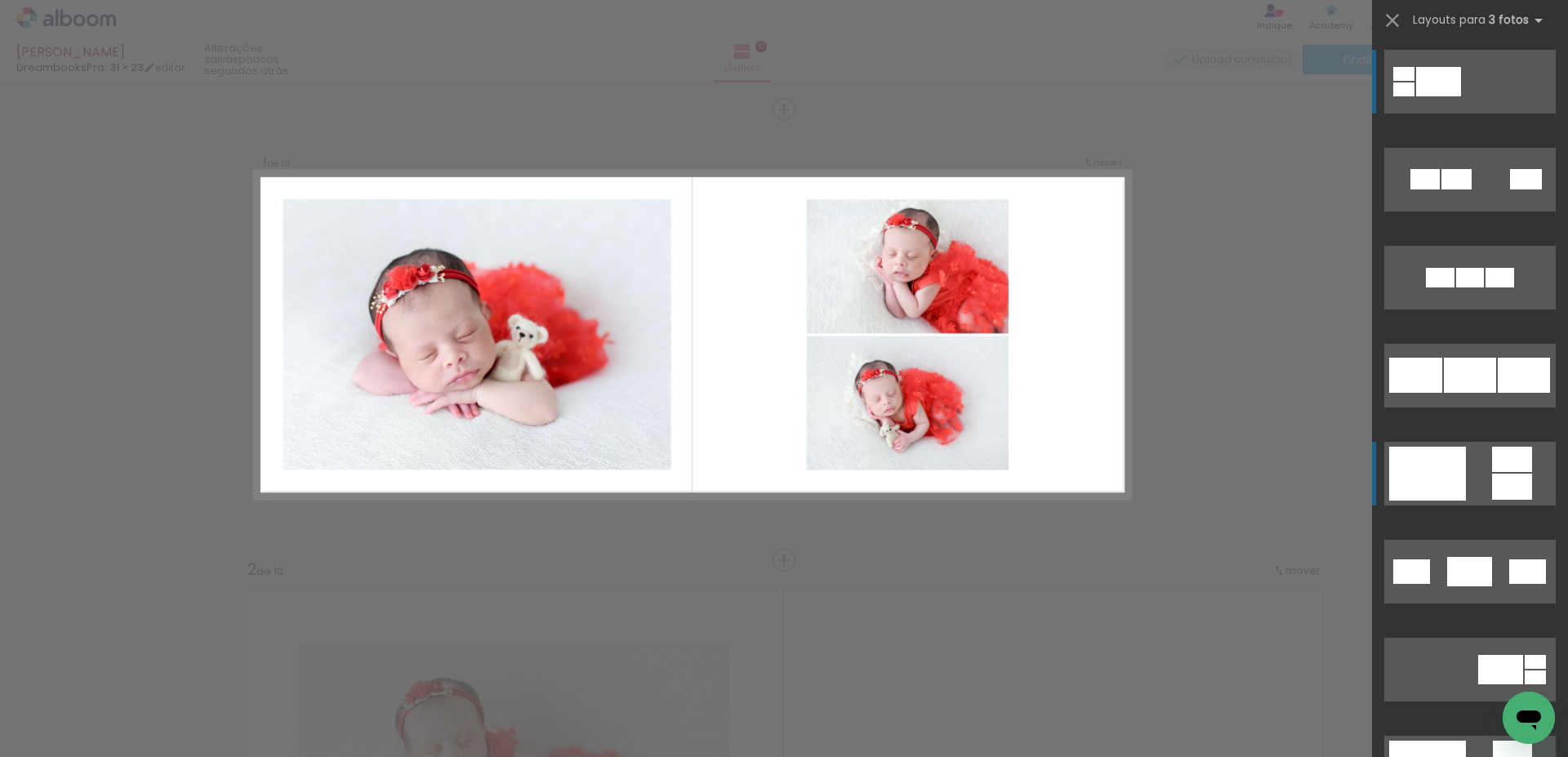
click at [1441, 189] on div at bounding box center [1456, 179] width 30 height 21
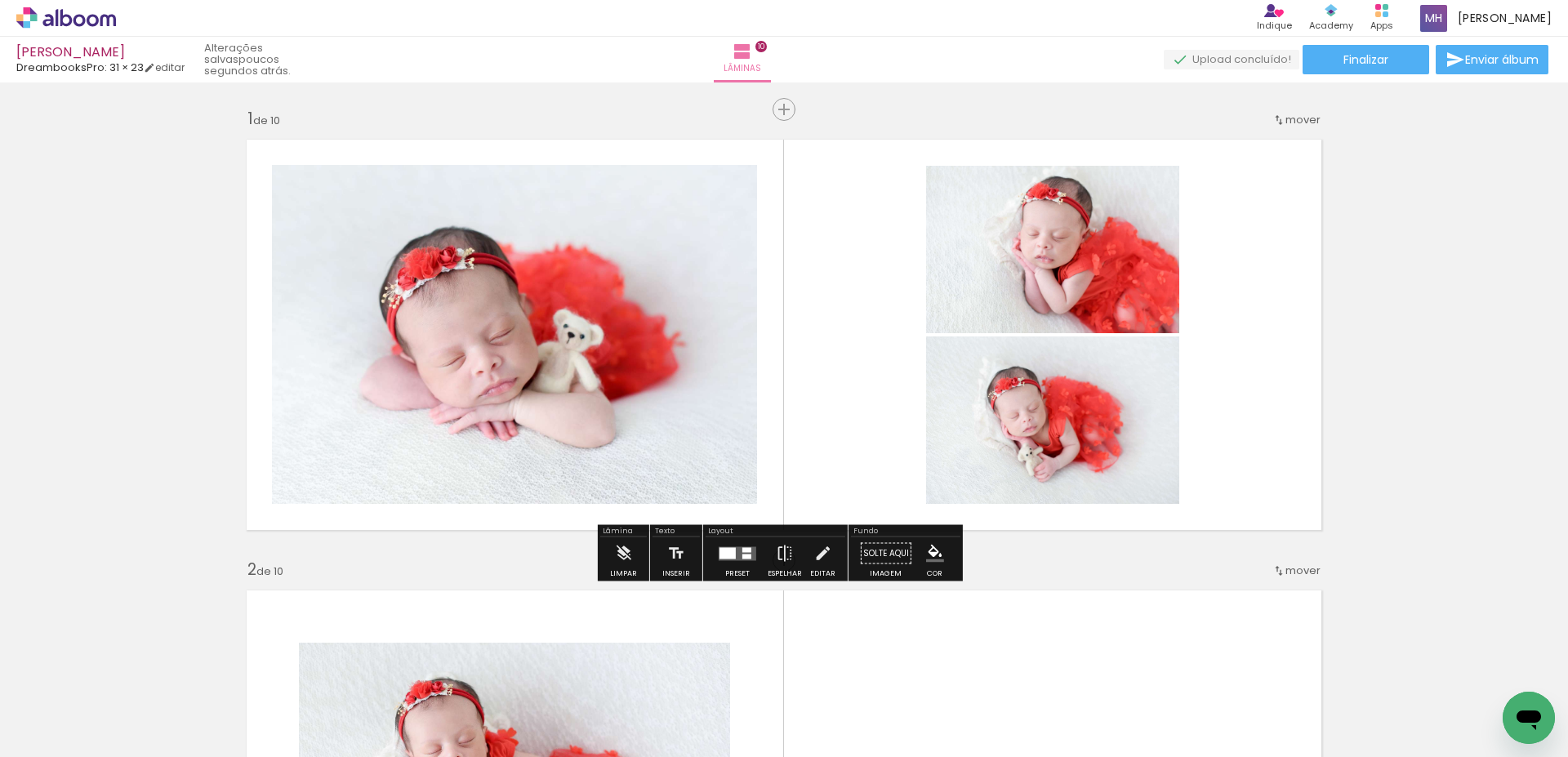
drag, startPoint x: 732, startPoint y: 554, endPoint x: 1061, endPoint y: 546, distance: 329.1
click at [732, 555] on div at bounding box center [727, 554] width 17 height 12
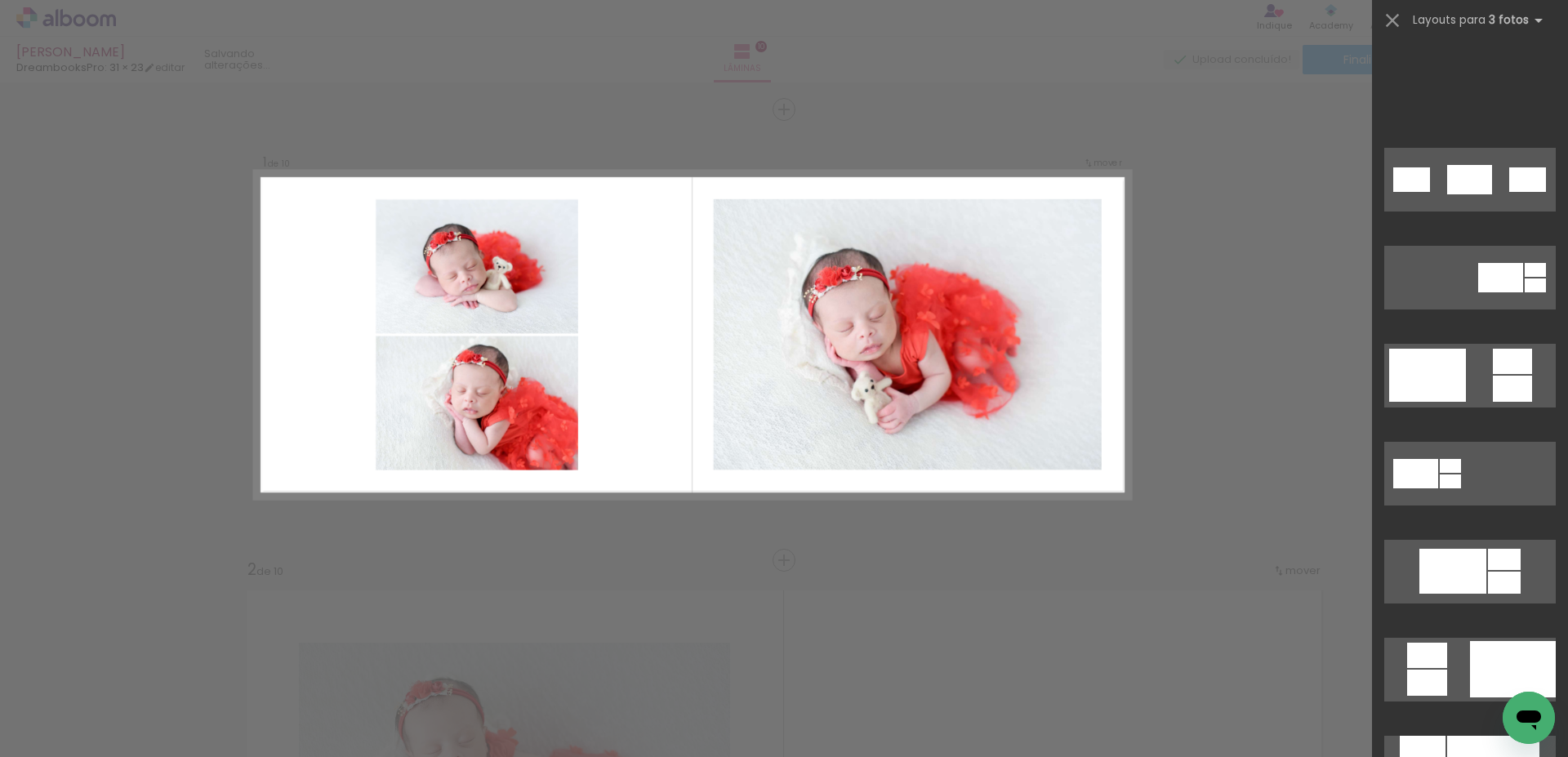
scroll to position [1045, 0]
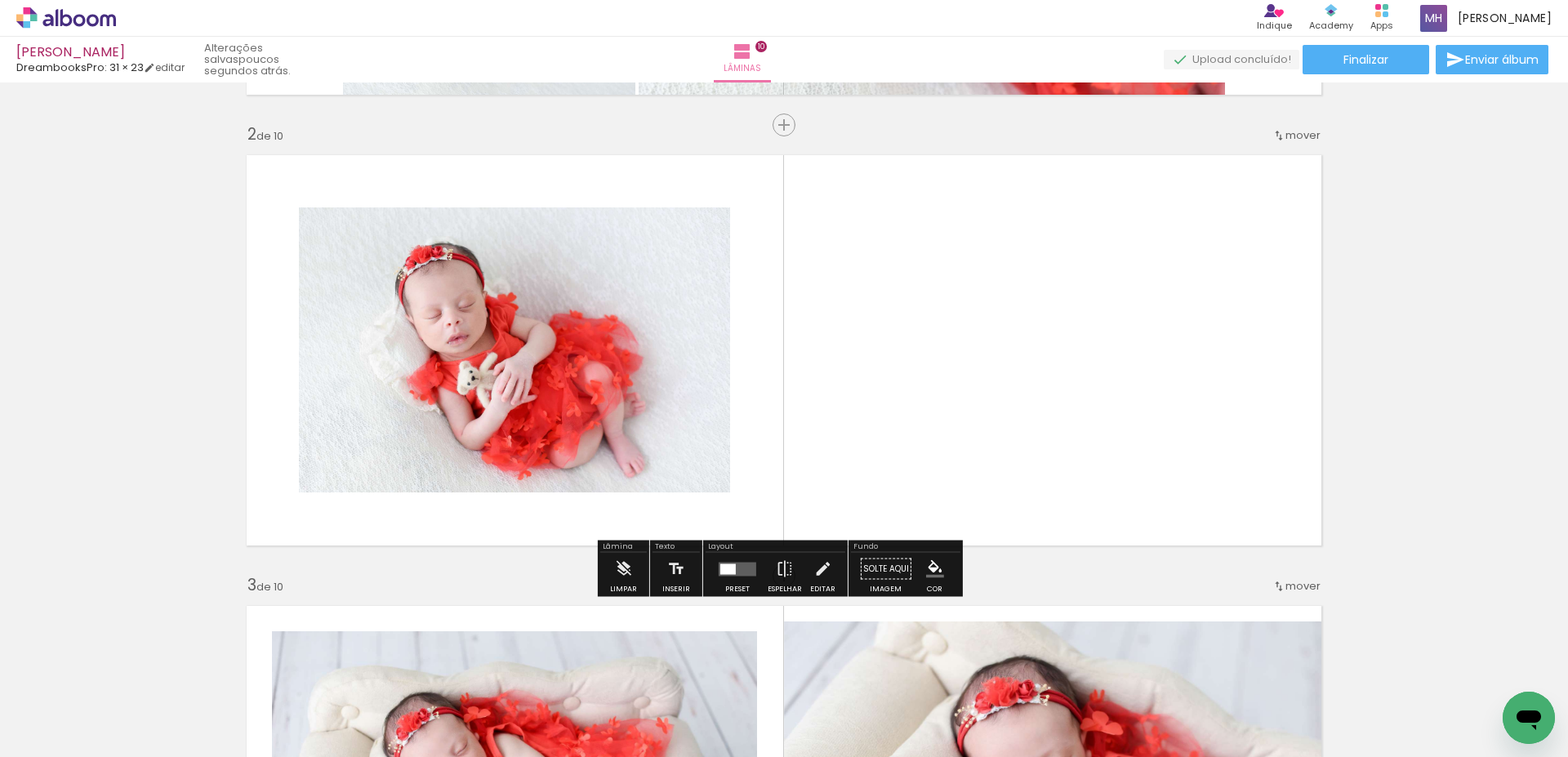
scroll to position [654, 0]
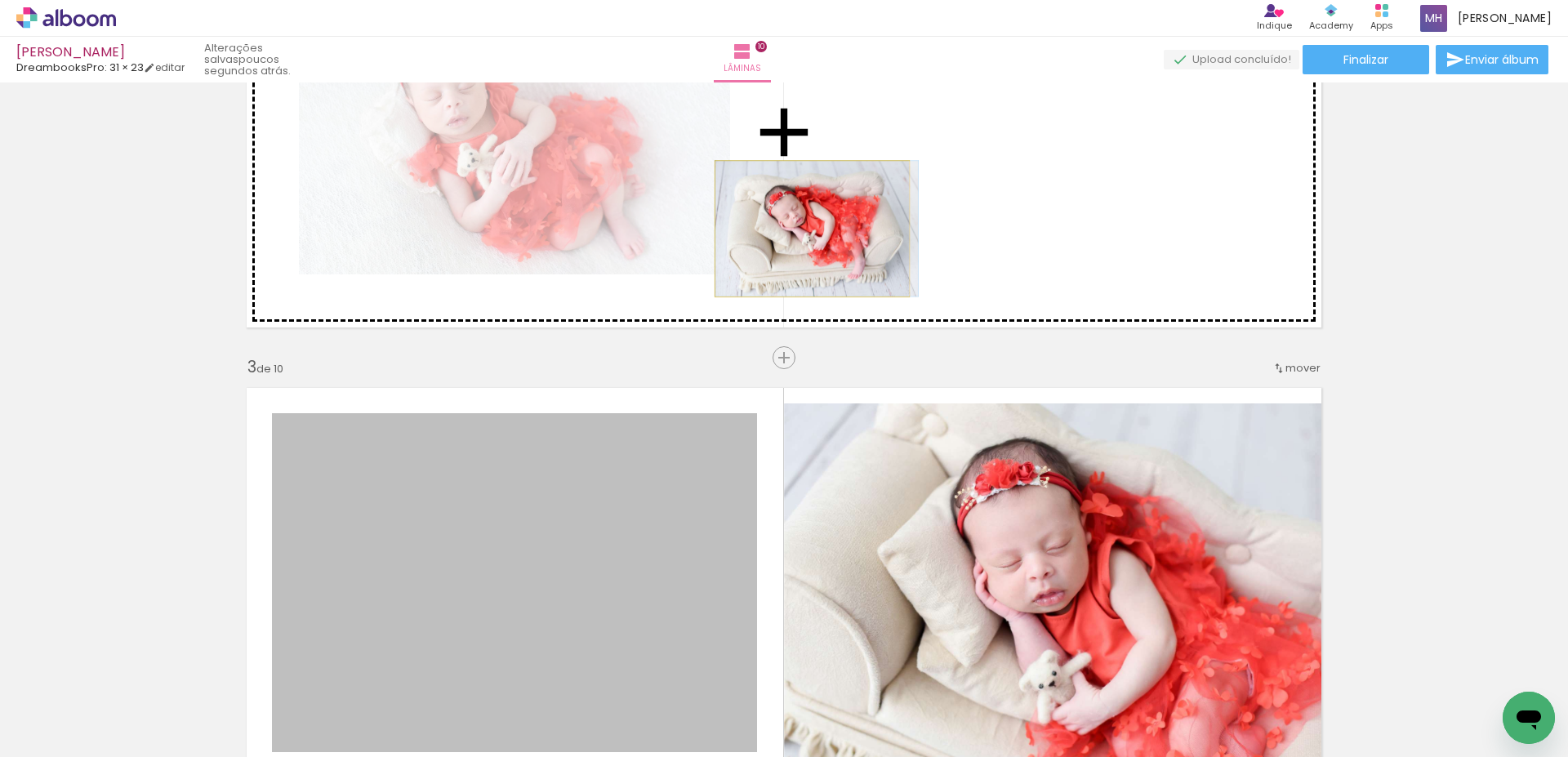
drag, startPoint x: 618, startPoint y: 550, endPoint x: 806, endPoint y: 228, distance: 372.9
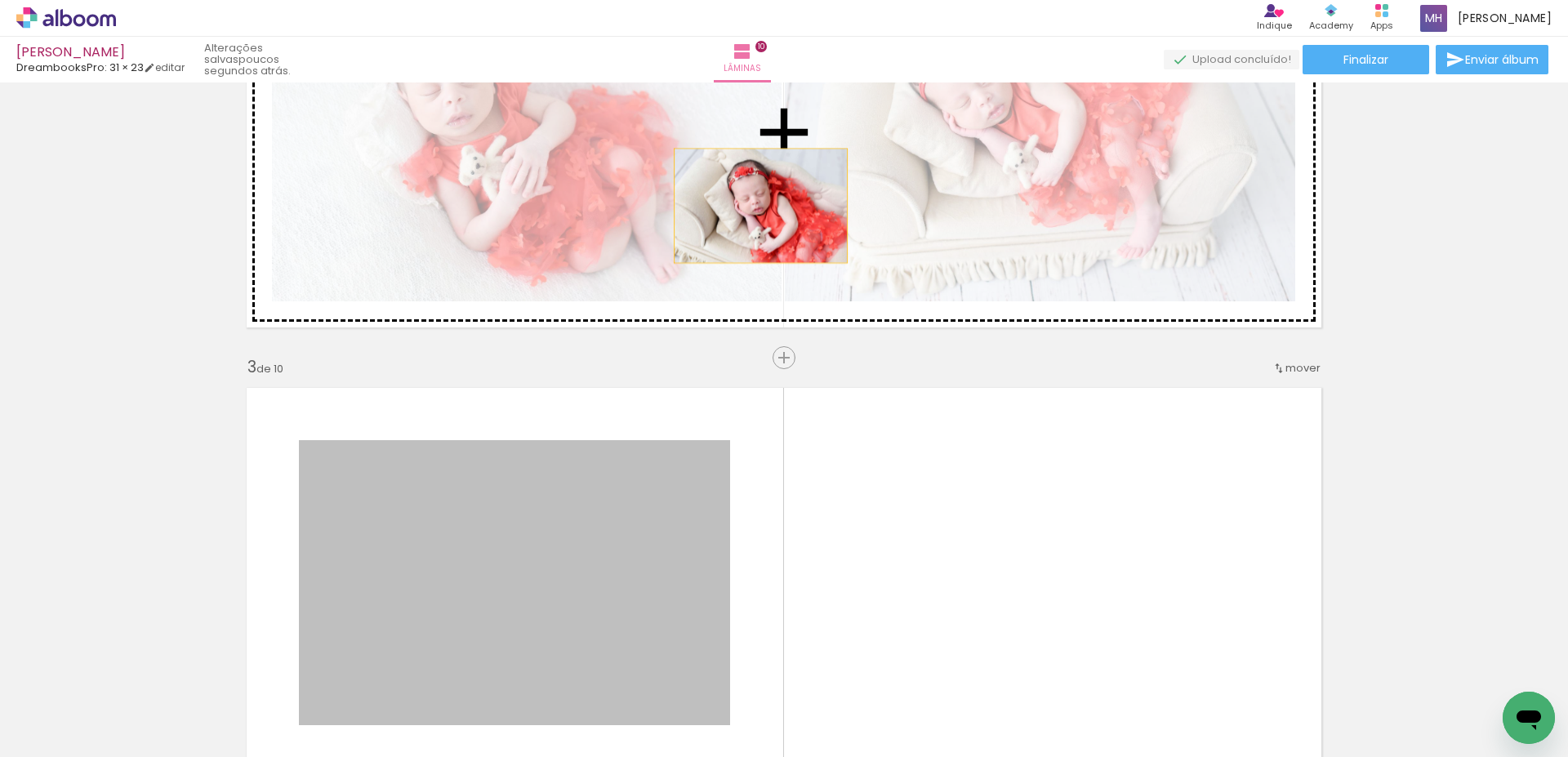
drag, startPoint x: 607, startPoint y: 594, endPoint x: 755, endPoint y: 206, distance: 415.3
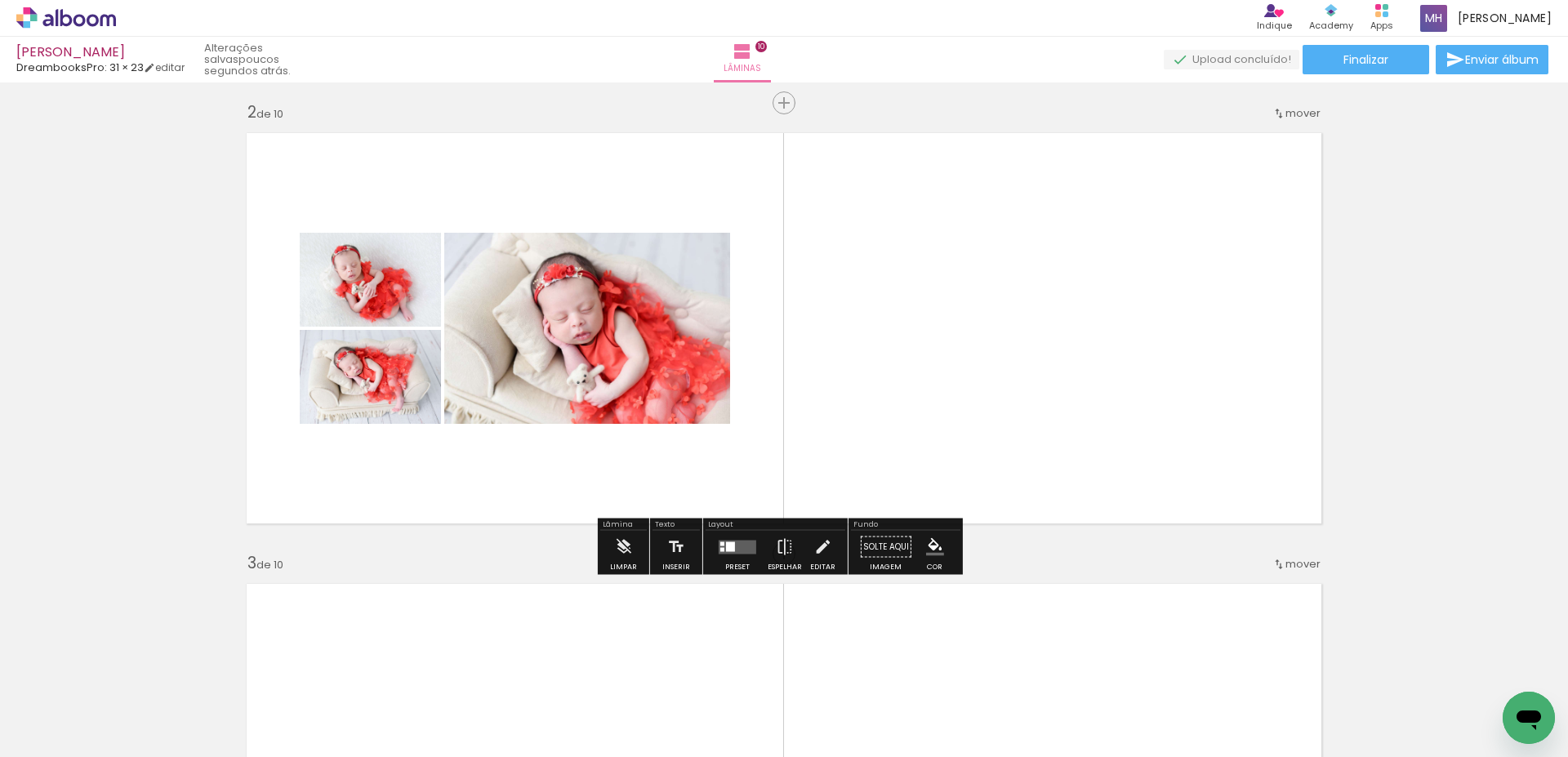
scroll to position [435, 0]
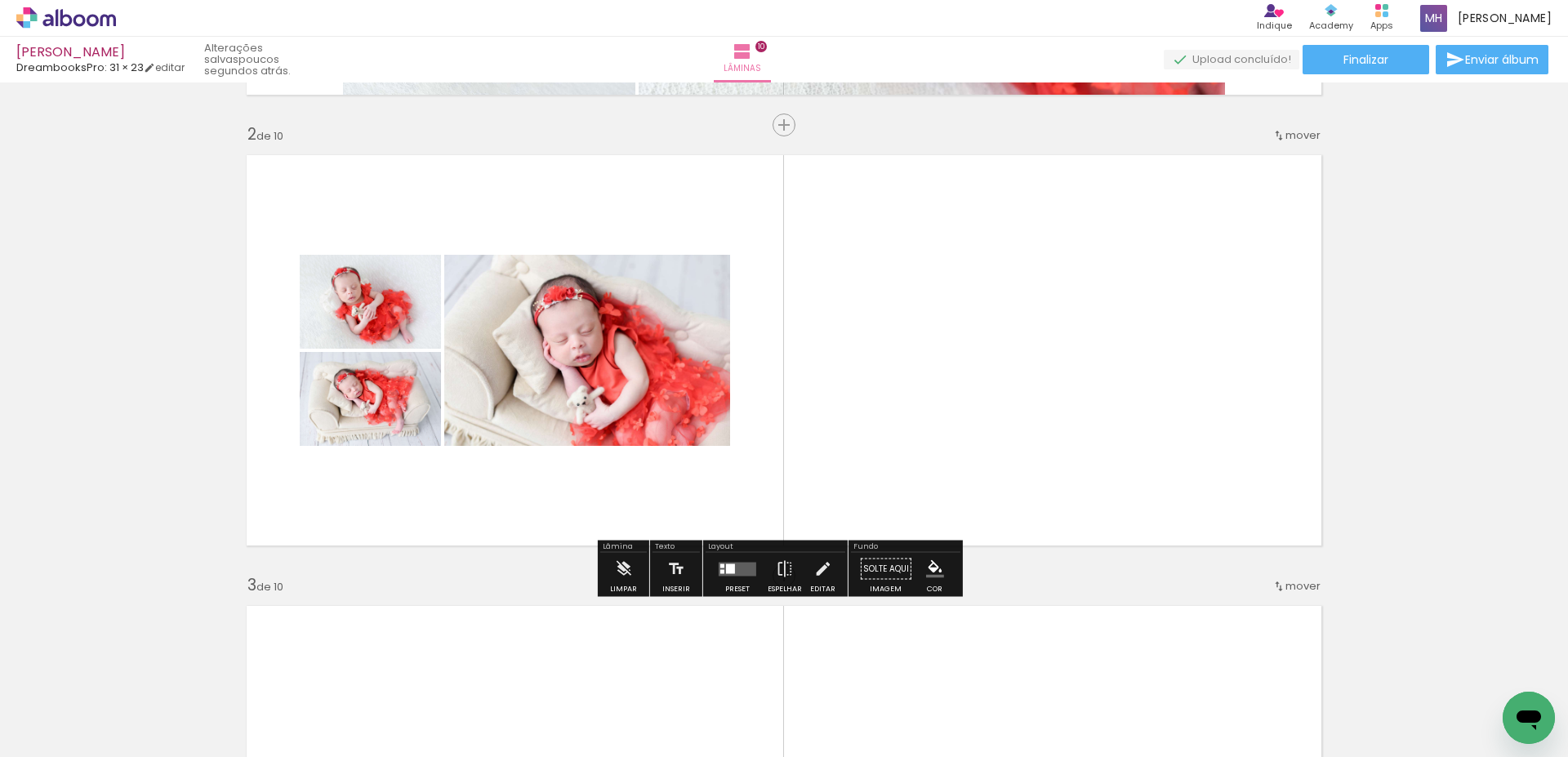
click at [744, 571] on quentale-layouter at bounding box center [737, 569] width 37 height 14
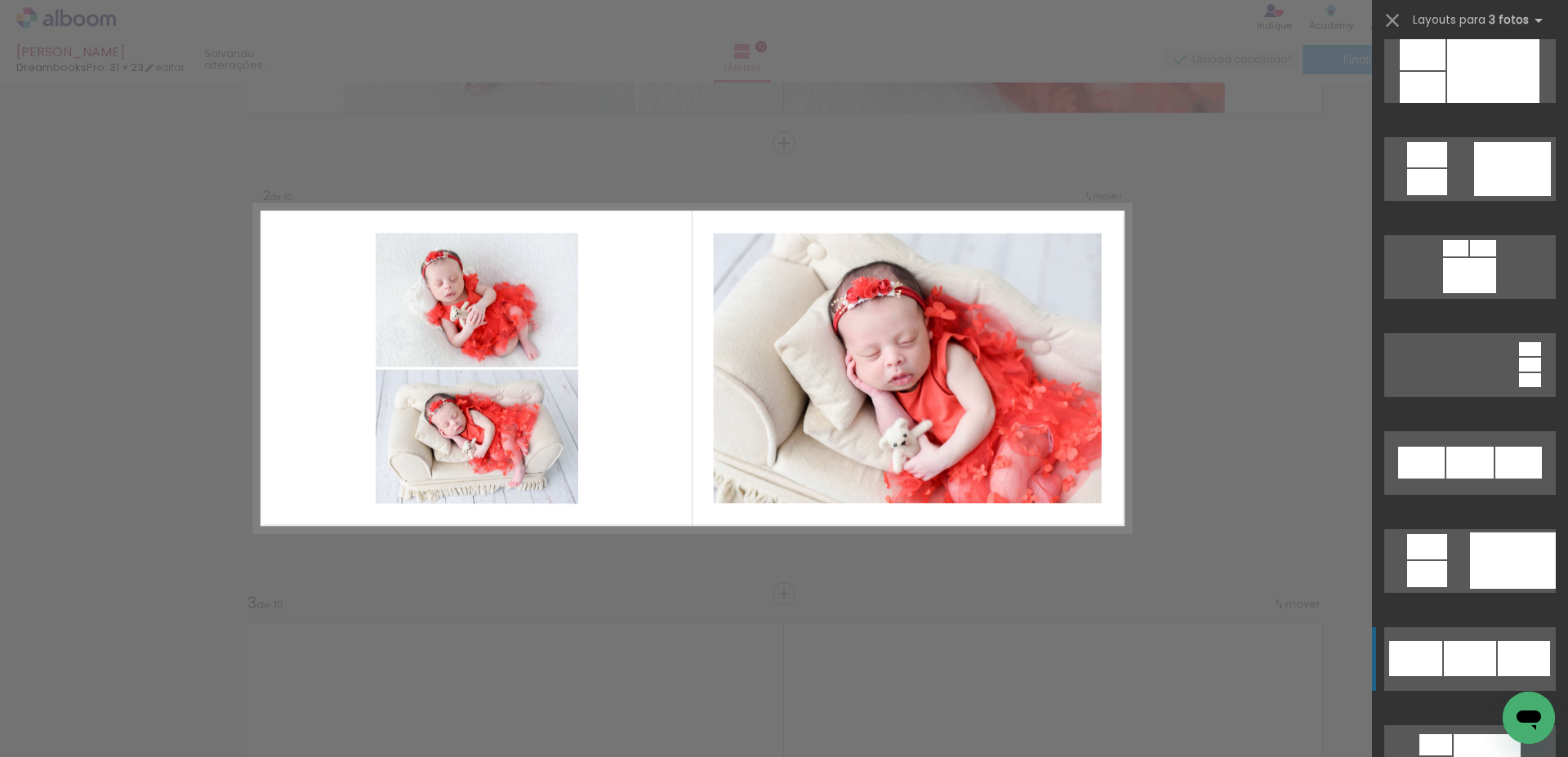
scroll to position [1525, 0]
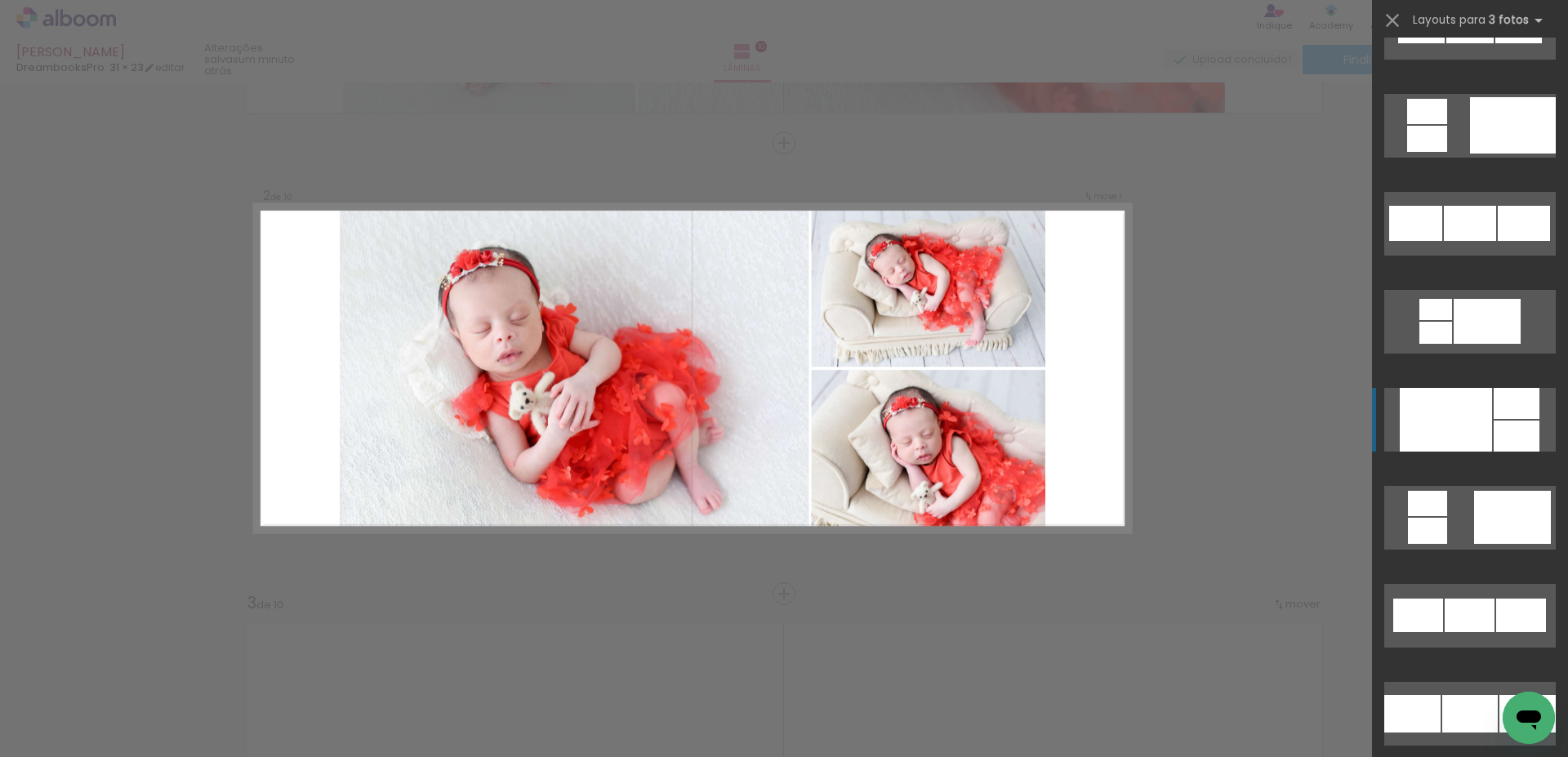
click at [1439, 427] on div at bounding box center [1446, 420] width 92 height 63
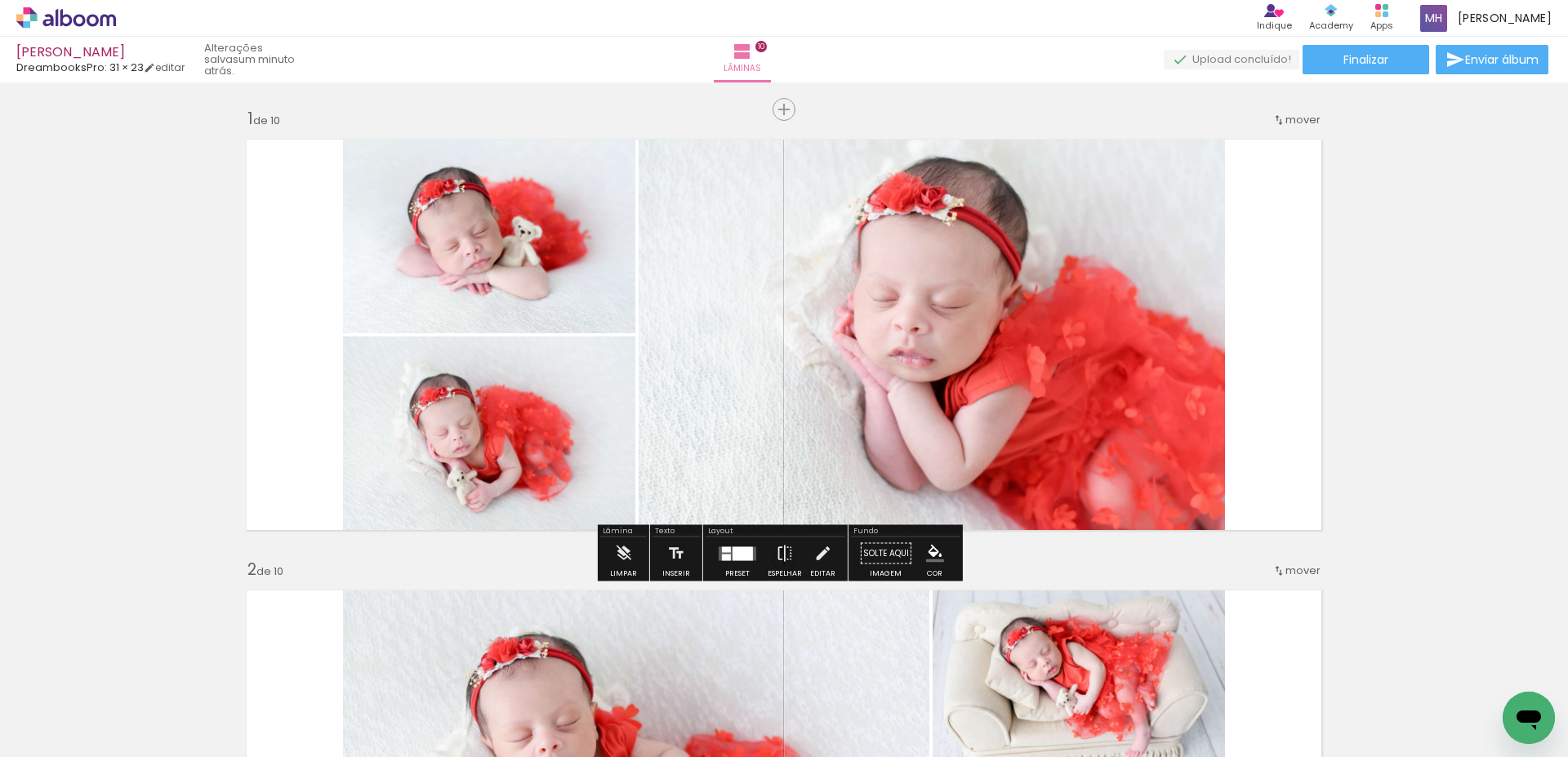
scroll to position [872, 0]
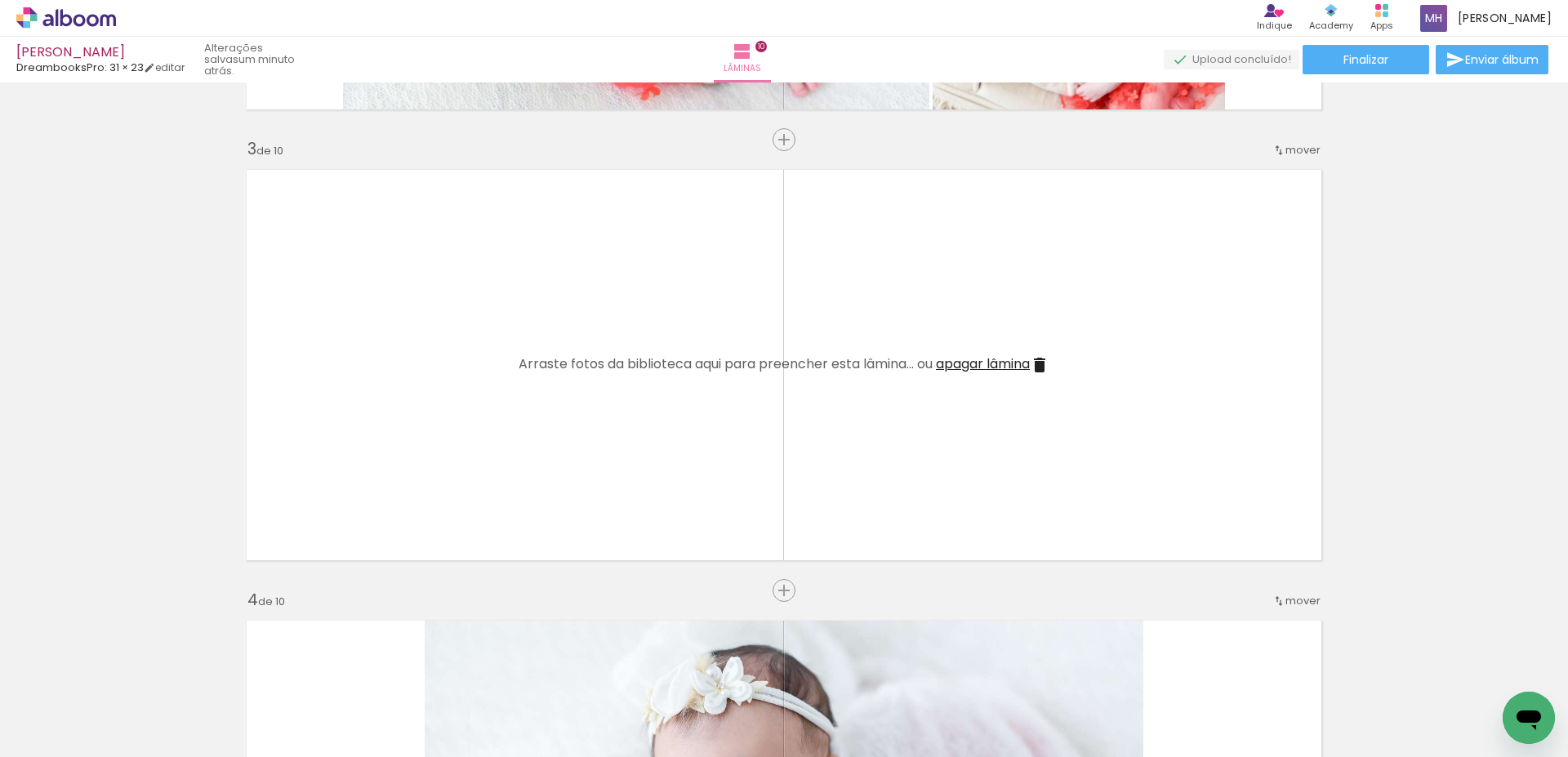
click at [1291, 154] on span "mover" at bounding box center [1303, 150] width 35 height 16
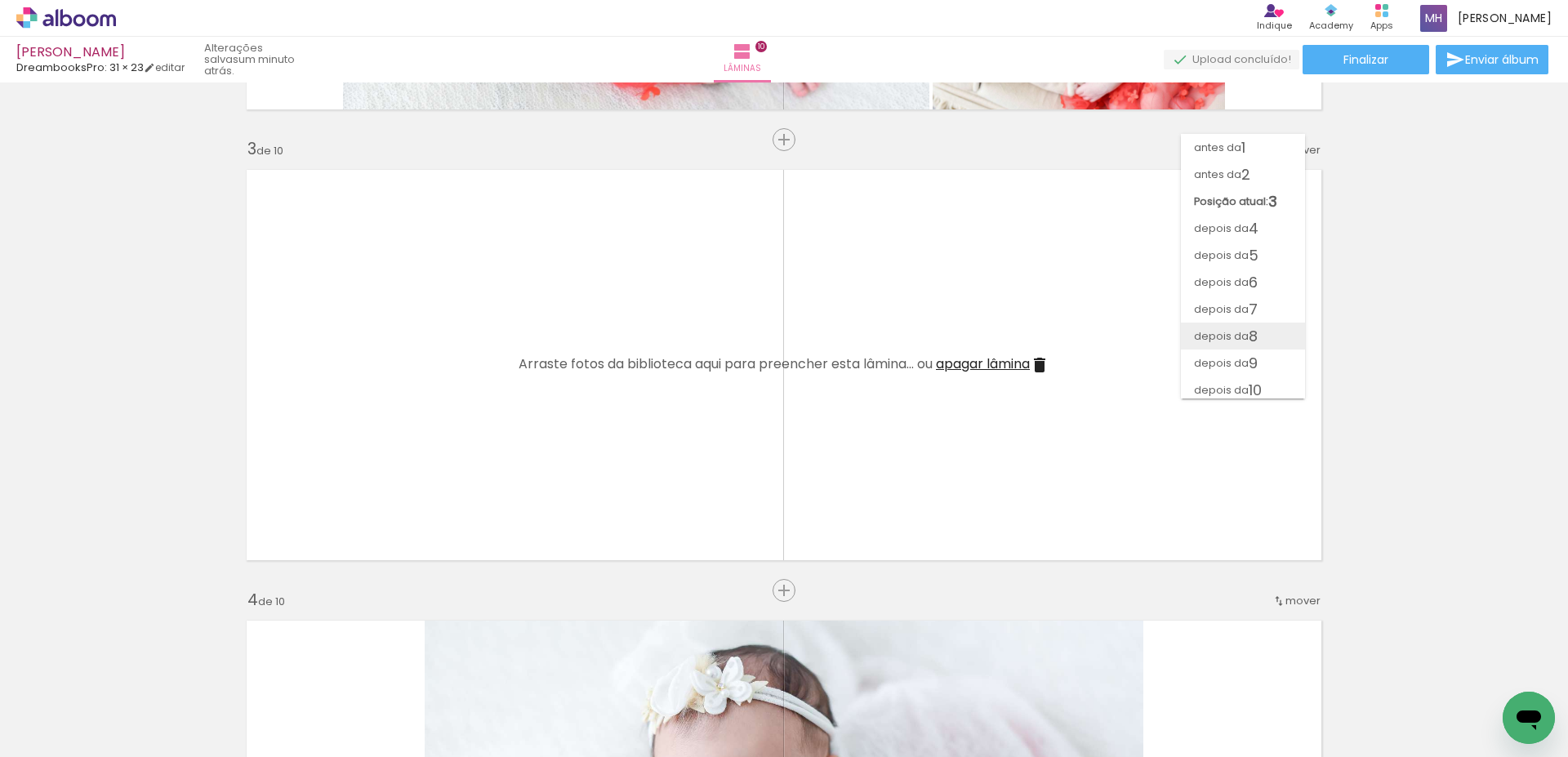
click at [1265, 324] on paper-item "depois da 8" at bounding box center [1242, 336] width 124 height 27
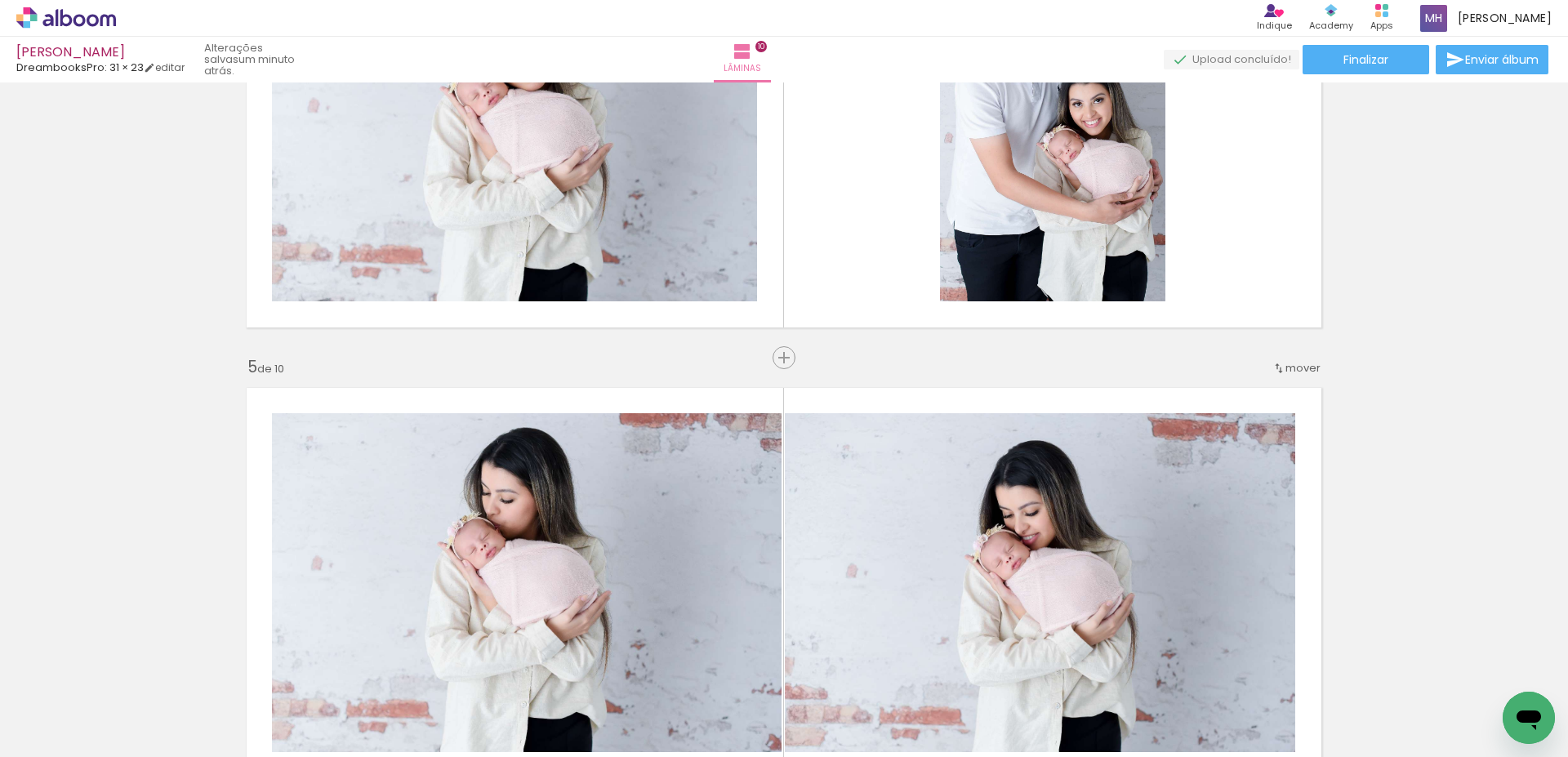
scroll to position [1526, 0]
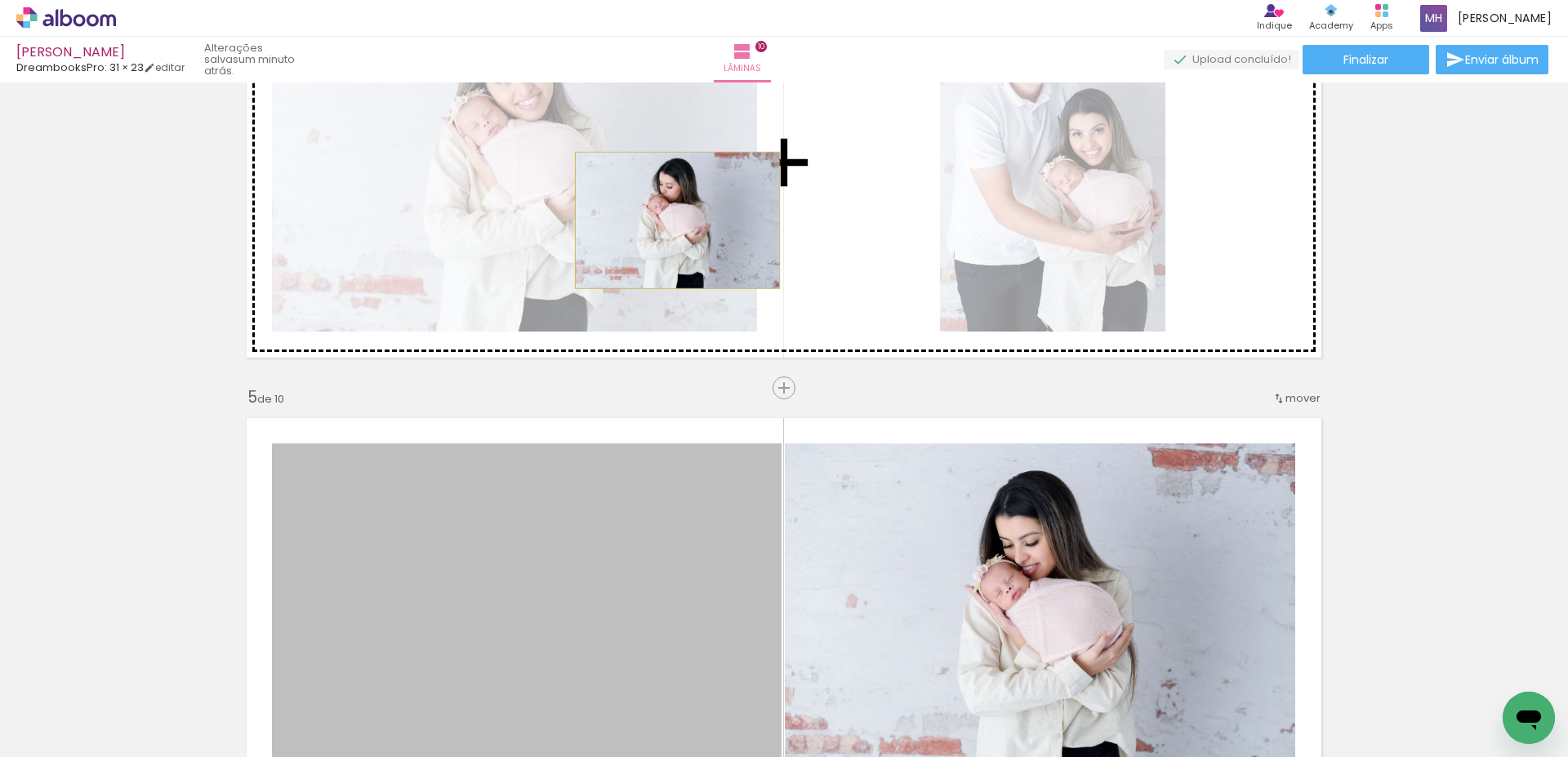
drag, startPoint x: 583, startPoint y: 547, endPoint x: 921, endPoint y: 552, distance: 338.0
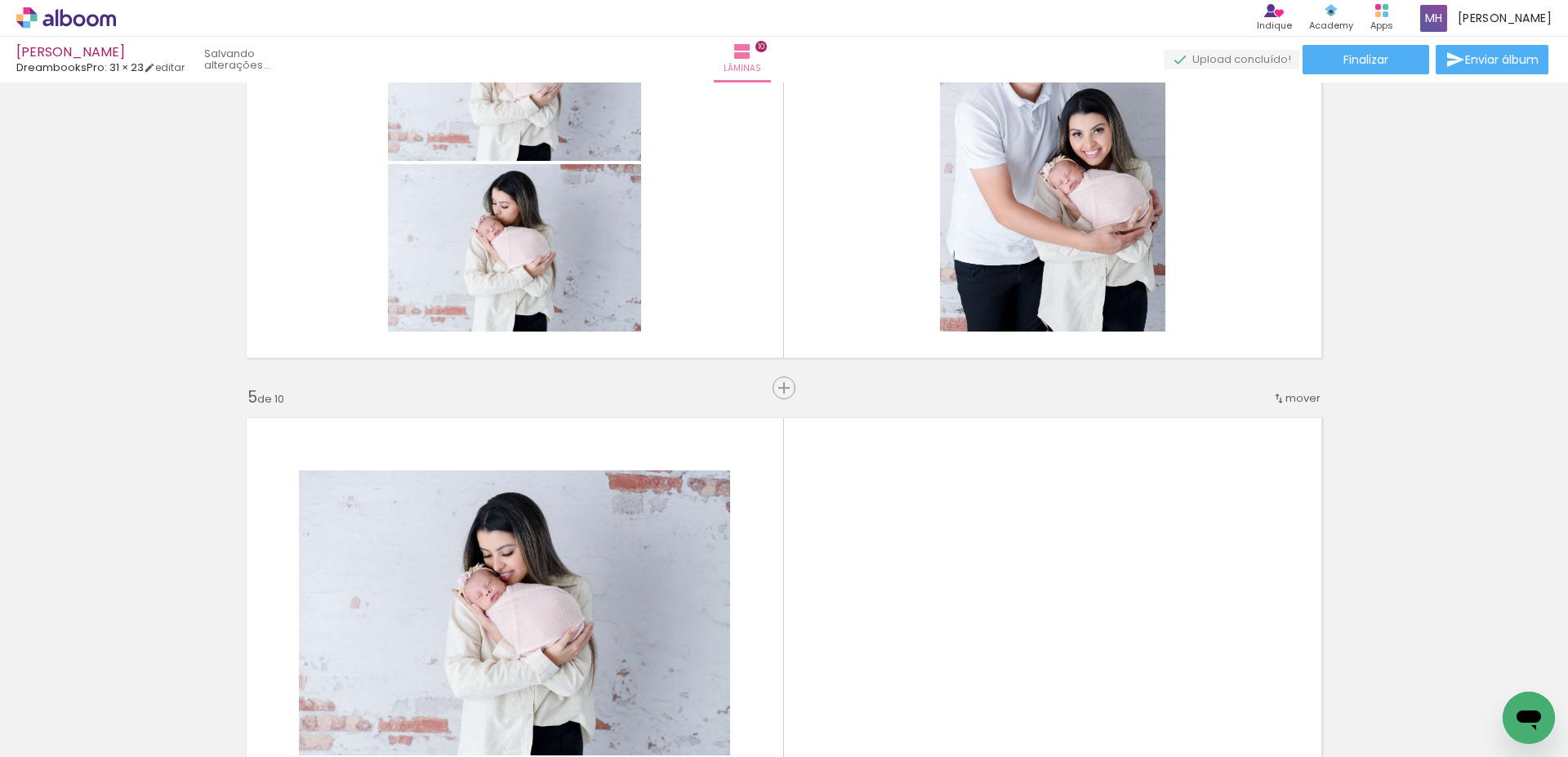
scroll to position [0, 871]
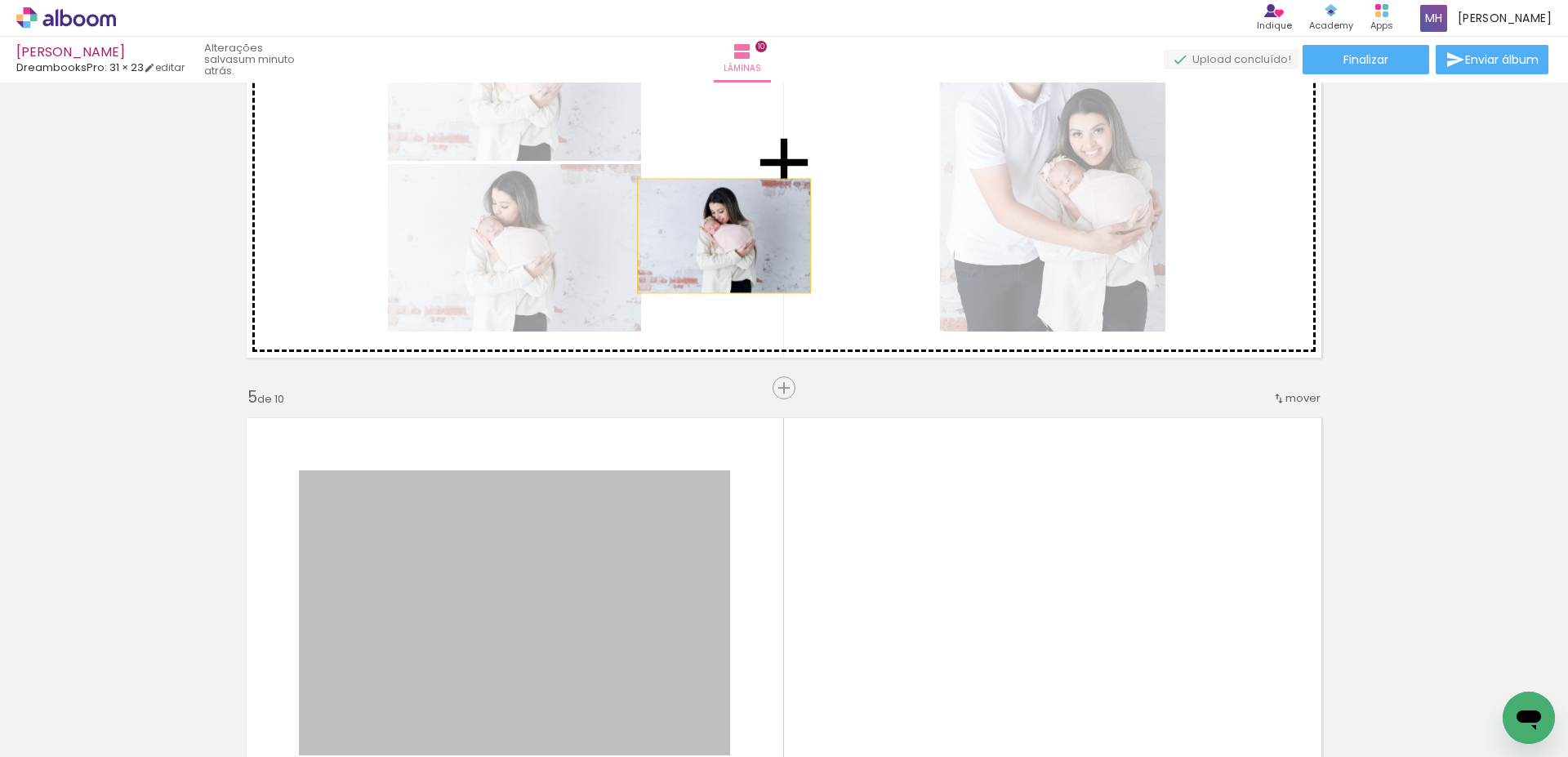
drag, startPoint x: 598, startPoint y: 571, endPoint x: 717, endPoint y: 236, distance: 355.5
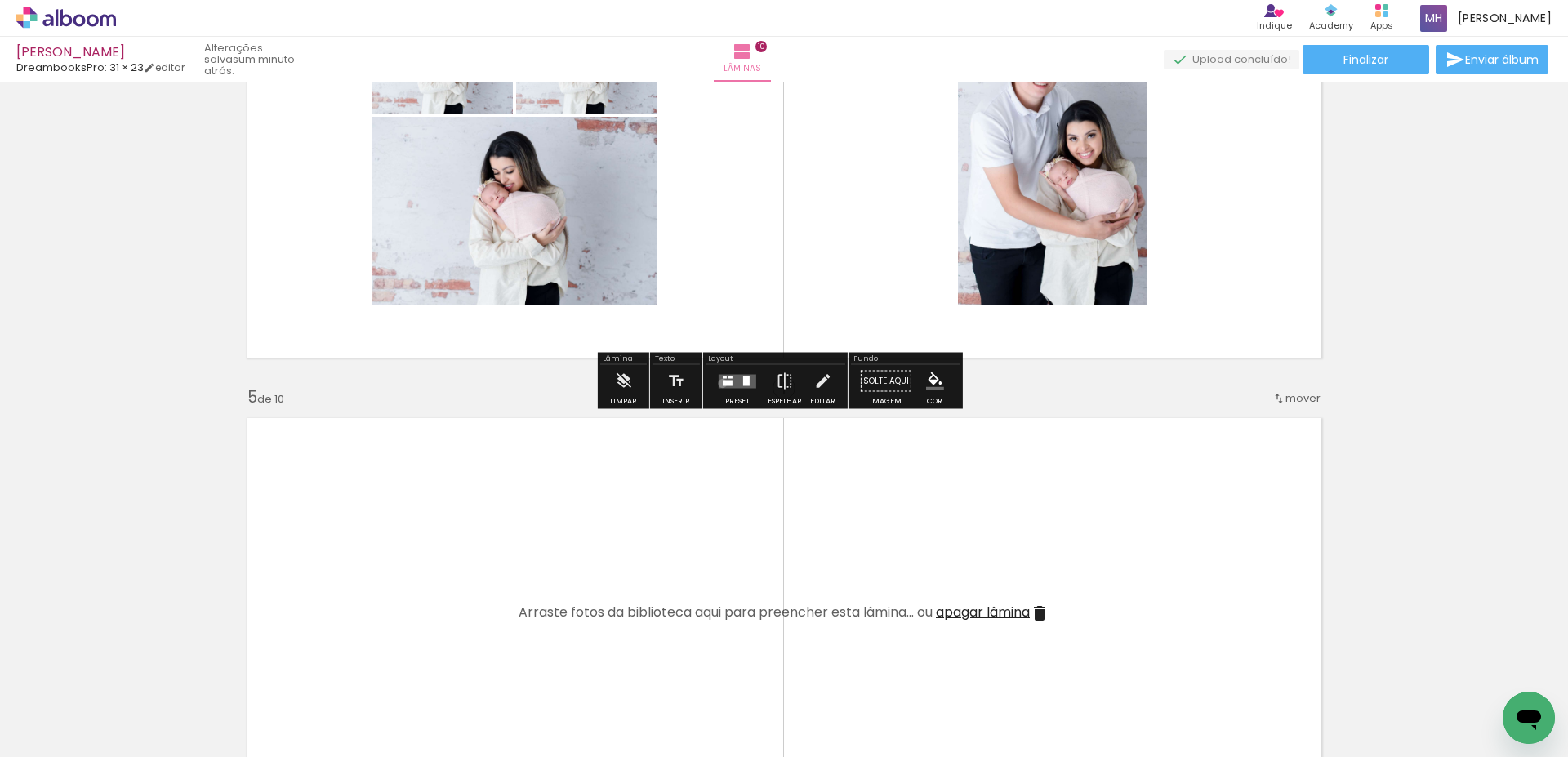
click at [722, 384] on div at bounding box center [727, 383] width 10 height 6
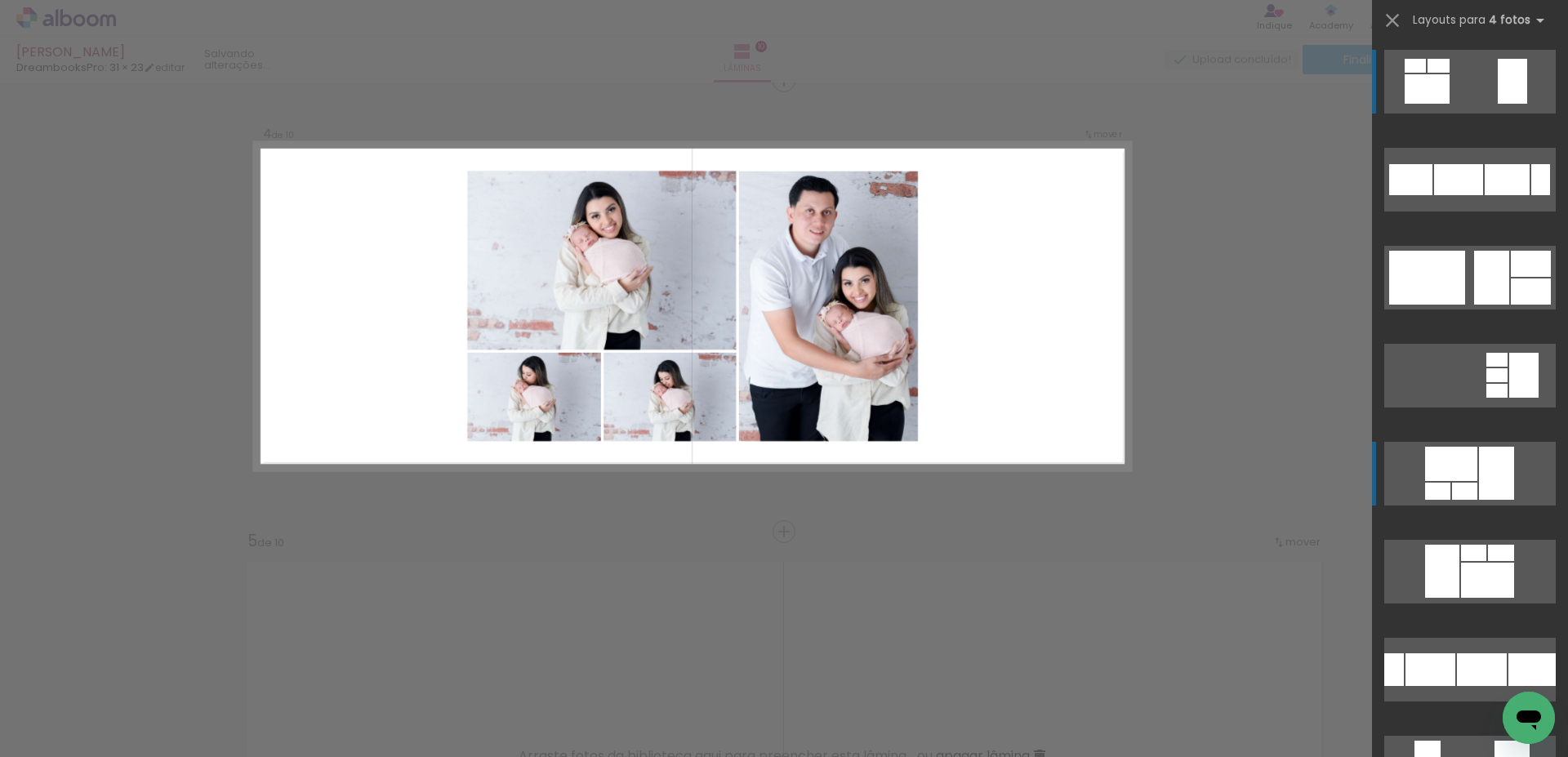
scroll to position [1320, 0]
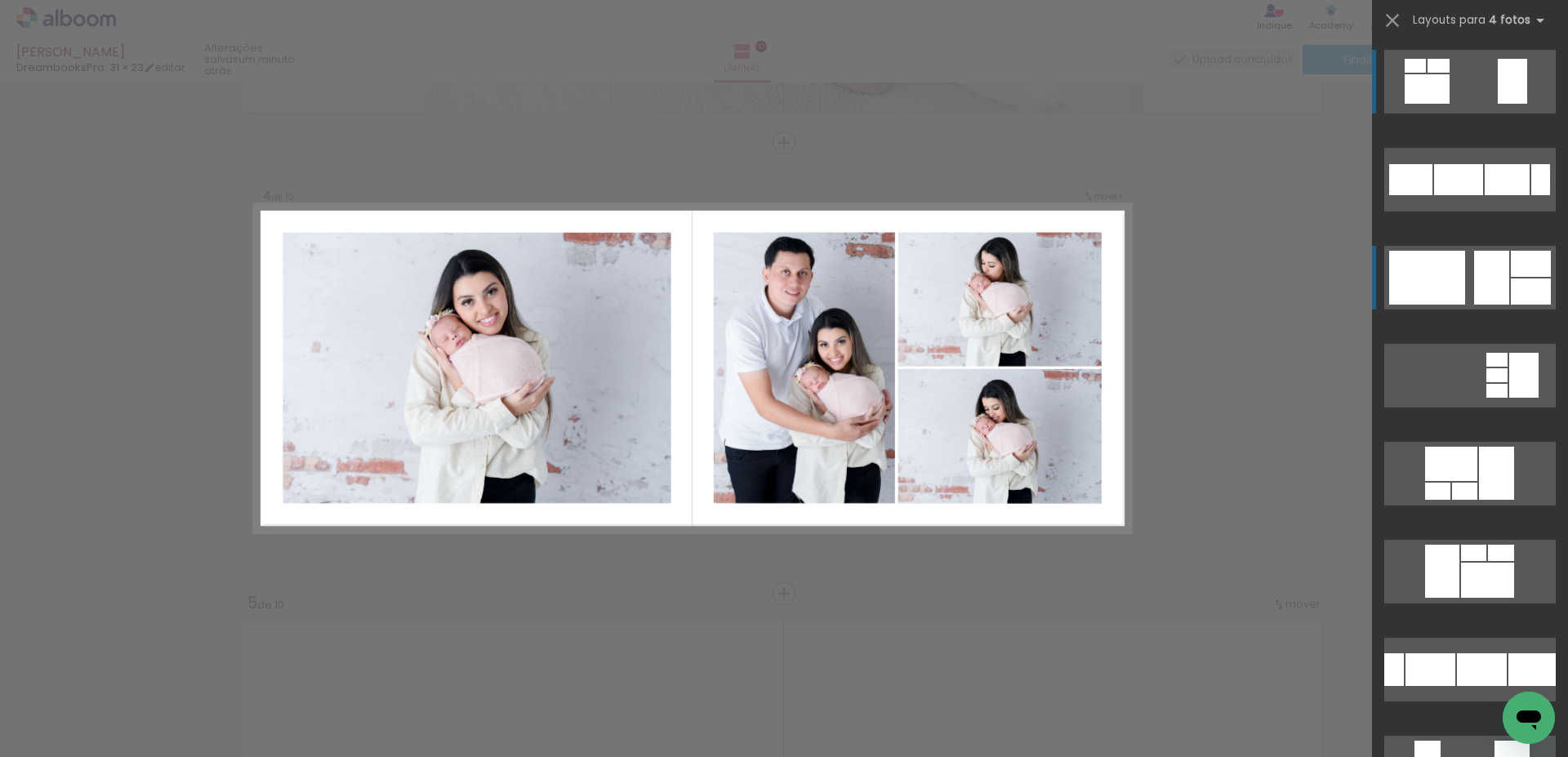
click at [1417, 195] on div at bounding box center [1411, 179] width 43 height 31
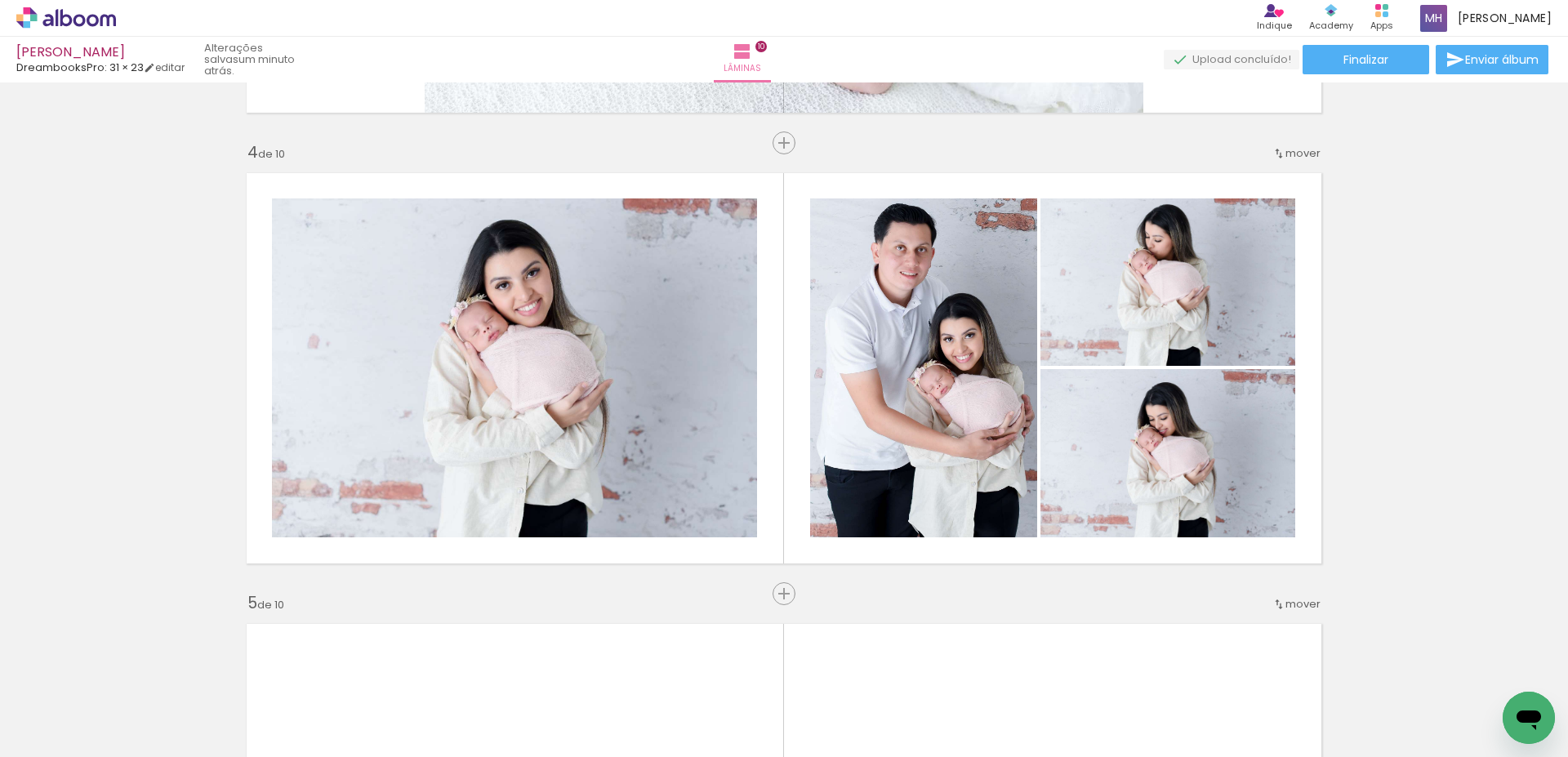
scroll to position [1755, 0]
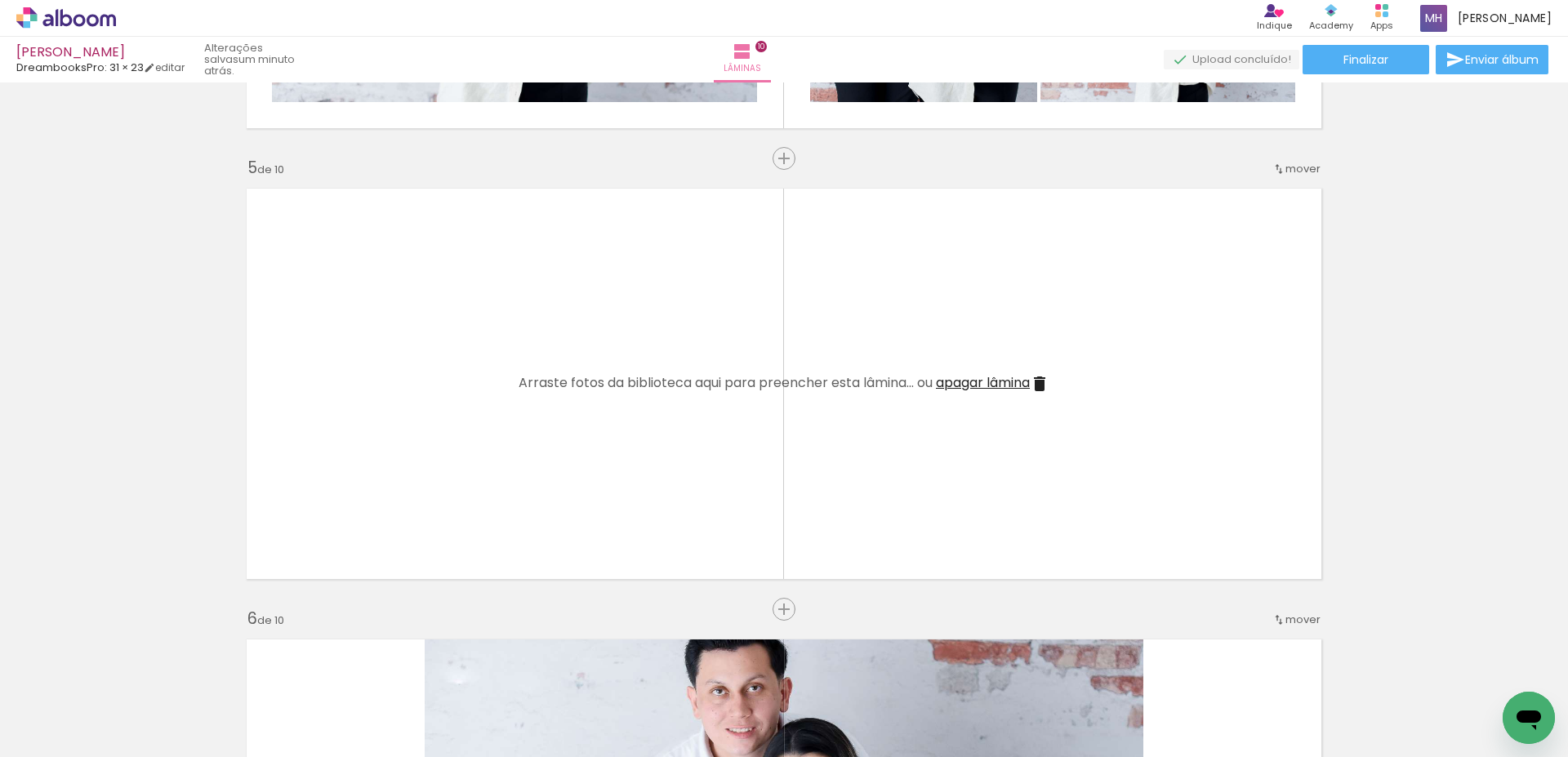
click at [1300, 176] on span "mover" at bounding box center [1303, 168] width 35 height 16
click at [1258, 356] on paper-item "depois da 8" at bounding box center [1242, 355] width 124 height 27
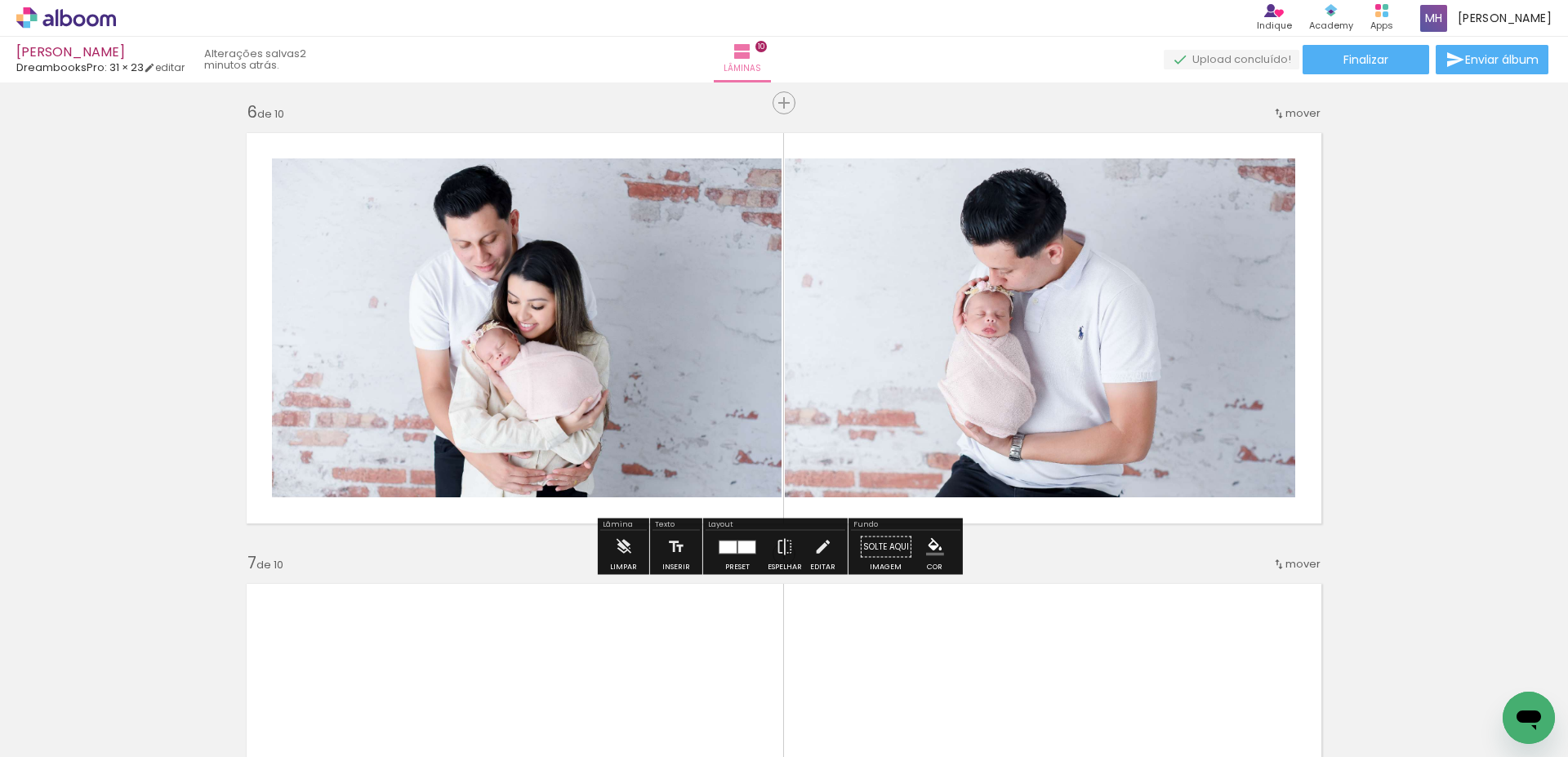
scroll to position [2252, 0]
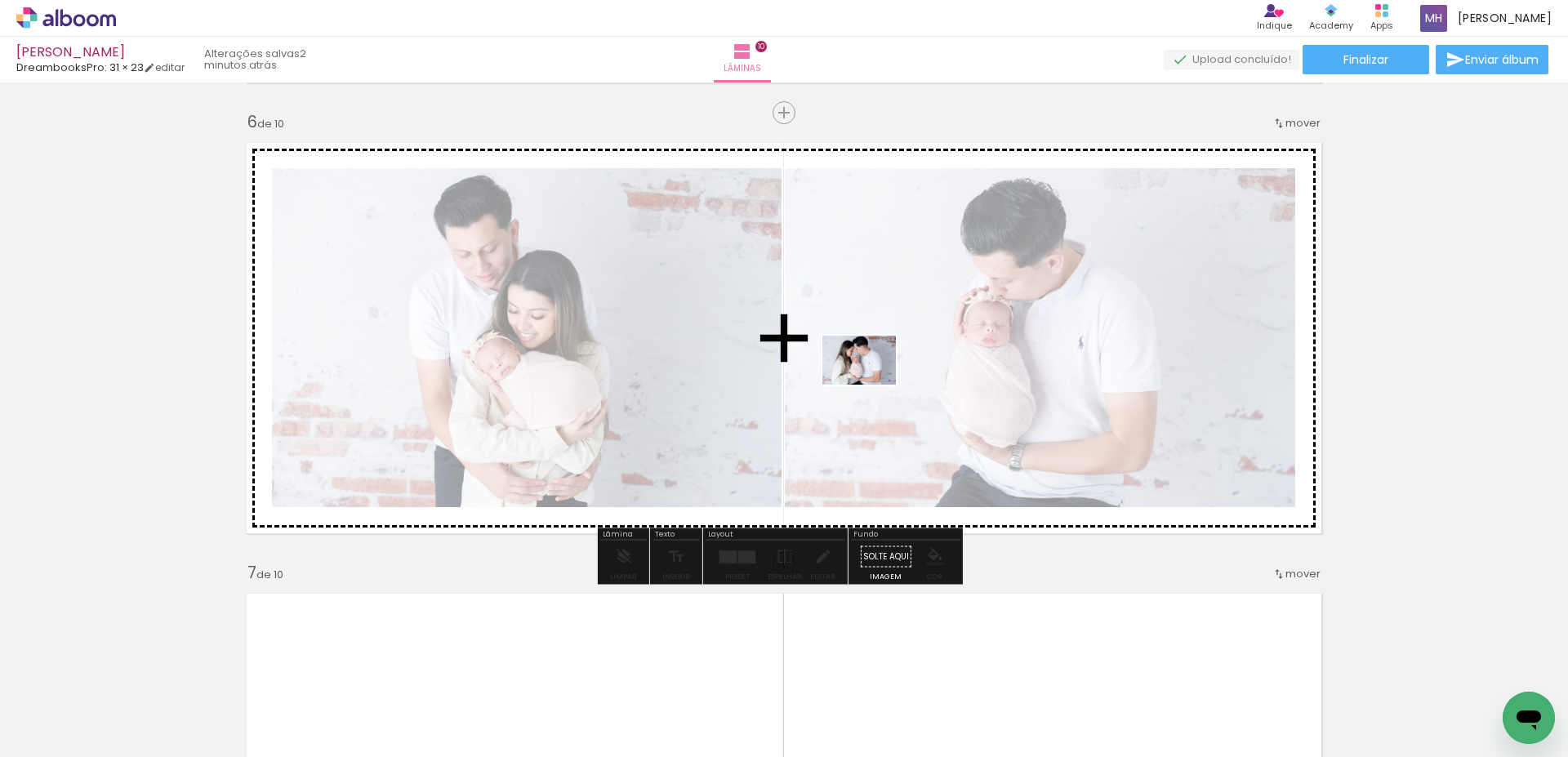
drag, startPoint x: 866, startPoint y: 710, endPoint x: 871, endPoint y: 384, distance: 326.0
click at [871, 384] on quentale-workspace at bounding box center [784, 378] width 1568 height 757
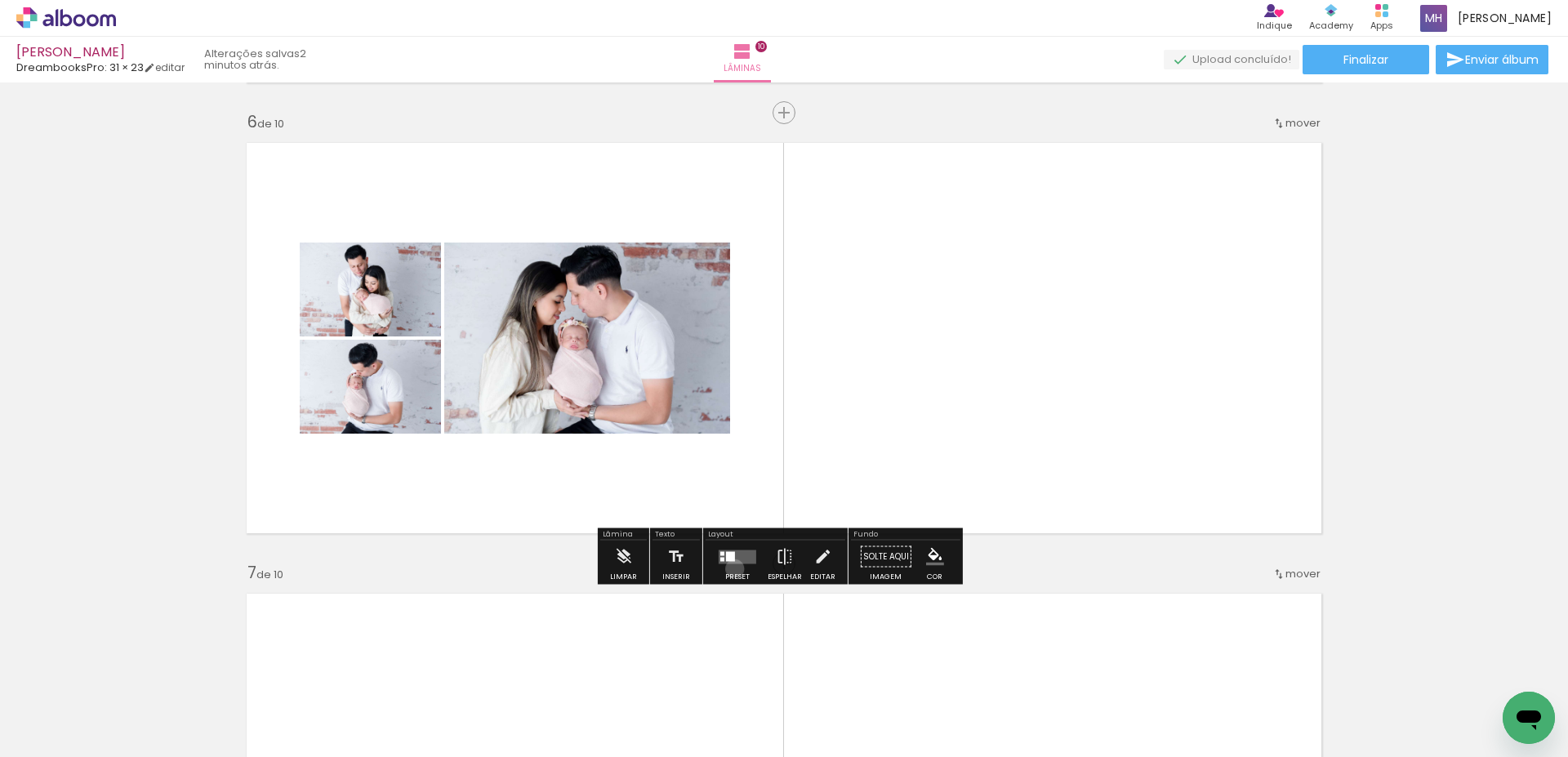
drag, startPoint x: 731, startPoint y: 569, endPoint x: 729, endPoint y: 539, distance: 30.1
click at [730, 569] on div at bounding box center [737, 557] width 44 height 33
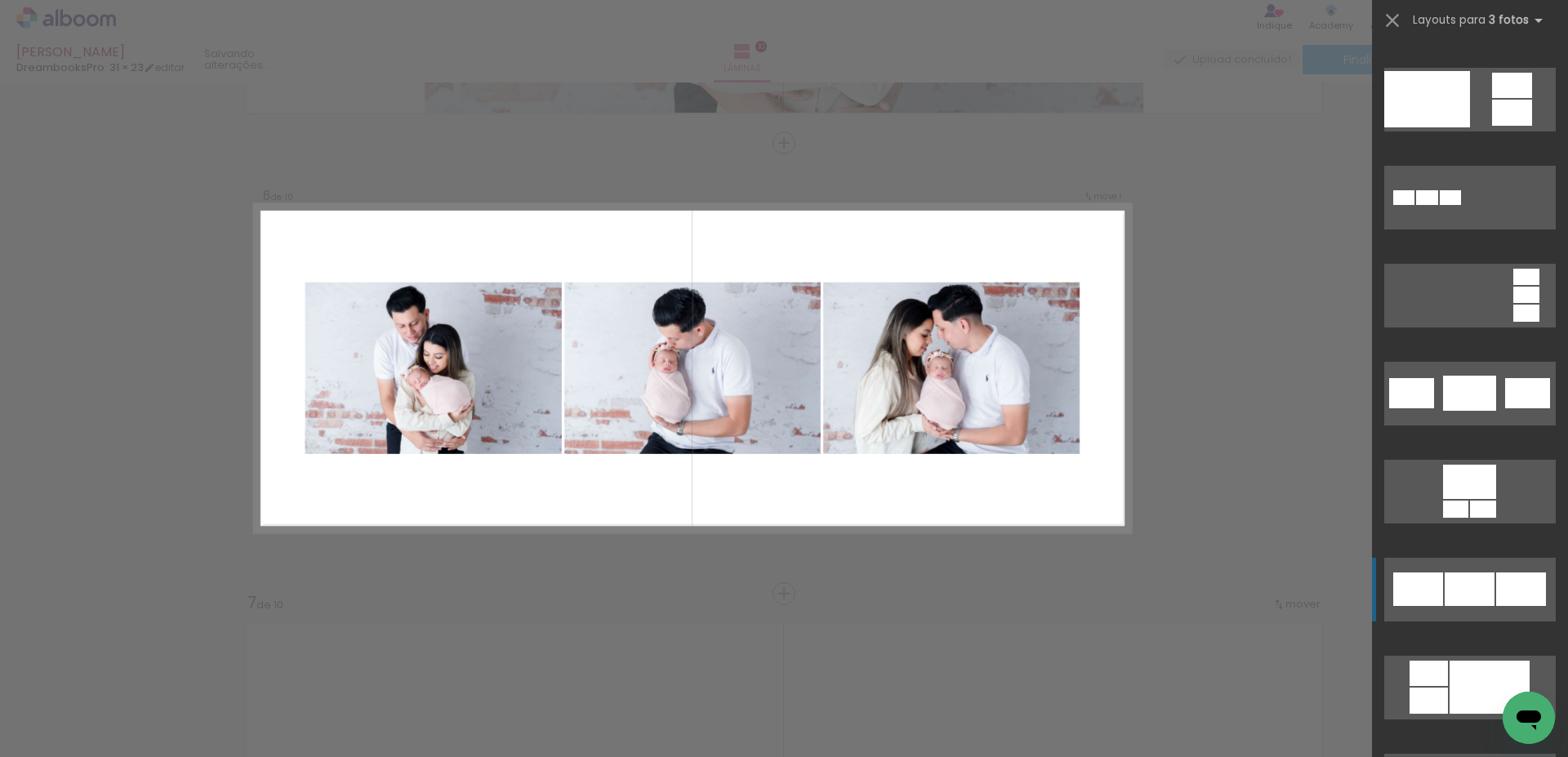
scroll to position [3051, 0]
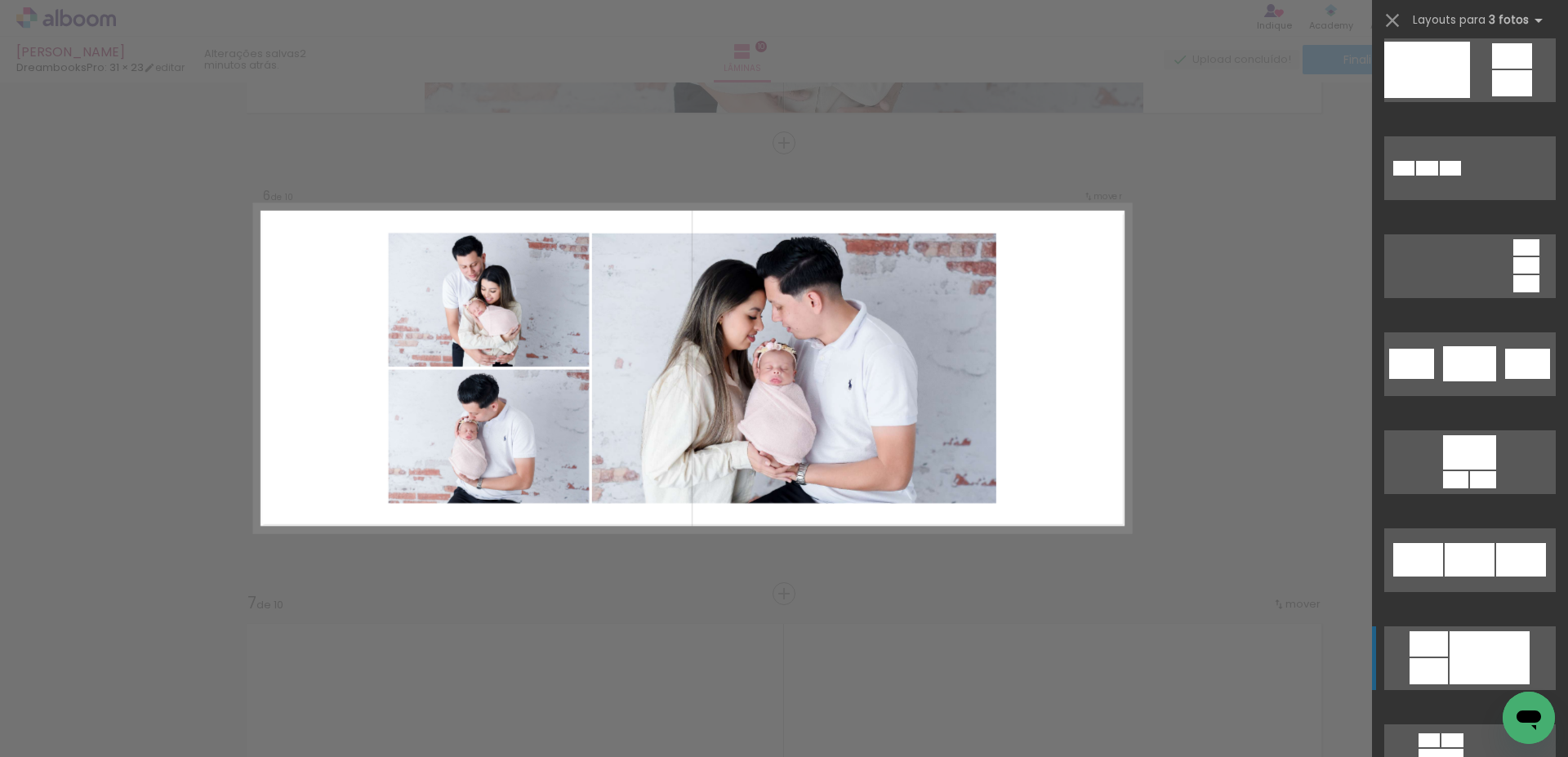
click at [1450, 649] on div at bounding box center [1490, 659] width 80 height 53
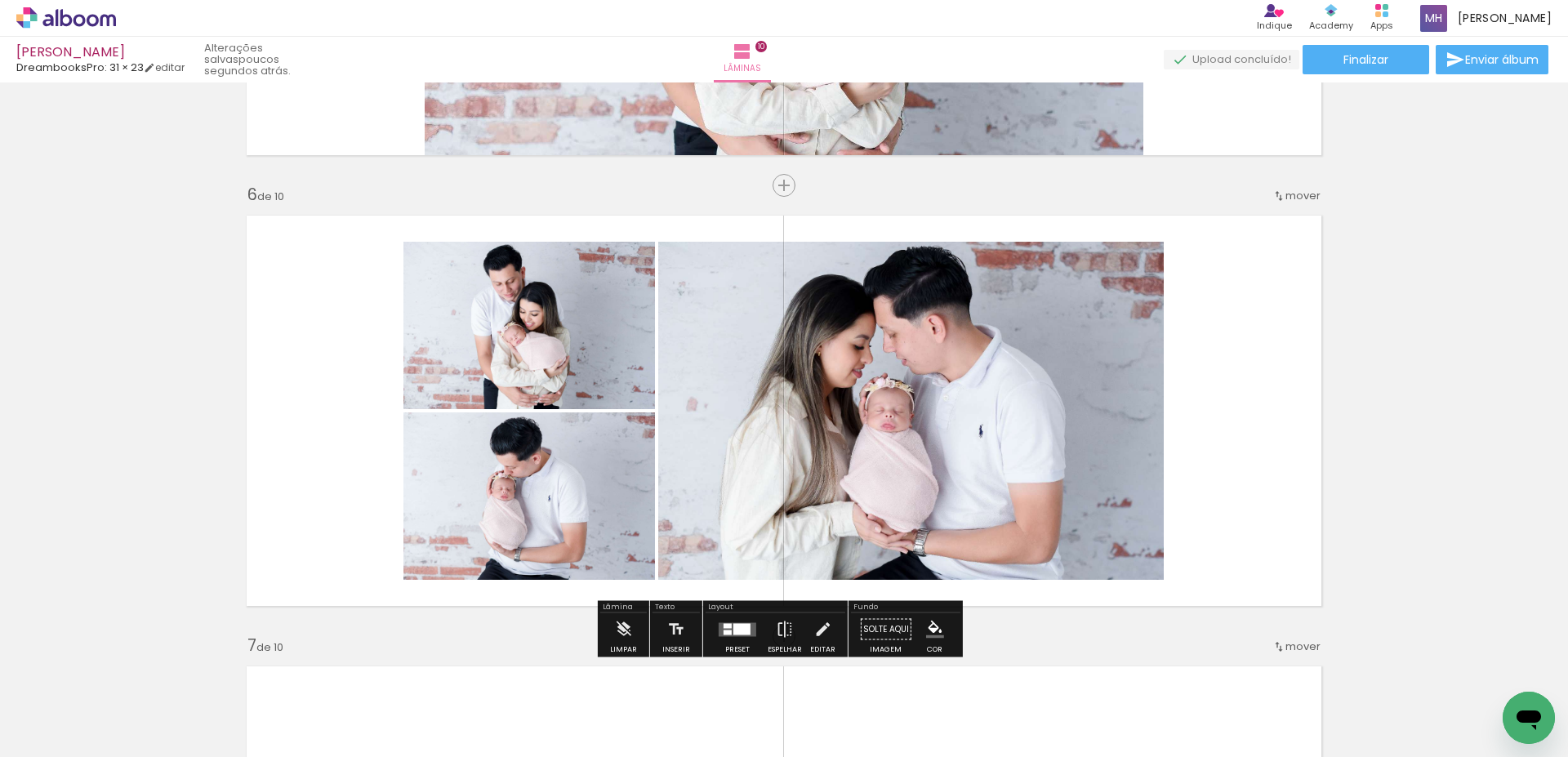
scroll to position [2614, 0]
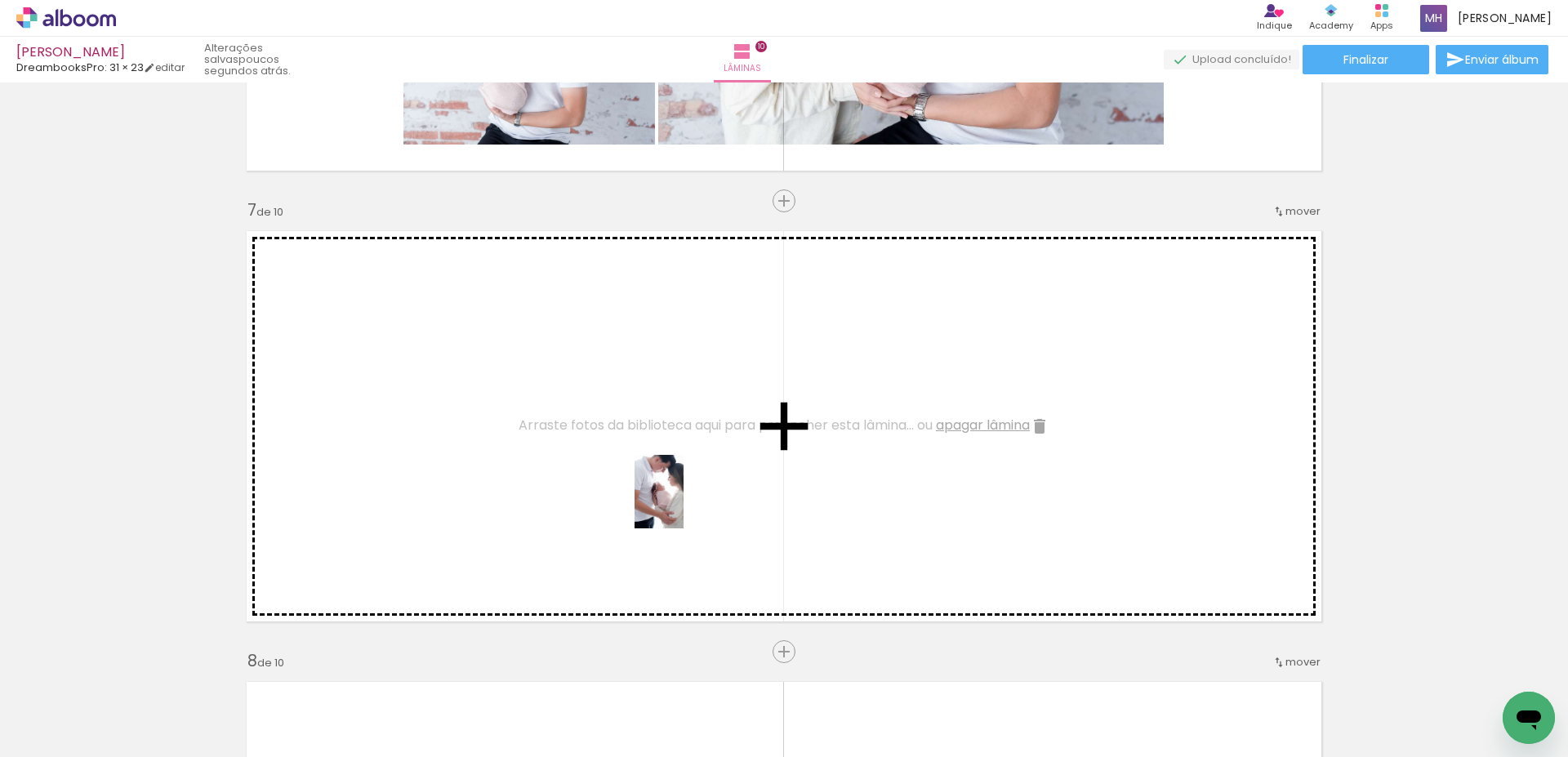
drag, startPoint x: 672, startPoint y: 715, endPoint x: 742, endPoint y: 635, distance: 106.3
click at [684, 504] on quentale-workspace at bounding box center [784, 378] width 1568 height 757
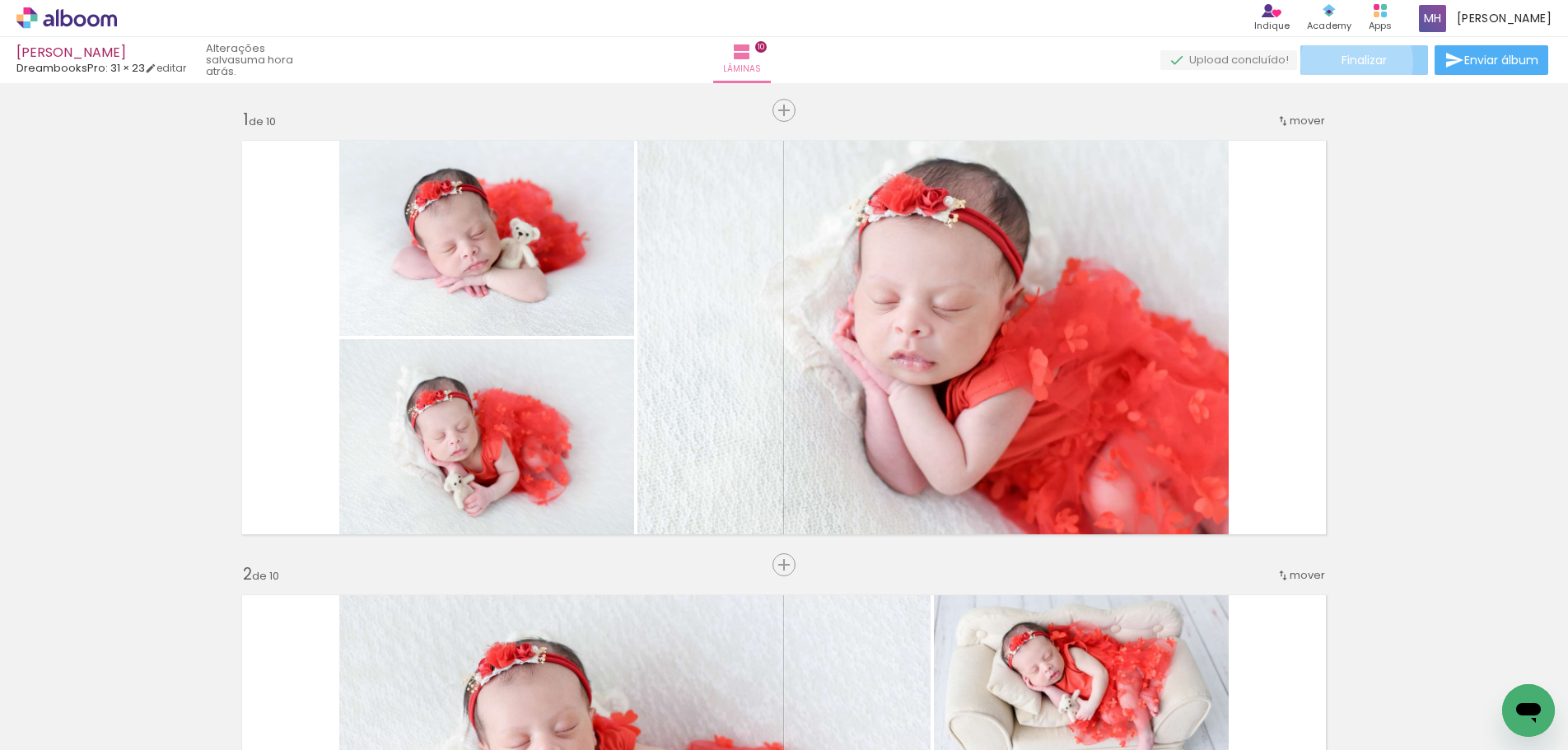
click at [1350, 62] on span "Finalizar" at bounding box center [1364, 60] width 45 height 12
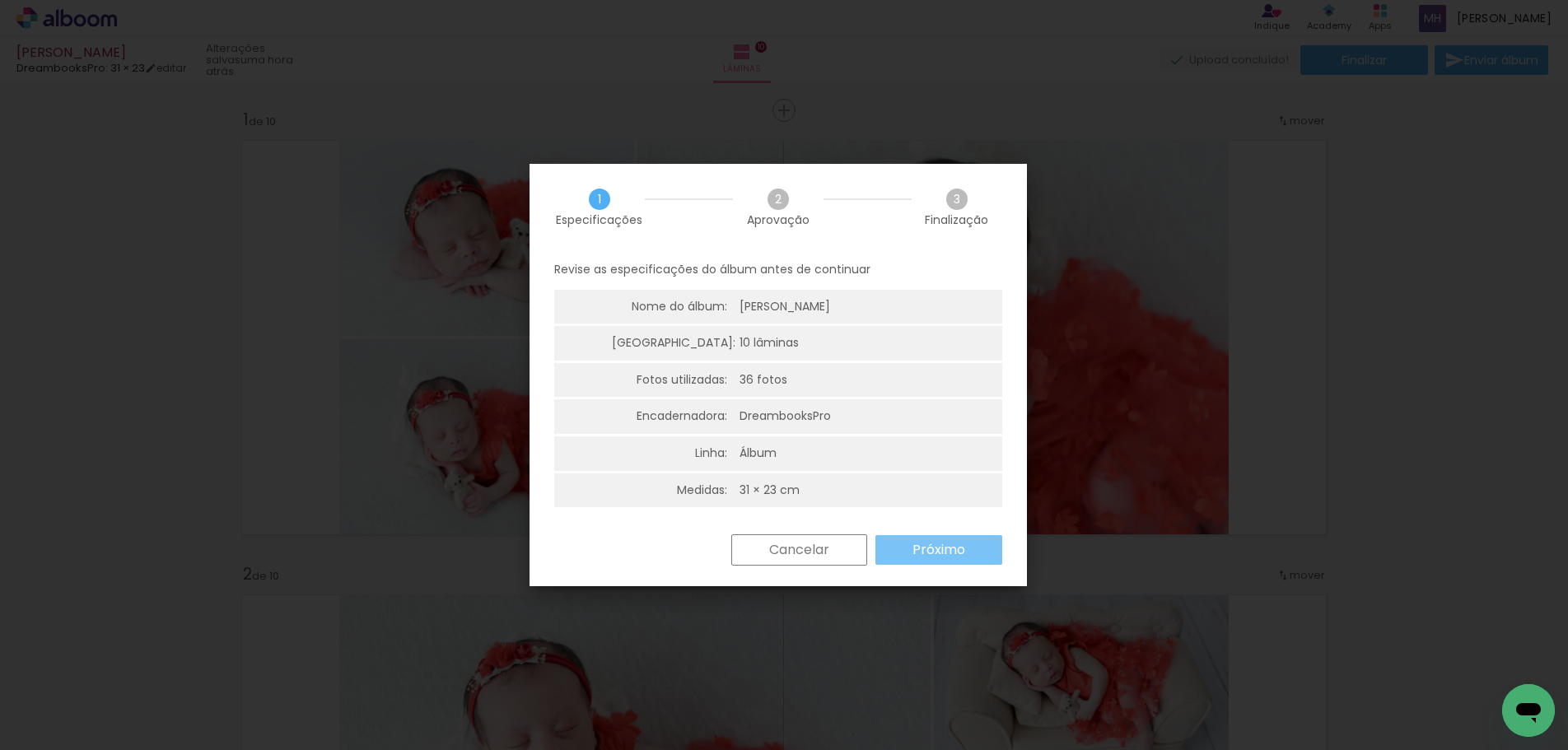
click at [0, 0] on slot "Próximo" at bounding box center [0, 0] width 0 height 0
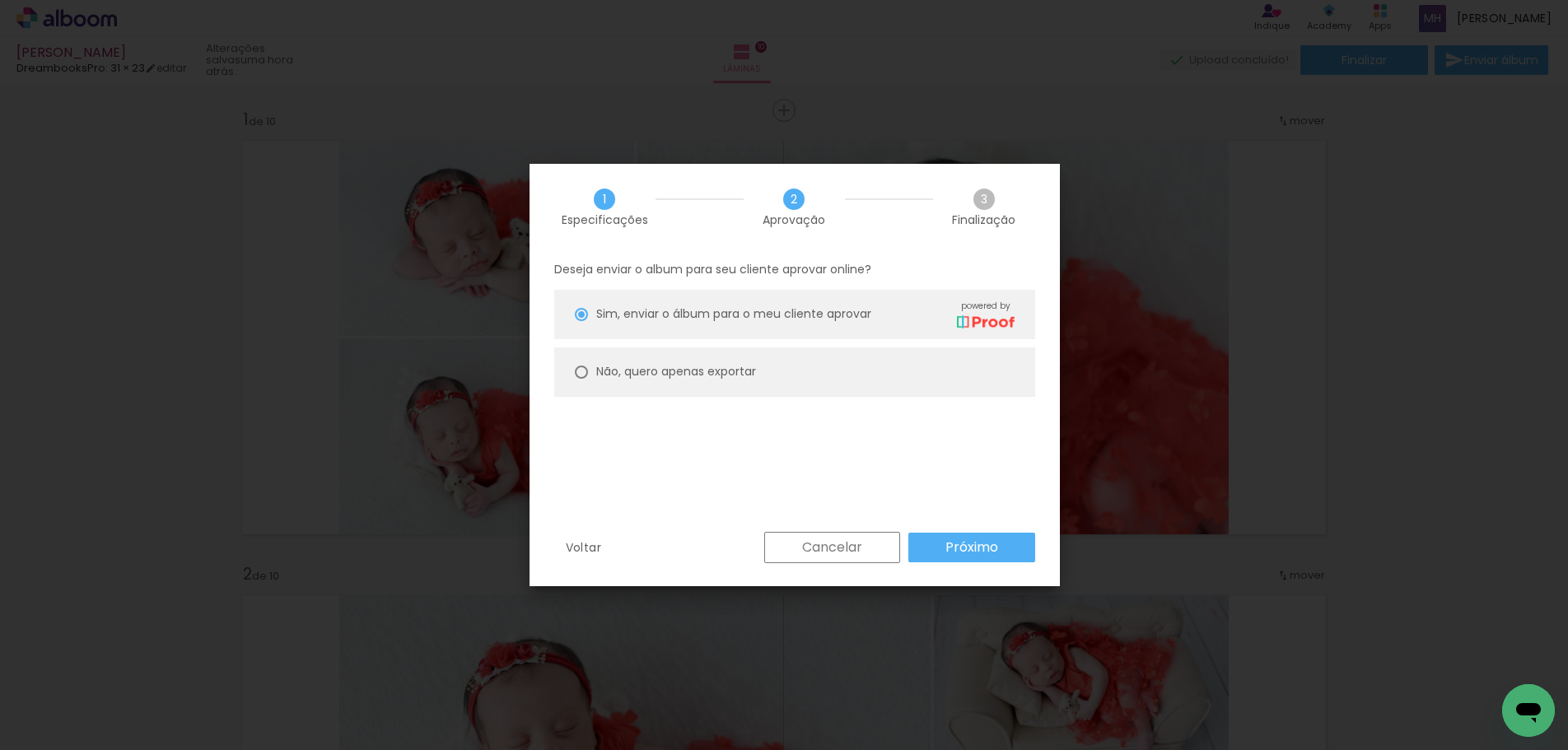
click at [672, 355] on paper-radio-button "Não, quero apenas exportar" at bounding box center [795, 372] width 481 height 50
type paper-radio-button "on"
click at [0, 0] on slot "Próximo" at bounding box center [0, 0] width 0 height 0
type input "Alta, 300 DPI"
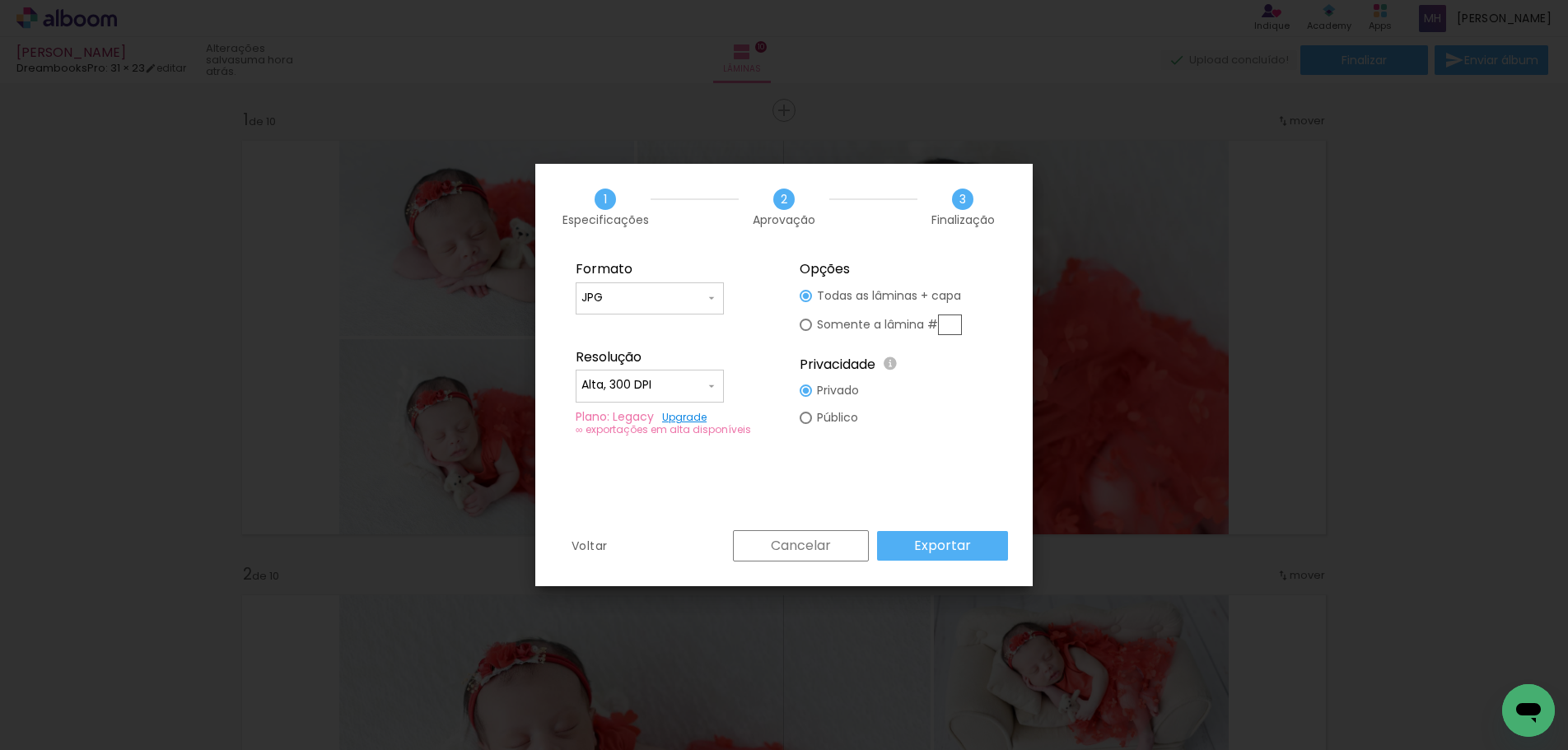
click at [680, 299] on input "JPG" at bounding box center [643, 298] width 124 height 17
click at [677, 321] on paper-item "PDF" at bounding box center [650, 328] width 148 height 33
type input "PDF"
click at [702, 385] on input "Alta, 300 DPI" at bounding box center [643, 385] width 124 height 17
click at [699, 412] on paper-item "Baixa" at bounding box center [650, 415] width 148 height 33
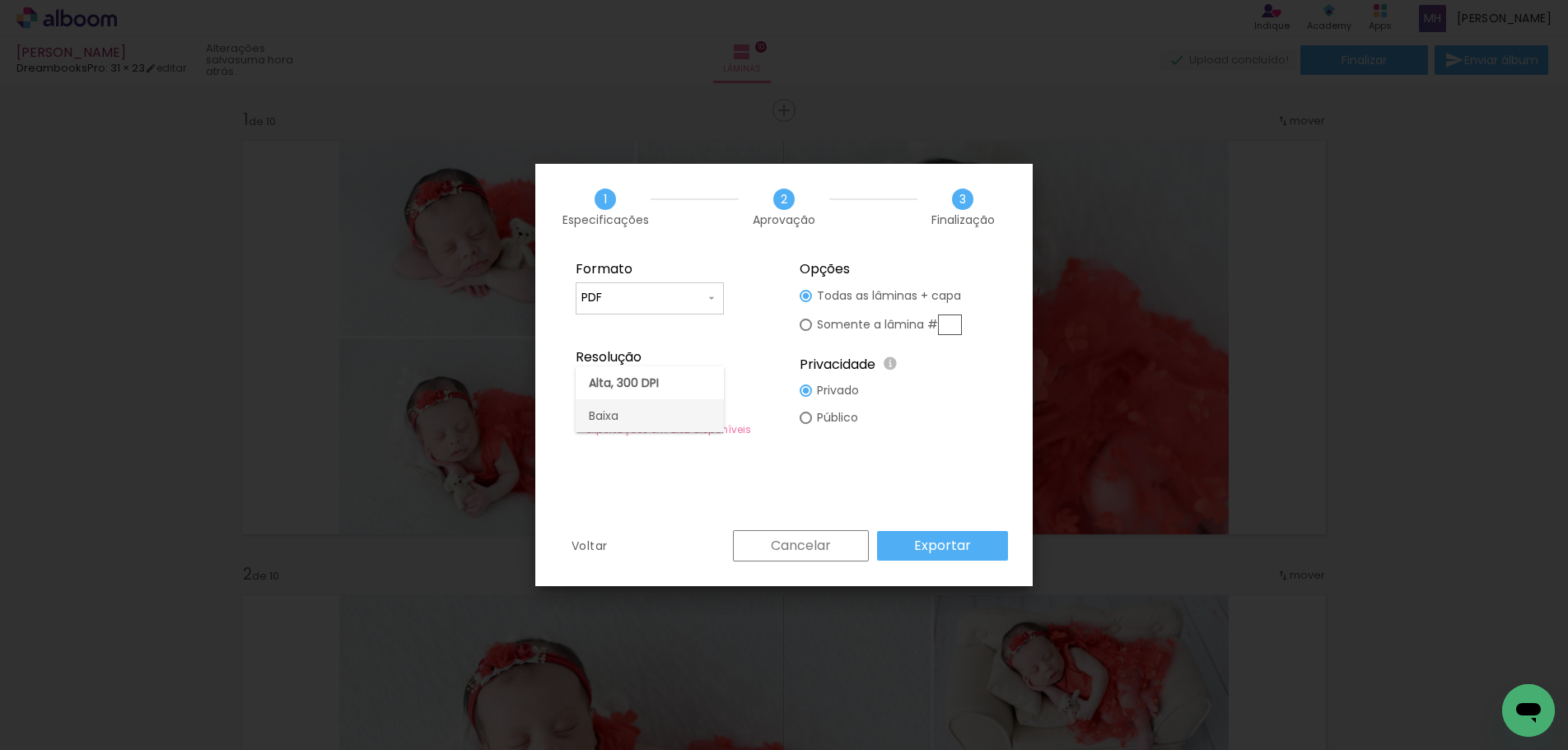
type input "Baixa"
click at [0, 0] on slot "Exportar" at bounding box center [0, 0] width 0 height 0
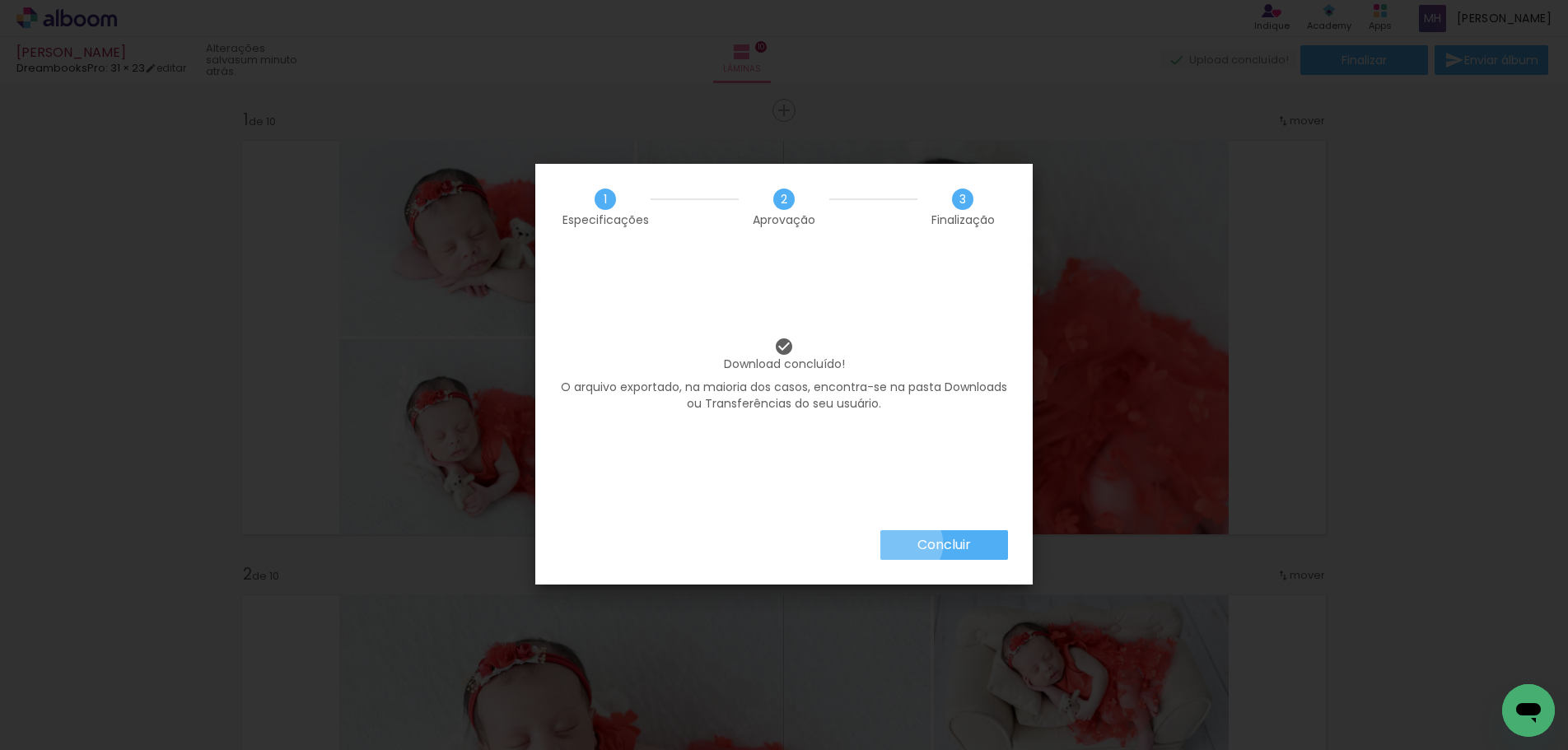
click at [904, 543] on paper-button "Concluir" at bounding box center [944, 544] width 128 height 29
